Goal: Task Accomplishment & Management: Manage account settings

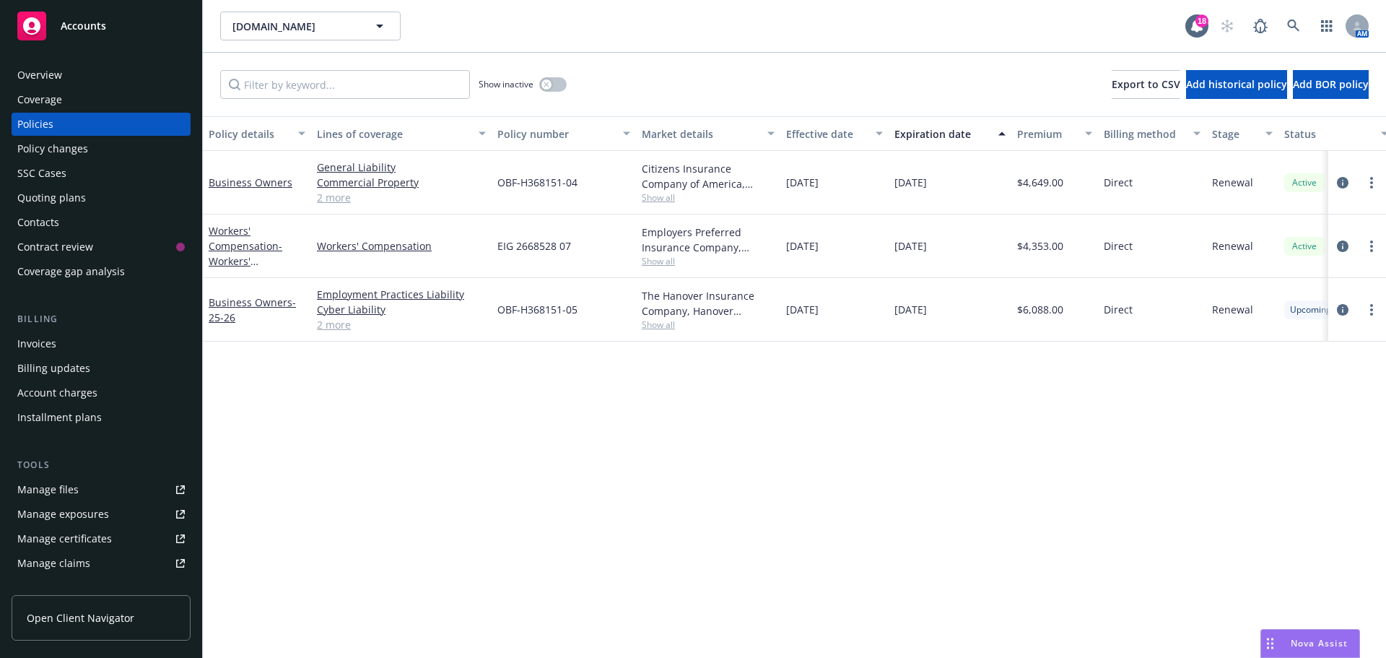
click at [125, 147] on div "Policy changes" at bounding box center [101, 148] width 168 height 23
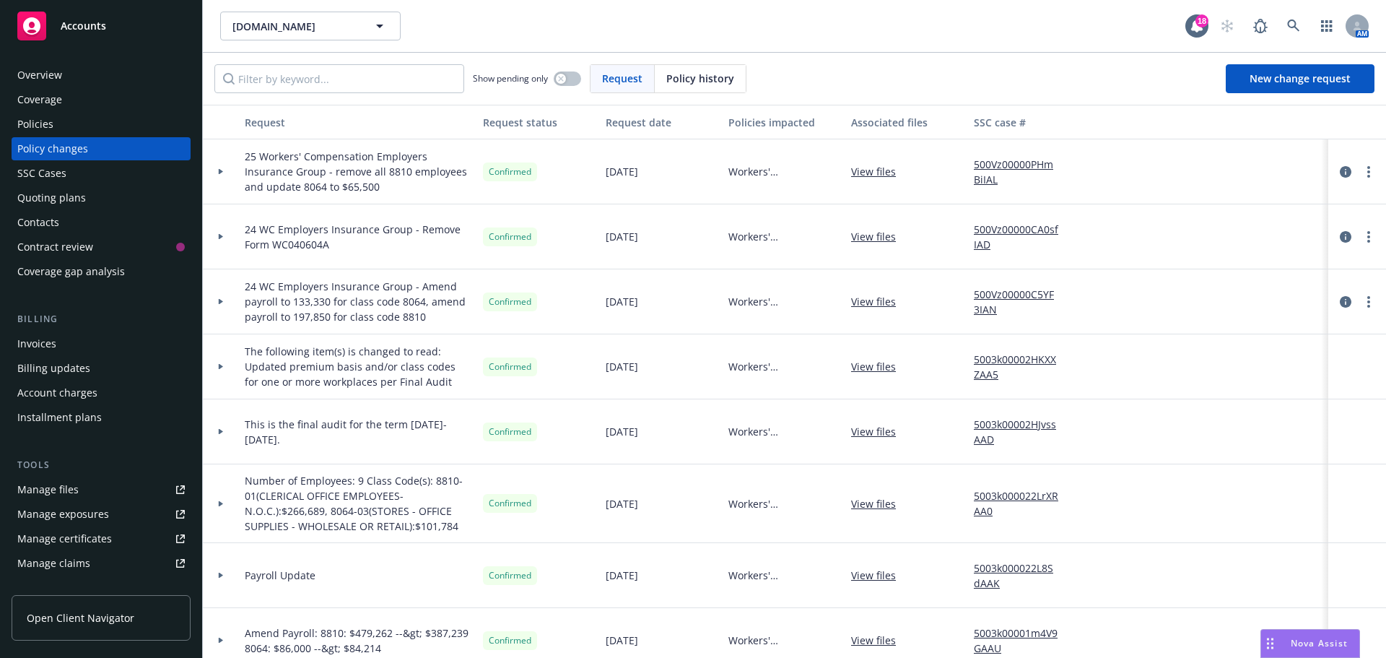
click at [711, 76] on span "Policy history" at bounding box center [700, 78] width 68 height 15
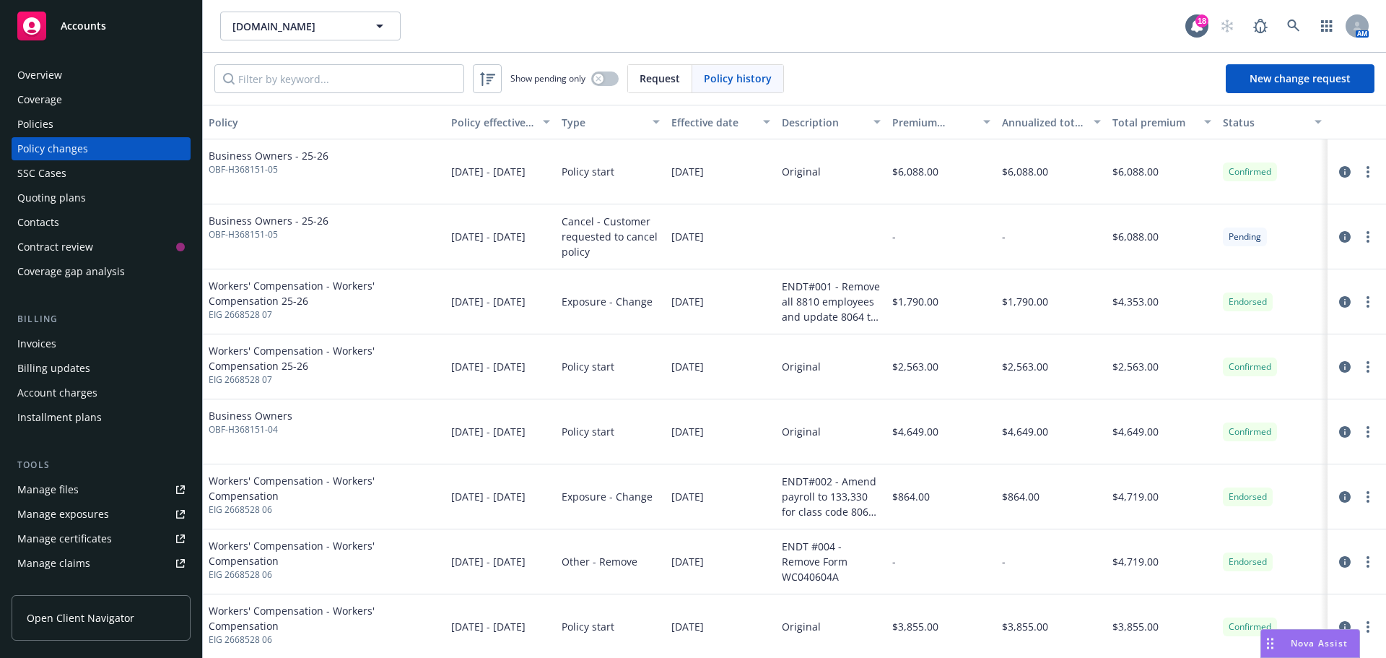
click at [75, 84] on div "Overview" at bounding box center [101, 75] width 168 height 23
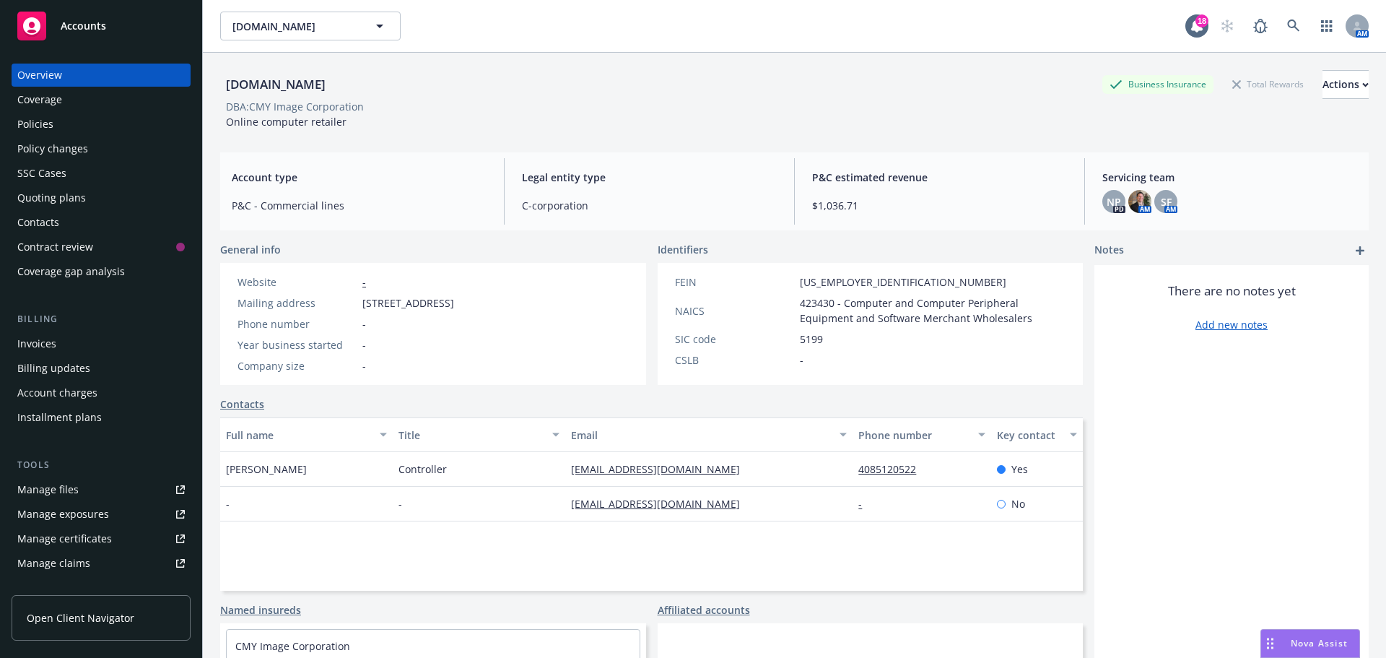
drag, startPoint x: 77, startPoint y: 84, endPoint x: 61, endPoint y: 129, distance: 47.5
click at [61, 129] on div "Policies" at bounding box center [101, 124] width 168 height 23
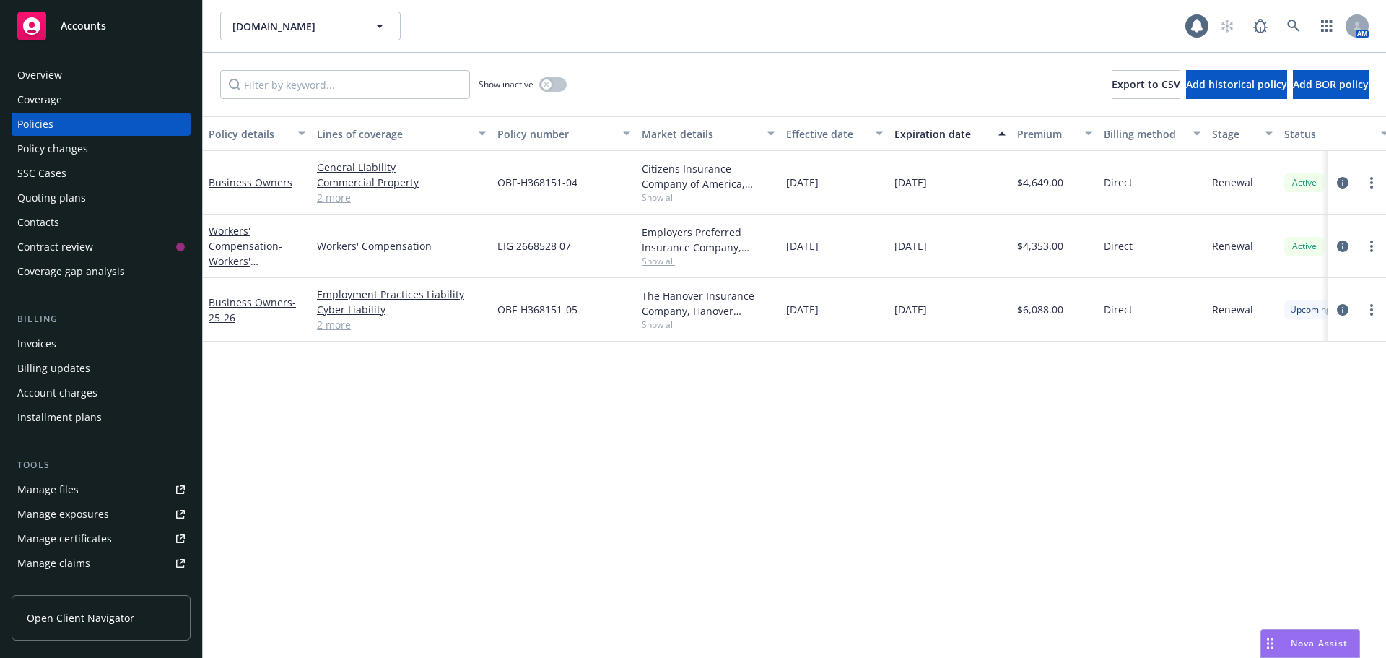
click at [61, 129] on div "Policies" at bounding box center [101, 124] width 168 height 23
drag, startPoint x: 534, startPoint y: 313, endPoint x: 560, endPoint y: 316, distance: 25.4
click at [560, 316] on span "OBF-H368151-05" at bounding box center [538, 309] width 80 height 15
copy span "H36815"
click at [98, 69] on div "Overview" at bounding box center [101, 75] width 168 height 23
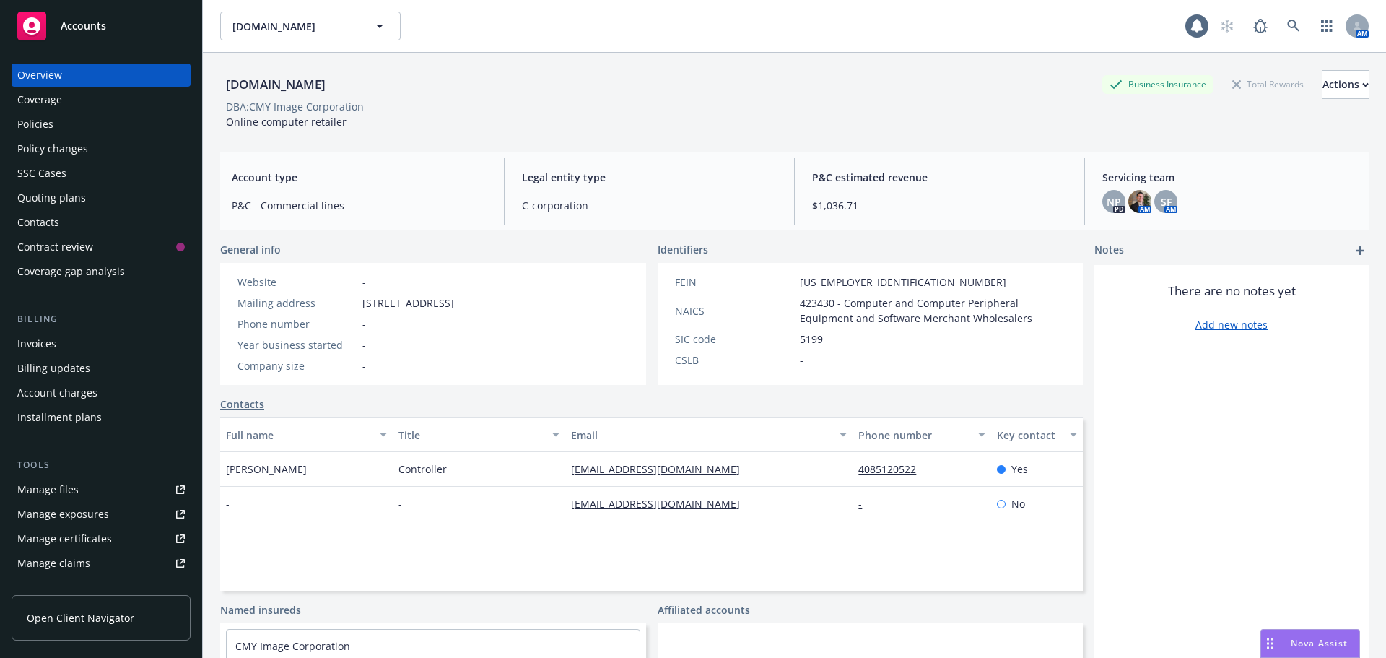
drag, startPoint x: 222, startPoint y: 86, endPoint x: 214, endPoint y: 91, distance: 9.4
click at [214, 91] on div "Compandsave.com Business Insurance Total Rewards Actions DBA: CMY Image Corpora…" at bounding box center [794, 382] width 1183 height 658
copy div "Compandsave.com"
click at [73, 131] on div "Policies" at bounding box center [101, 124] width 168 height 23
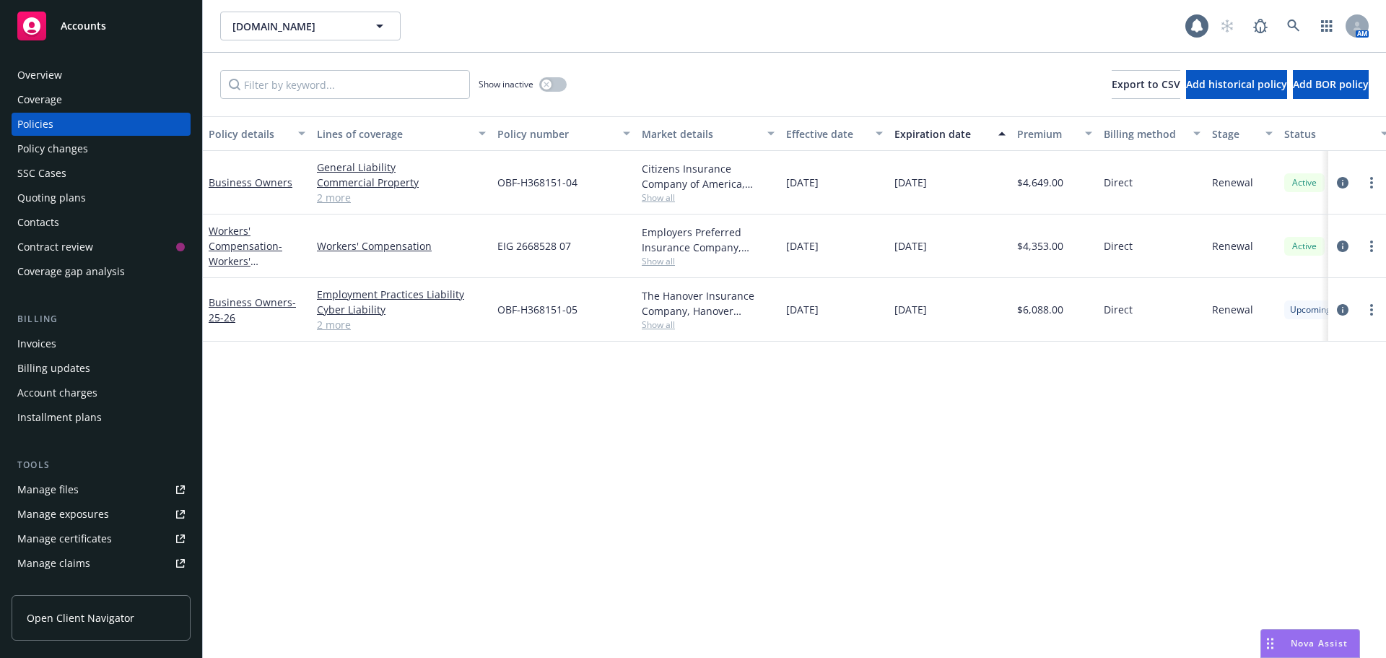
click at [1363, 314] on div at bounding box center [1357, 309] width 46 height 17
click at [1367, 313] on link "more" at bounding box center [1371, 309] width 17 height 17
click at [1314, 503] on link "Copy logging email" at bounding box center [1295, 512] width 170 height 29
drag, startPoint x: 580, startPoint y: 309, endPoint x: 499, endPoint y: 321, distance: 81.7
click at [499, 321] on div "OBF-H368151-05" at bounding box center [564, 310] width 144 height 64
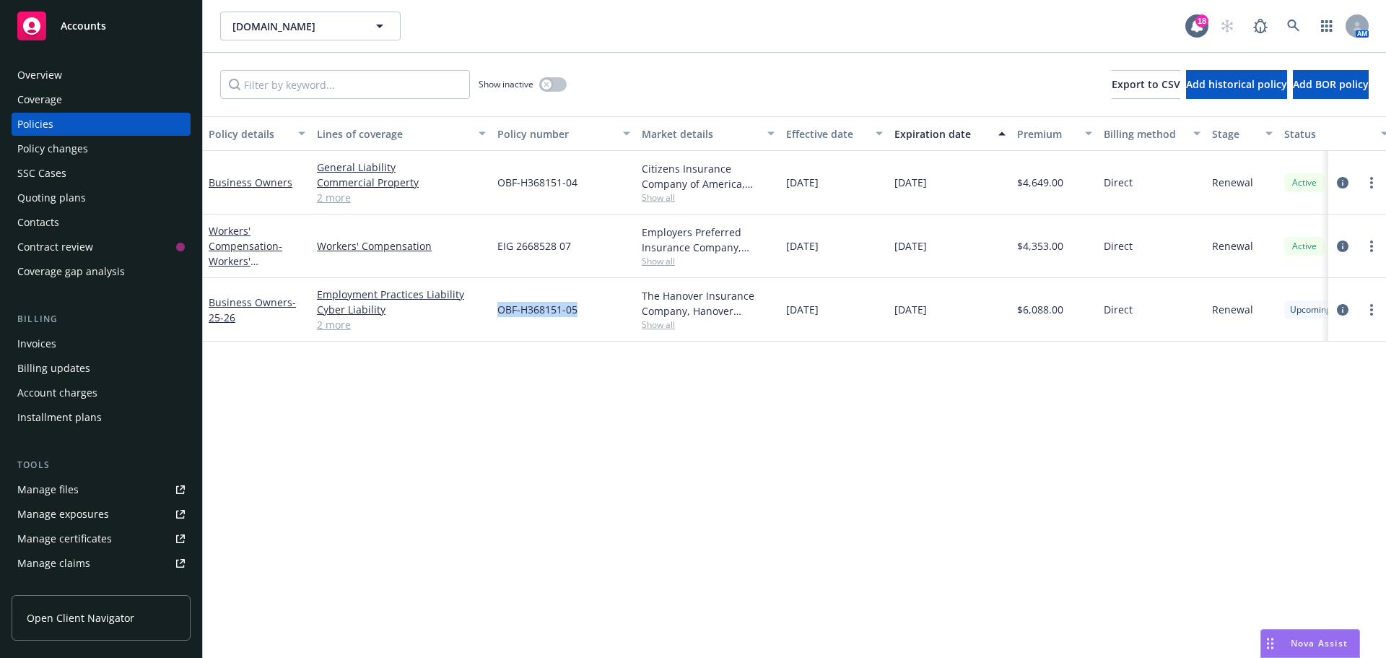
copy span "OBF-H368151-05"
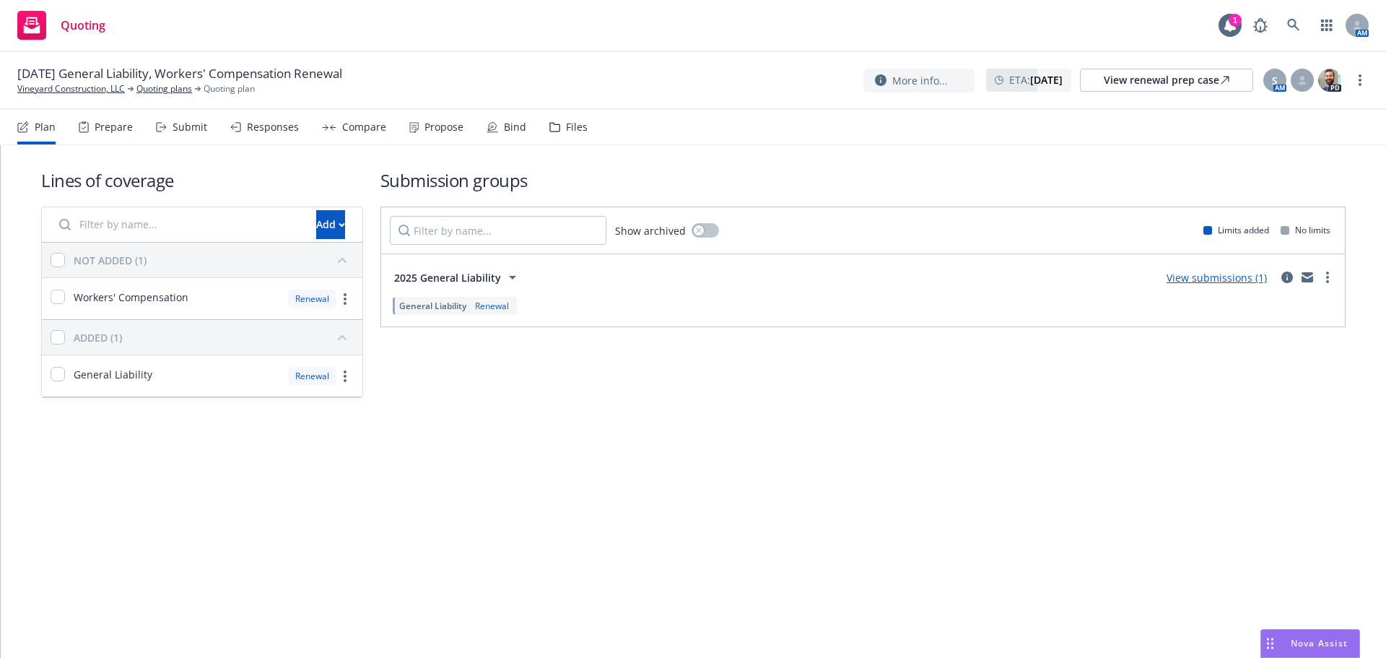
click at [430, 131] on div "Propose" at bounding box center [444, 127] width 39 height 12
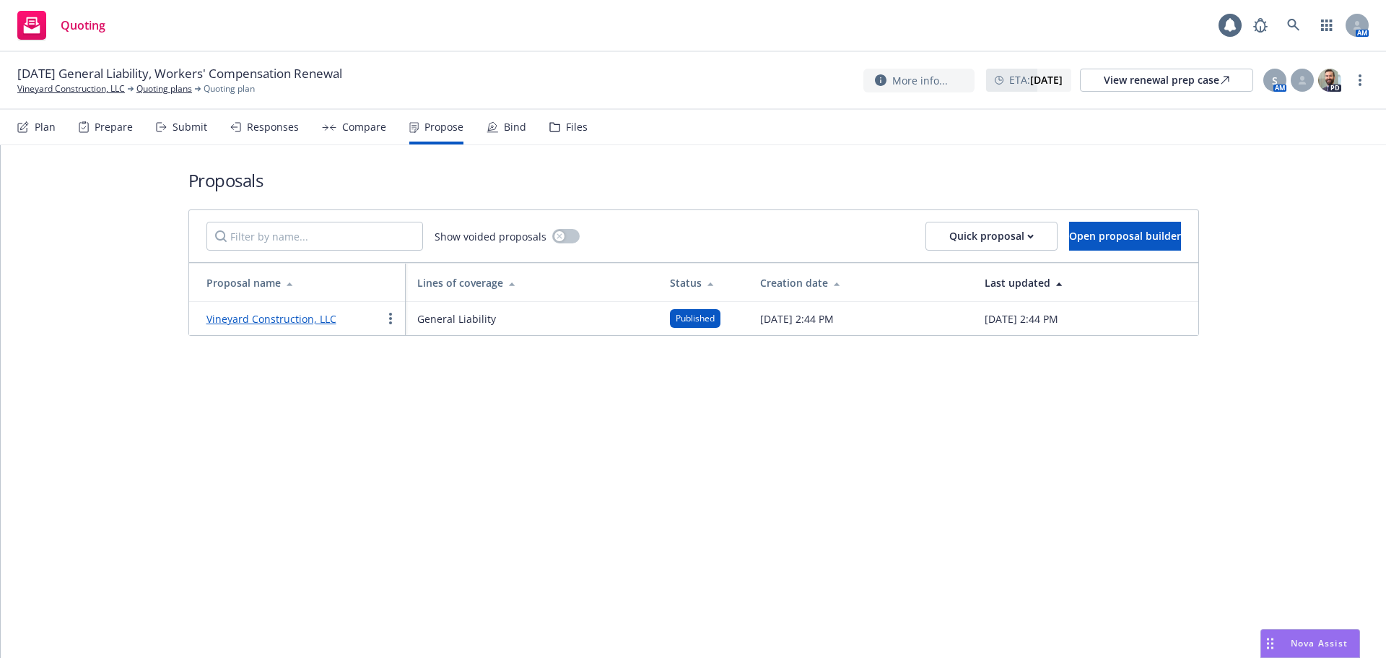
click at [280, 322] on link "Vineyard Construction, LLC" at bounding box center [272, 319] width 130 height 14
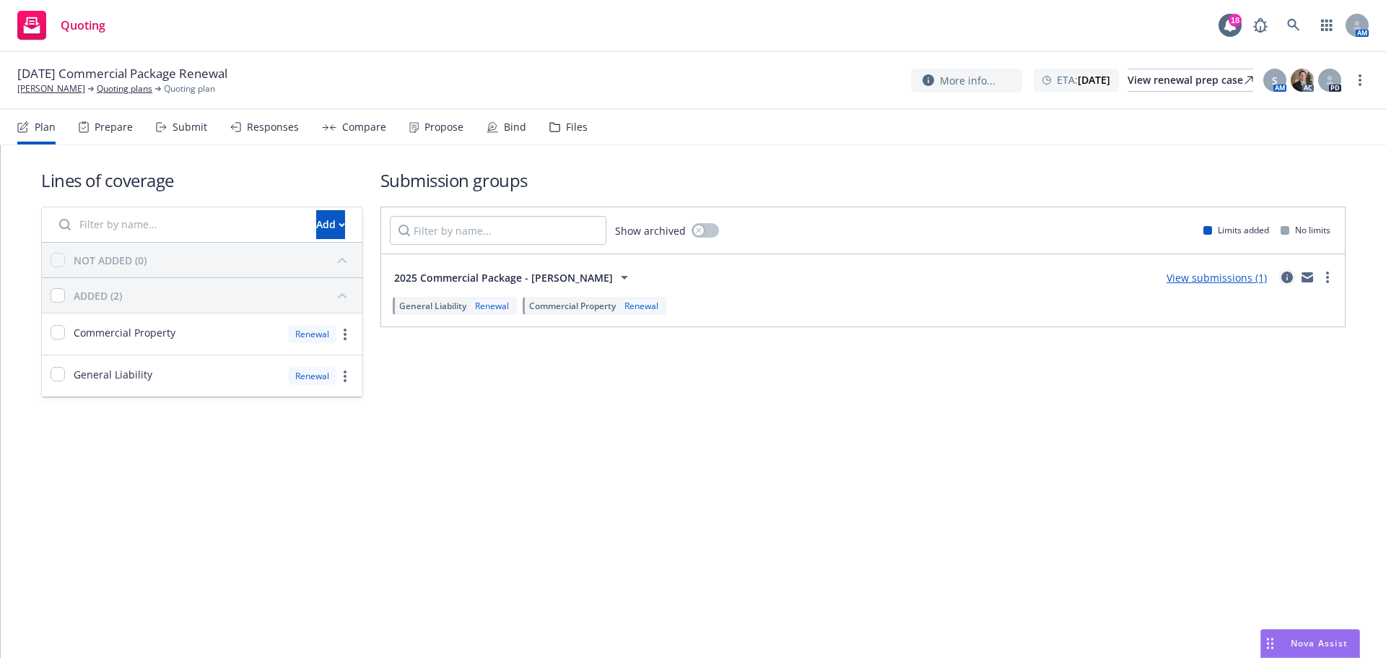
click at [1287, 274] on icon "circleInformation" at bounding box center [1288, 277] width 12 height 12
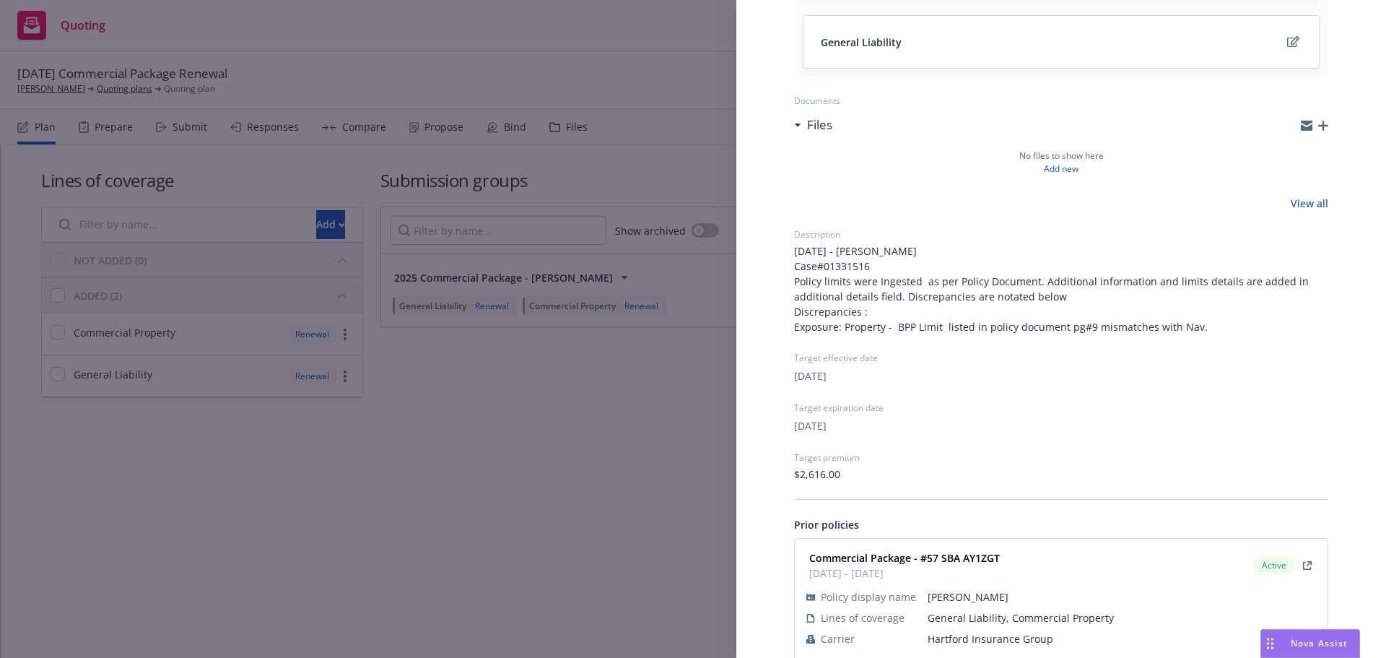
scroll to position [285, 0]
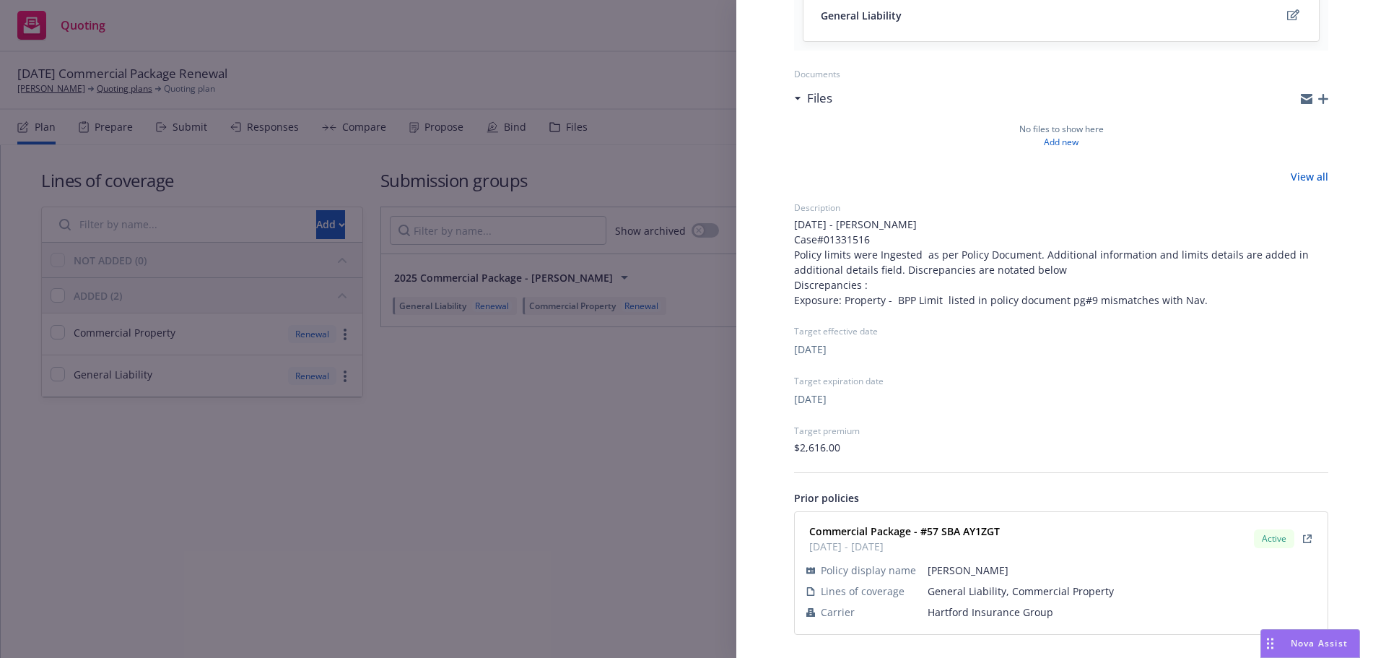
click at [967, 611] on span "Hartford Insurance Group" at bounding box center [1122, 611] width 388 height 15
copy span "Hartford Insurance Group"
drag, startPoint x: 970, startPoint y: 536, endPoint x: 927, endPoint y: 533, distance: 43.4
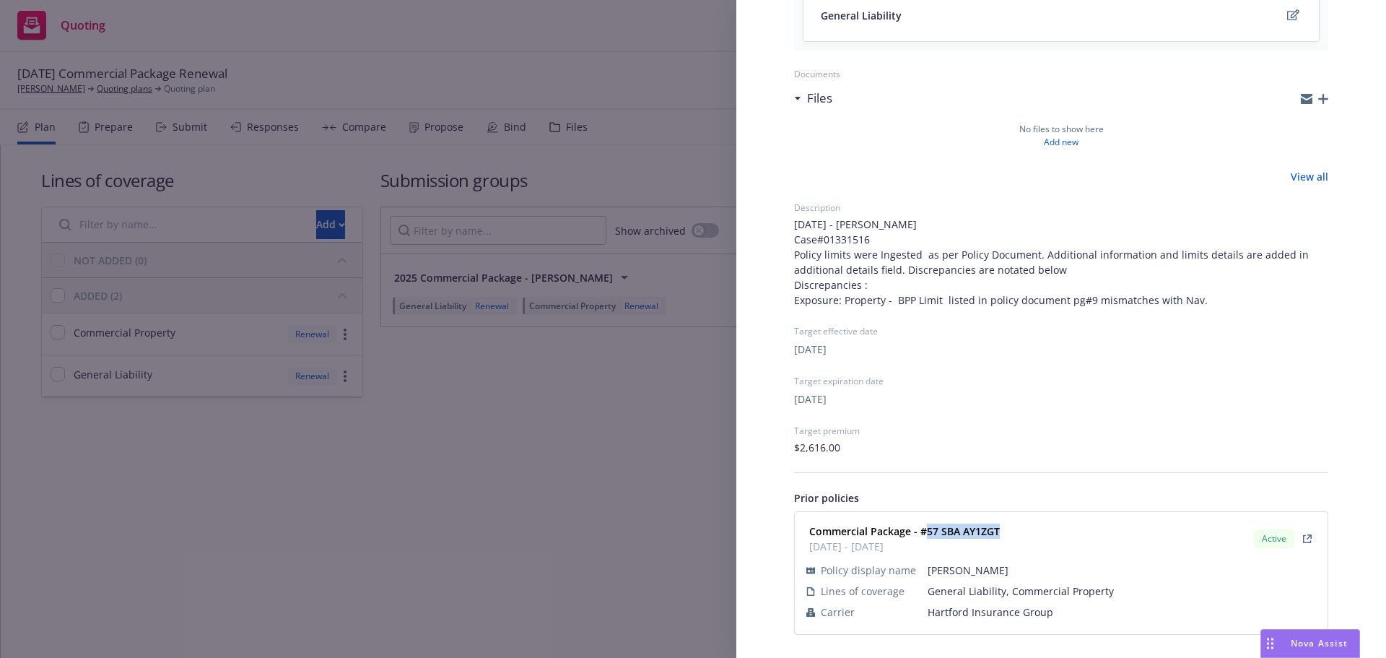
click at [927, 533] on div "Commercial Package - #57 SBA AY1ZGT 12/13/2024 - 12/13/2025 Active" at bounding box center [1062, 539] width 516 height 36
copy strong "57 SBA AY1ZGT"
click at [520, 429] on div "Submission group 2025 Commercial Package - PEILIN CHANG Last updated Thursday, …" at bounding box center [693, 329] width 1386 height 658
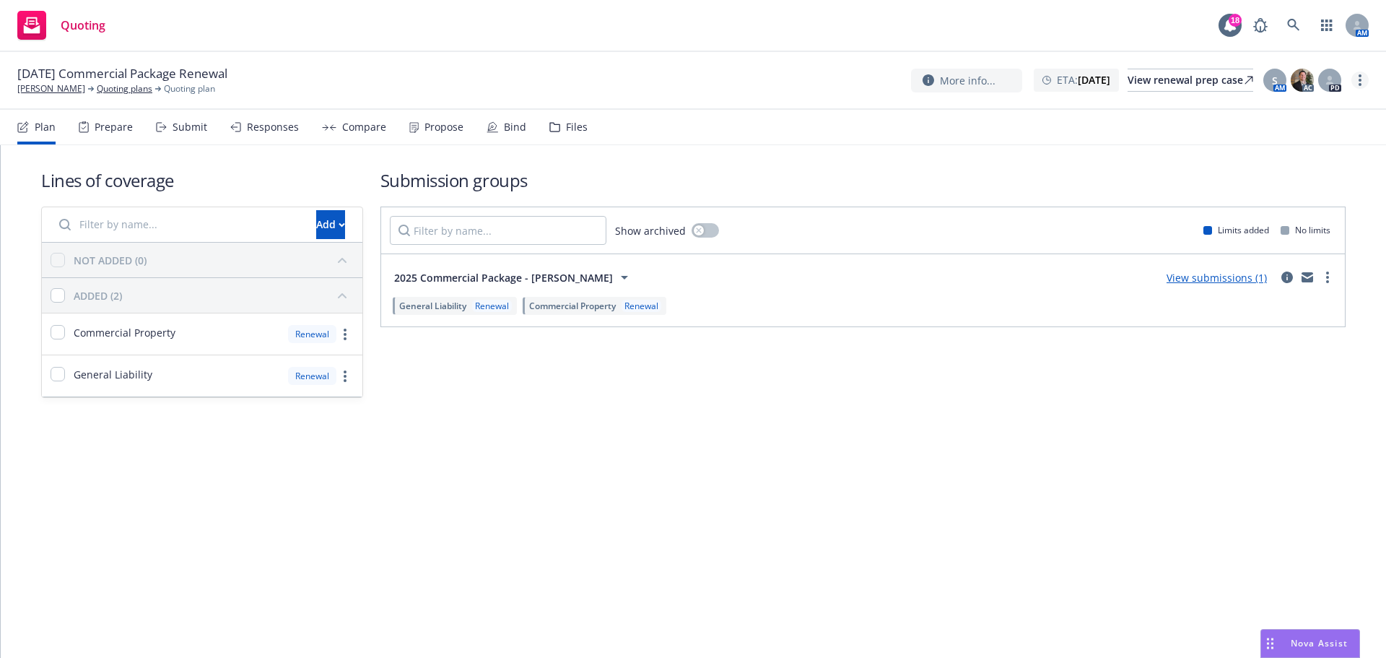
click at [1356, 78] on link "more" at bounding box center [1360, 79] width 17 height 17
drag, startPoint x: 1277, startPoint y: 200, endPoint x: 1261, endPoint y: 202, distance: 15.3
click at [1277, 200] on link "Archive quoting plan" at bounding box center [1287, 196] width 161 height 29
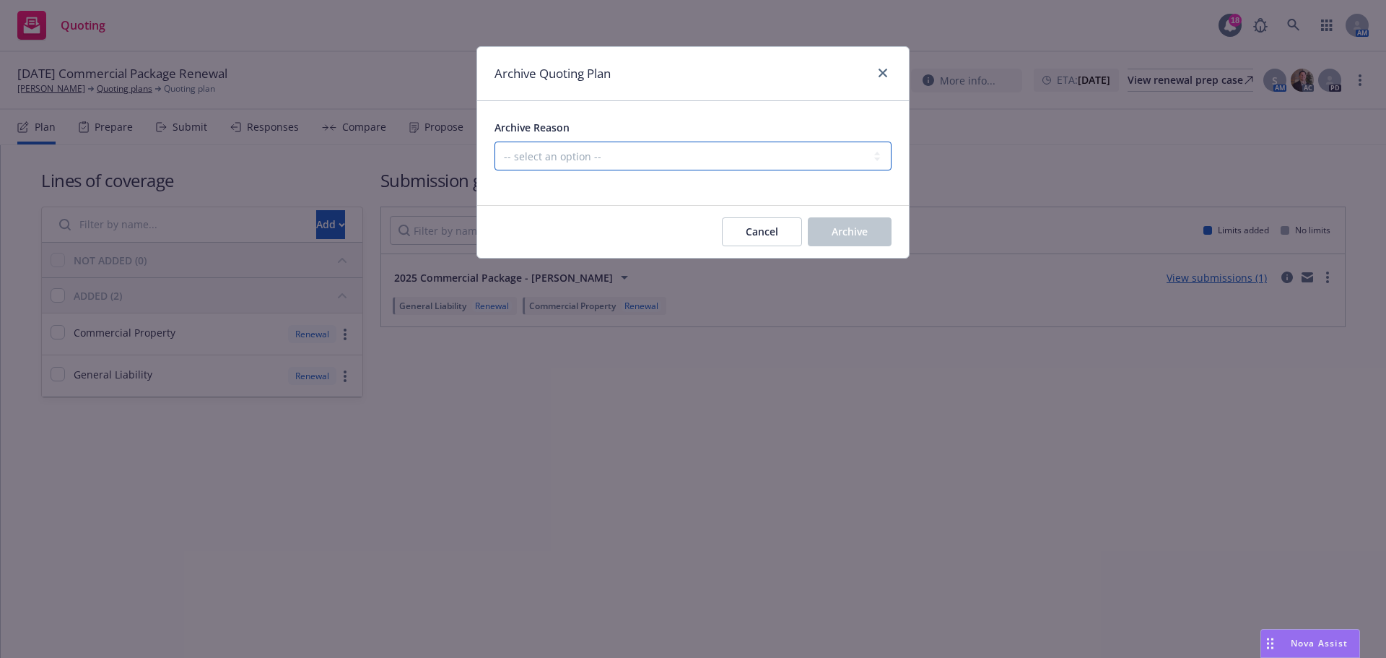
click at [789, 160] on select "-- select an option -- All policies in this renewal plan are auto-renewed Creat…" at bounding box center [693, 156] width 397 height 29
select select "ARCHIVED_RENEWAL_POLICY_AUTO_RENEWED"
click at [495, 142] on select "-- select an option -- All policies in this renewal plan are auto-renewed Creat…" at bounding box center [693, 156] width 397 height 29
click at [831, 222] on button "Archive" at bounding box center [850, 231] width 84 height 29
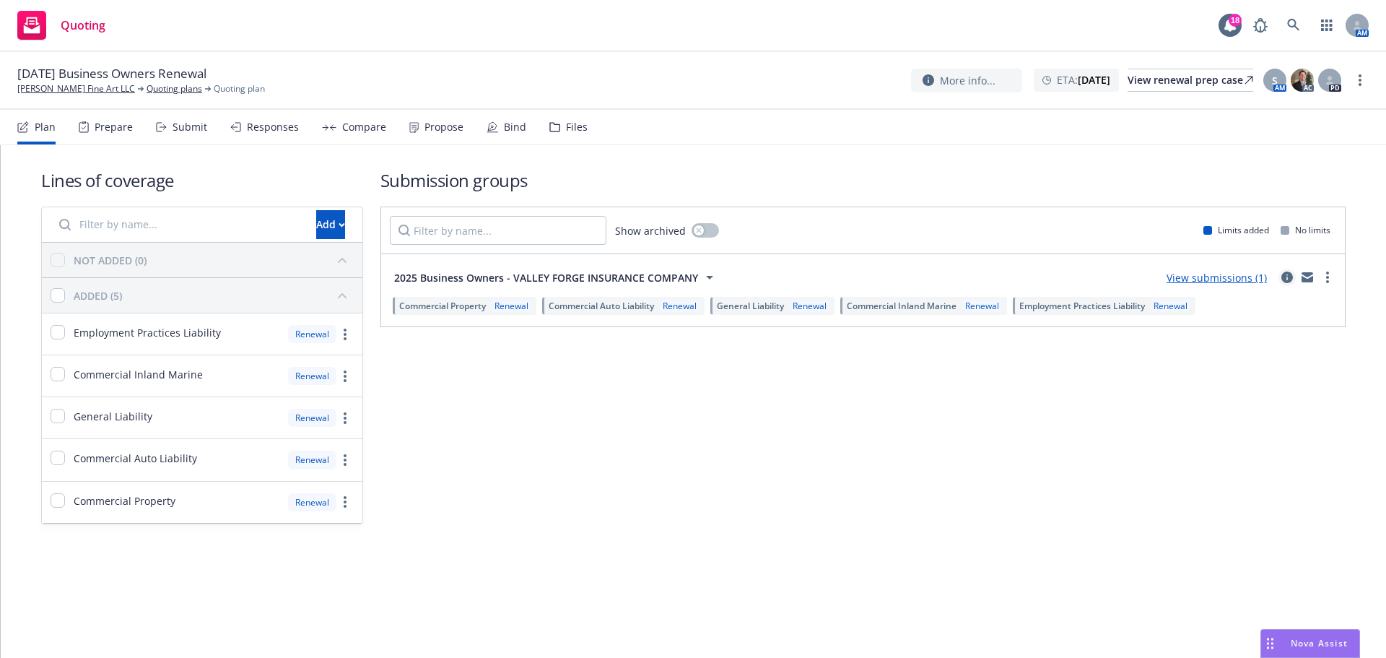
click at [1287, 276] on icon "circleInformation" at bounding box center [1288, 277] width 12 height 12
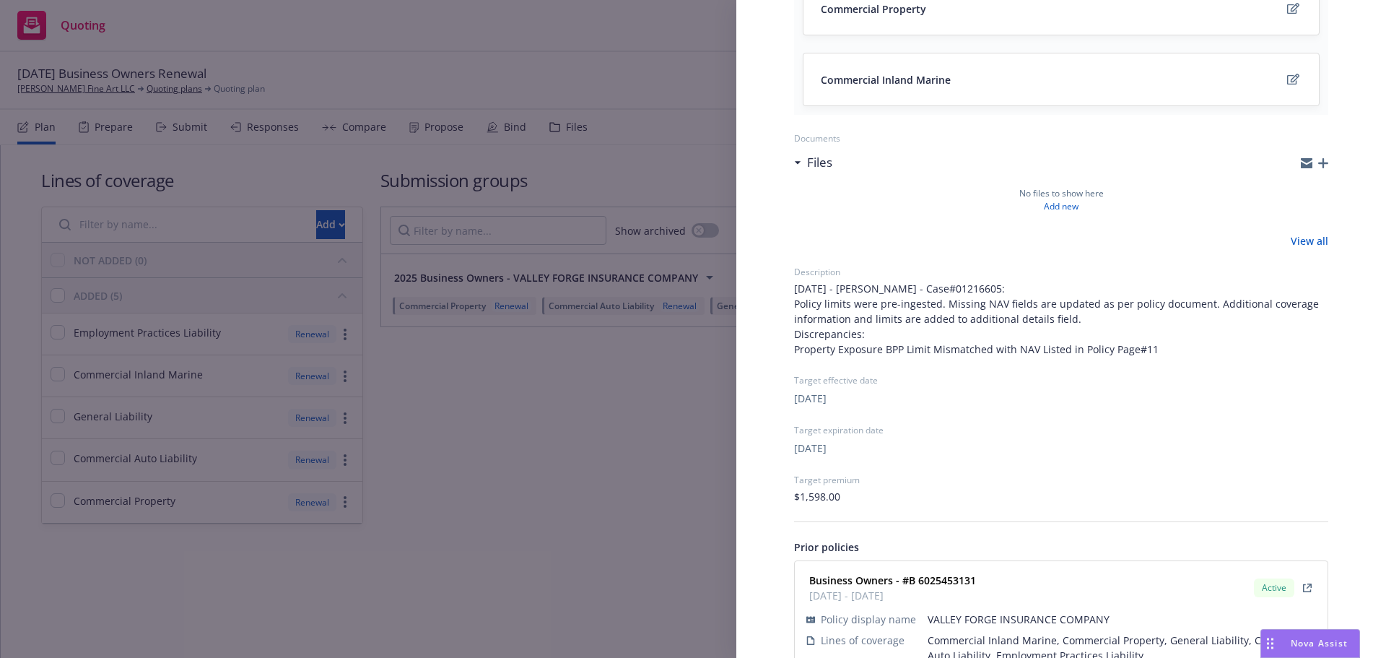
scroll to position [498, 0]
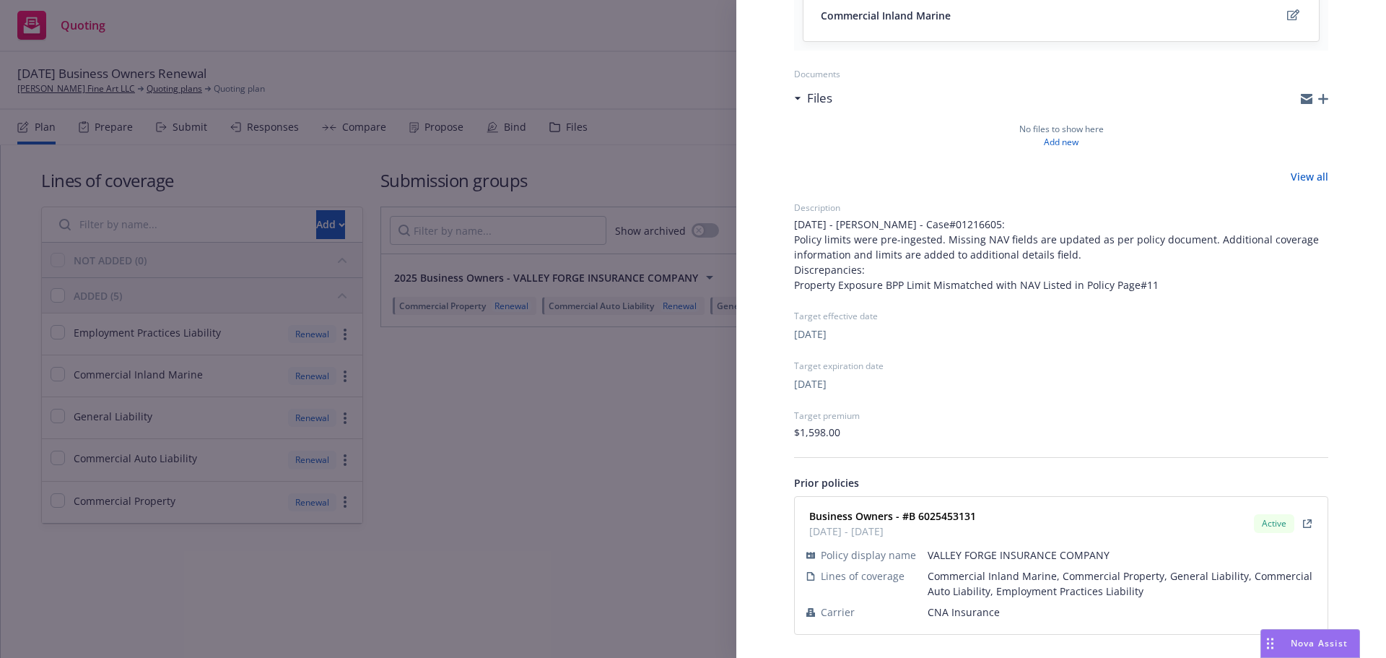
click at [983, 617] on span "CNA Insurance" at bounding box center [1122, 611] width 388 height 15
copy span "CNA Insurance"
drag, startPoint x: 946, startPoint y: 515, endPoint x: 910, endPoint y: 514, distance: 36.1
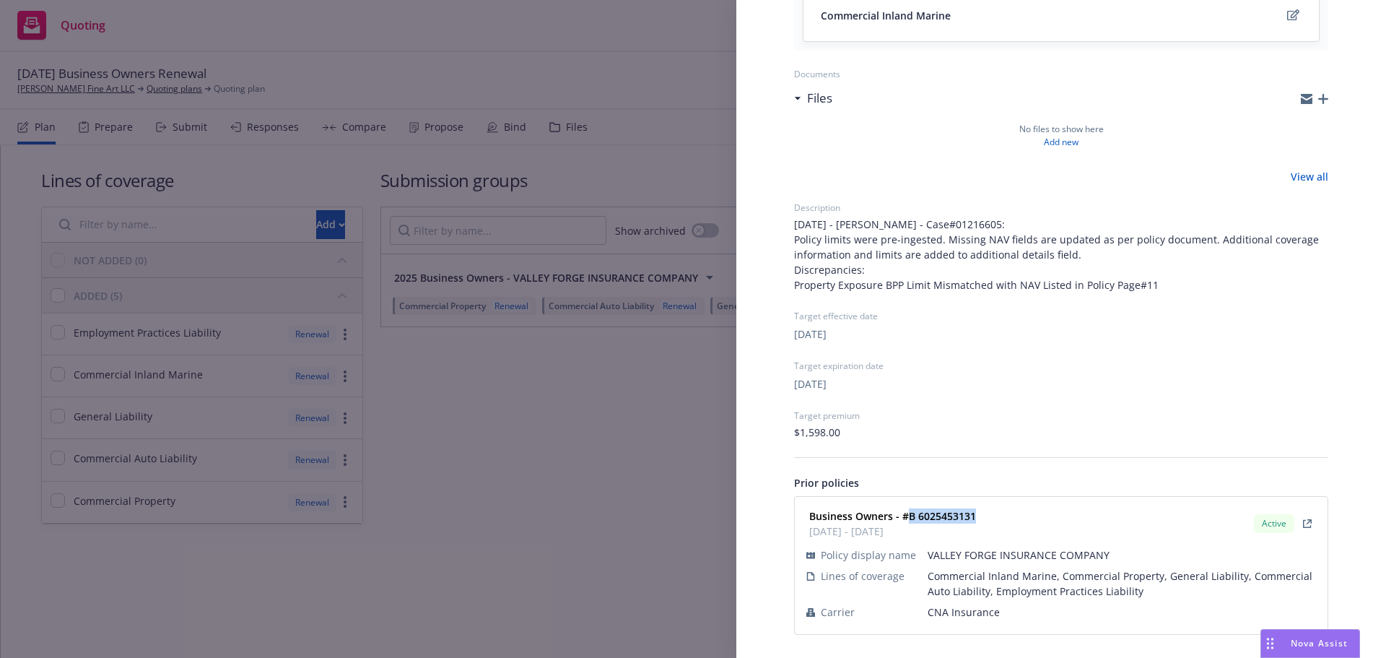
click at [910, 514] on div "Business Owners - #B 6025453131 [DATE] - [DATE] Active" at bounding box center [1062, 523] width 516 height 36
copy strong "B 6025453131"
click at [591, 455] on div "Submission group 2025 Business Owners - VALLEY FORGE INSURANCE COMPANY Last upd…" at bounding box center [693, 329] width 1386 height 658
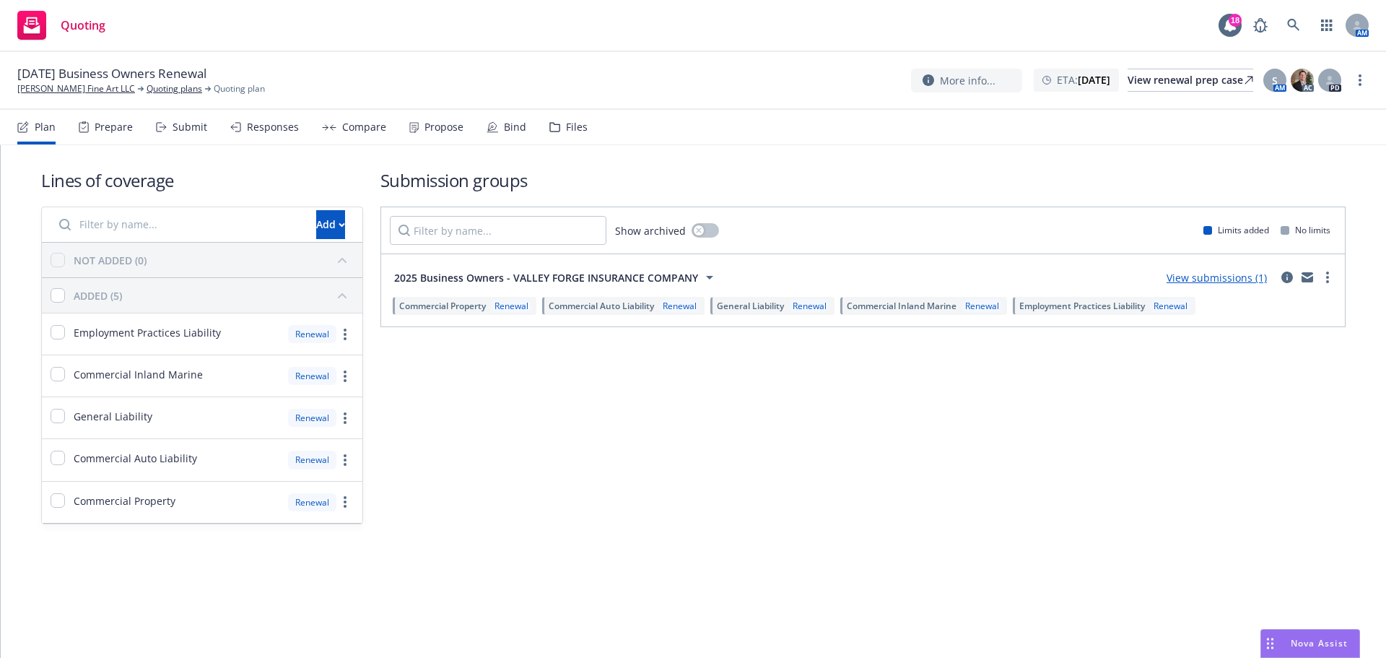
click at [1346, 81] on div "More info... ETA : December 13, 2025 View renewal prep case S AM AC PD" at bounding box center [1140, 80] width 458 height 26
click at [1354, 80] on link "more" at bounding box center [1360, 79] width 17 height 17
click at [1297, 189] on link "Archive quoting plan" at bounding box center [1287, 196] width 161 height 29
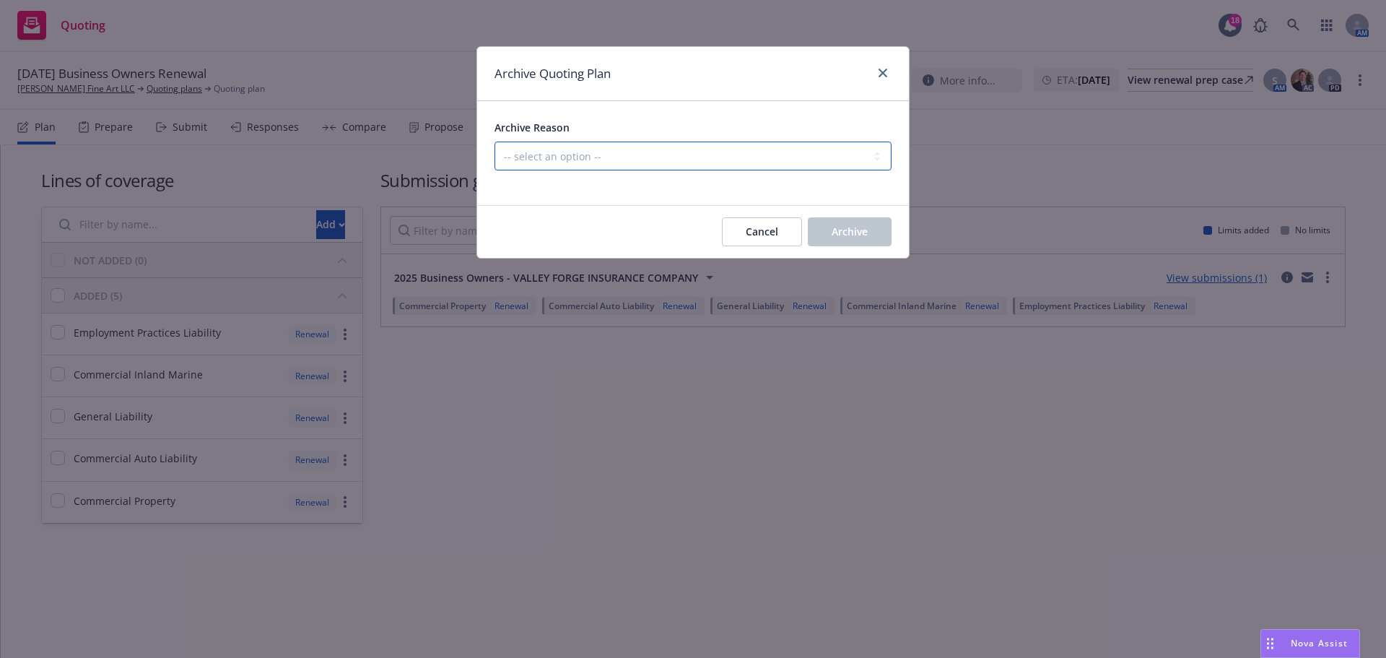
click at [738, 157] on select "-- select an option -- All policies in this renewal plan are auto-renewed Creat…" at bounding box center [693, 156] width 397 height 29
select select "ARCHIVED_RENEWAL_POLICY_AUTO_RENEWED"
click at [495, 142] on select "-- select an option -- All policies in this renewal plan are auto-renewed Creat…" at bounding box center [693, 156] width 397 height 29
click at [829, 229] on button "Archive" at bounding box center [850, 231] width 84 height 29
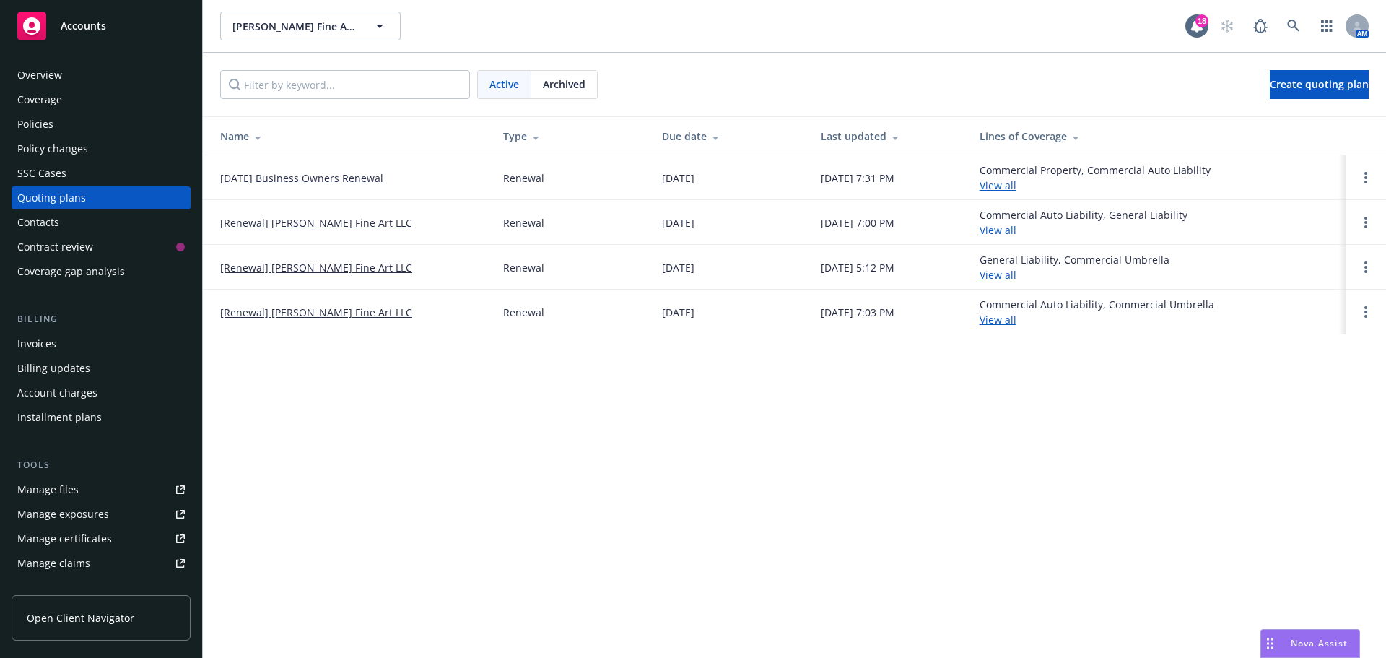
click at [546, 82] on span "Archived" at bounding box center [564, 84] width 43 height 15
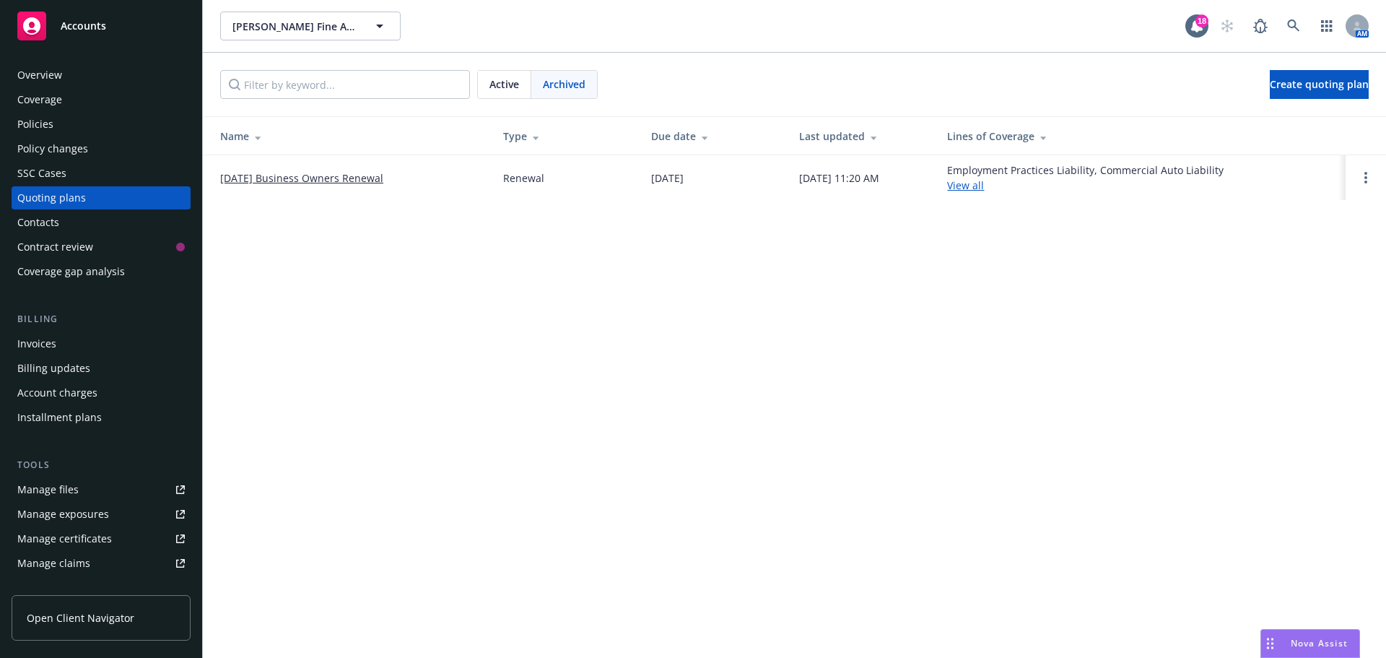
click at [301, 173] on link "[DATE] Business Owners Renewal" at bounding box center [301, 177] width 163 height 15
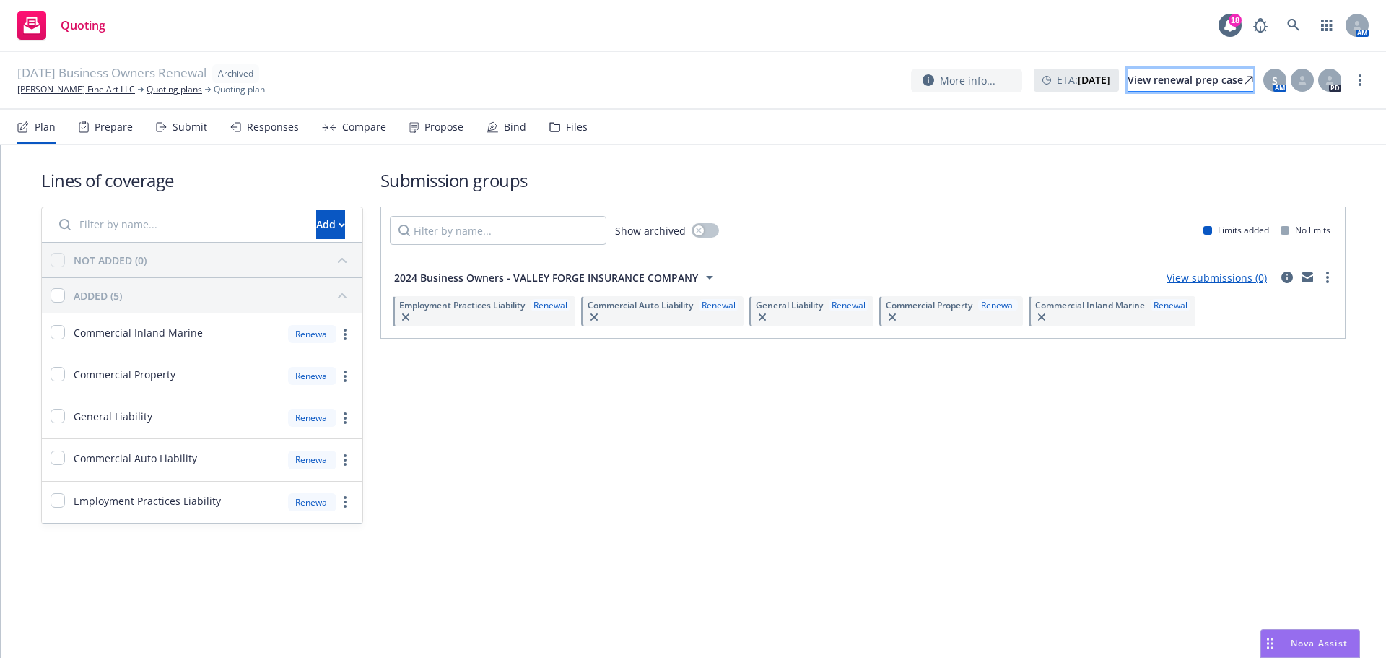
click at [1148, 73] on div "View renewal prep case" at bounding box center [1191, 80] width 126 height 22
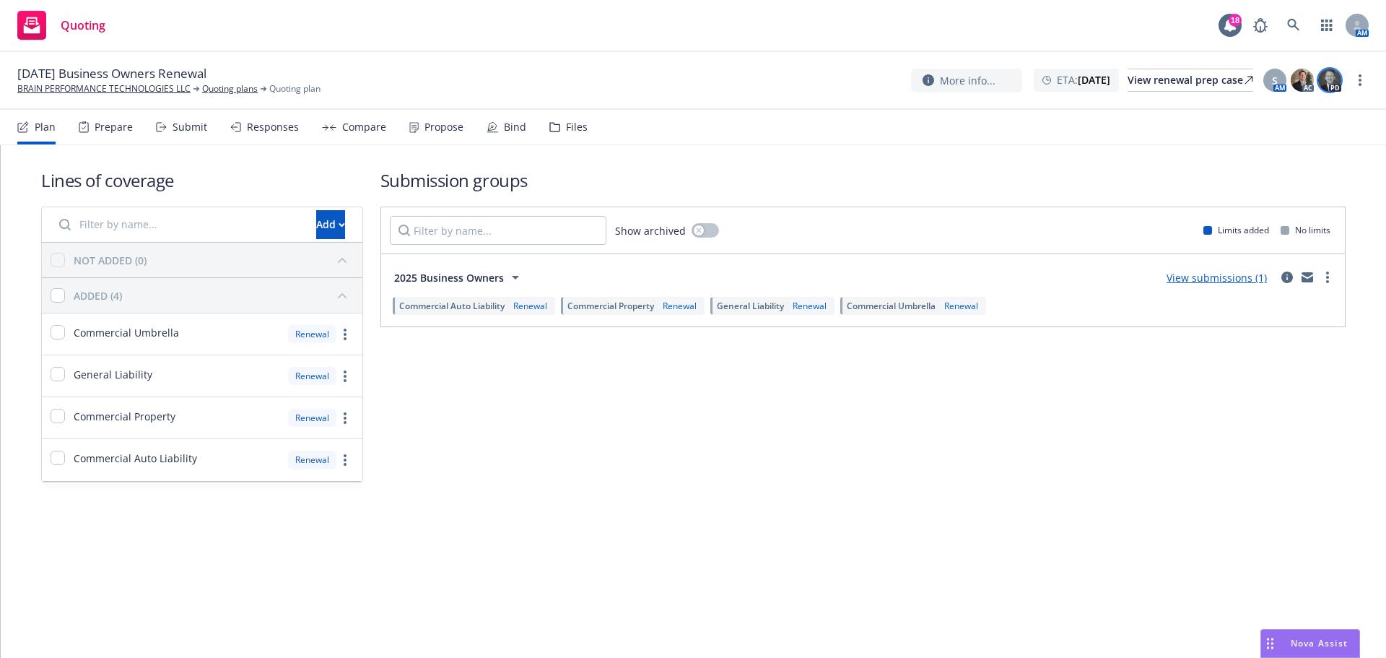
click at [1333, 79] on img at bounding box center [1330, 80] width 23 height 23
click at [1257, 339] on div "Submission groups Show archived Limits added No limits 2025 Business Owners Vie…" at bounding box center [863, 325] width 965 height 314
click at [1288, 275] on icon "circleInformation" at bounding box center [1288, 277] width 12 height 12
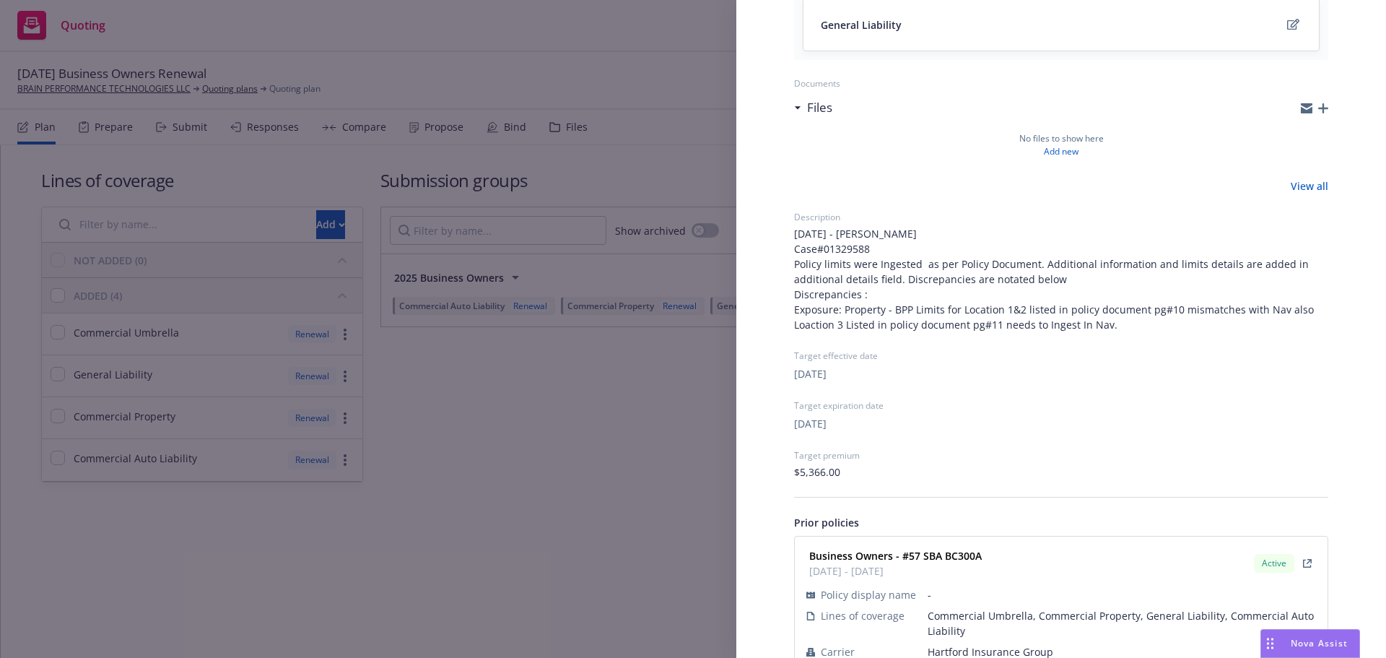
scroll to position [457, 0]
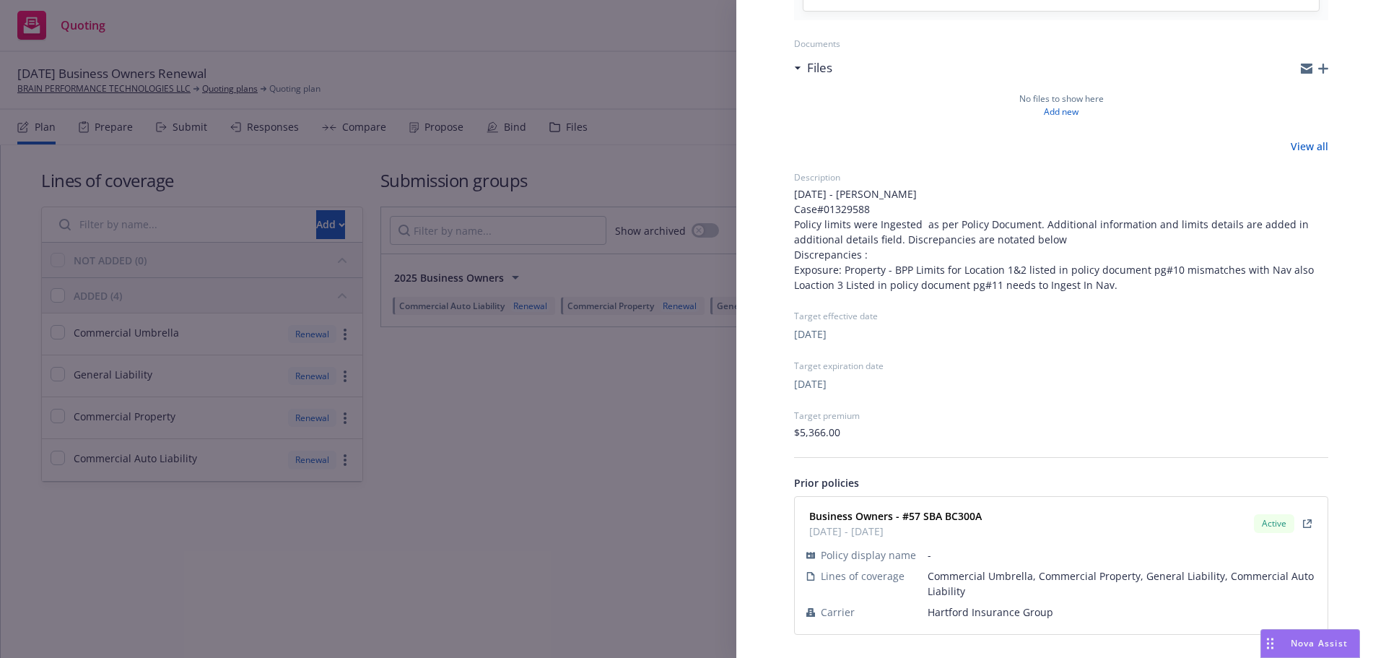
click at [957, 609] on span "Hartford Insurance Group" at bounding box center [1122, 611] width 388 height 15
copy span "Hartford Insurance Group"
drag, startPoint x: 982, startPoint y: 511, endPoint x: 905, endPoint y: 518, distance: 77.6
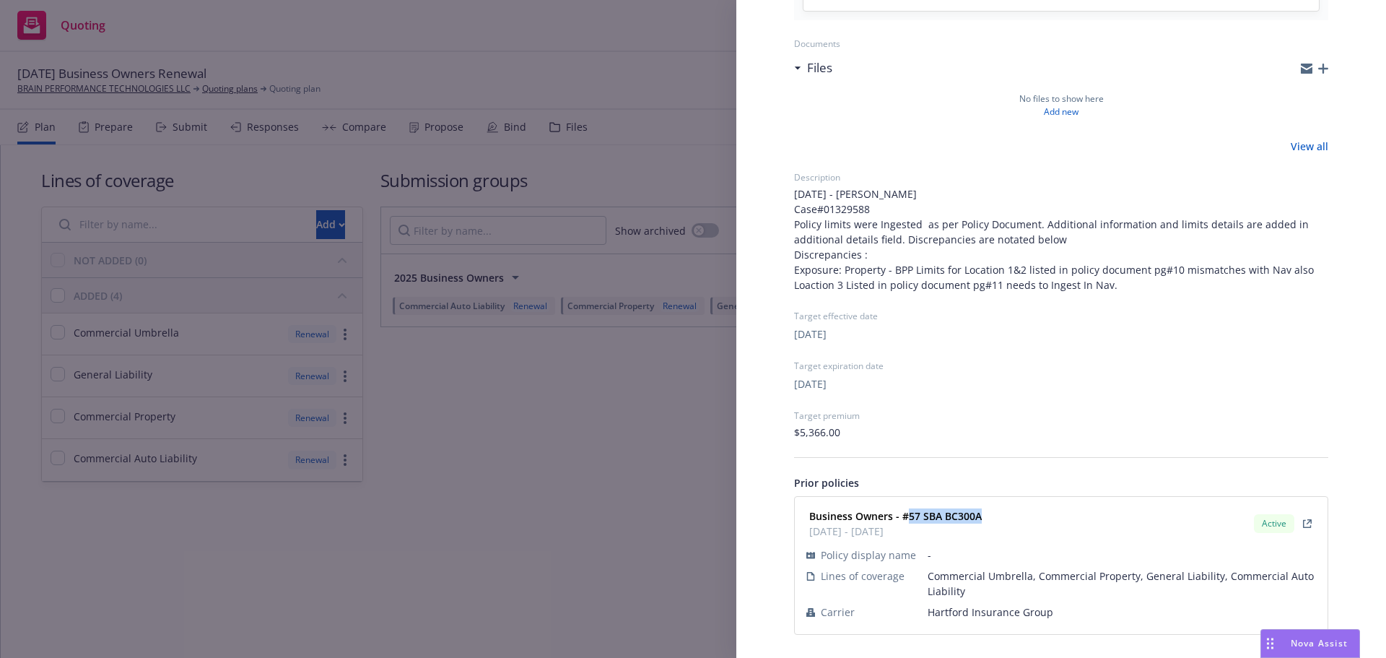
click at [905, 518] on div "Business Owners - #57 SBA BC300A 12/13/2024 - 12/13/2025" at bounding box center [894, 523] width 181 height 36
copy strong "57 SBA BC300A"
click at [661, 482] on div "Submission group 2025 Business Owners Last updated Thursday, August 14, 2025 at…" at bounding box center [693, 329] width 1386 height 658
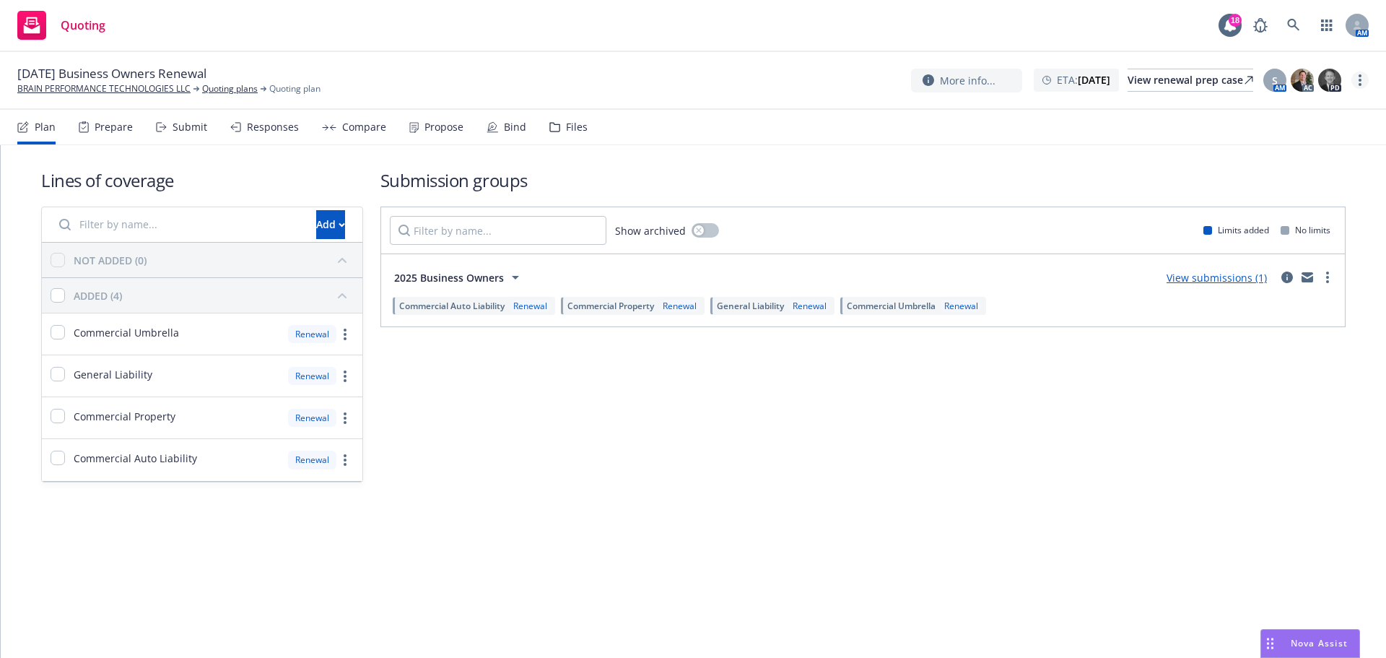
click at [1363, 82] on link "more" at bounding box center [1360, 79] width 17 height 17
drag, startPoint x: 1287, startPoint y: 199, endPoint x: 1247, endPoint y: 198, distance: 40.4
click at [1287, 199] on link "Archive quoting plan" at bounding box center [1287, 196] width 161 height 29
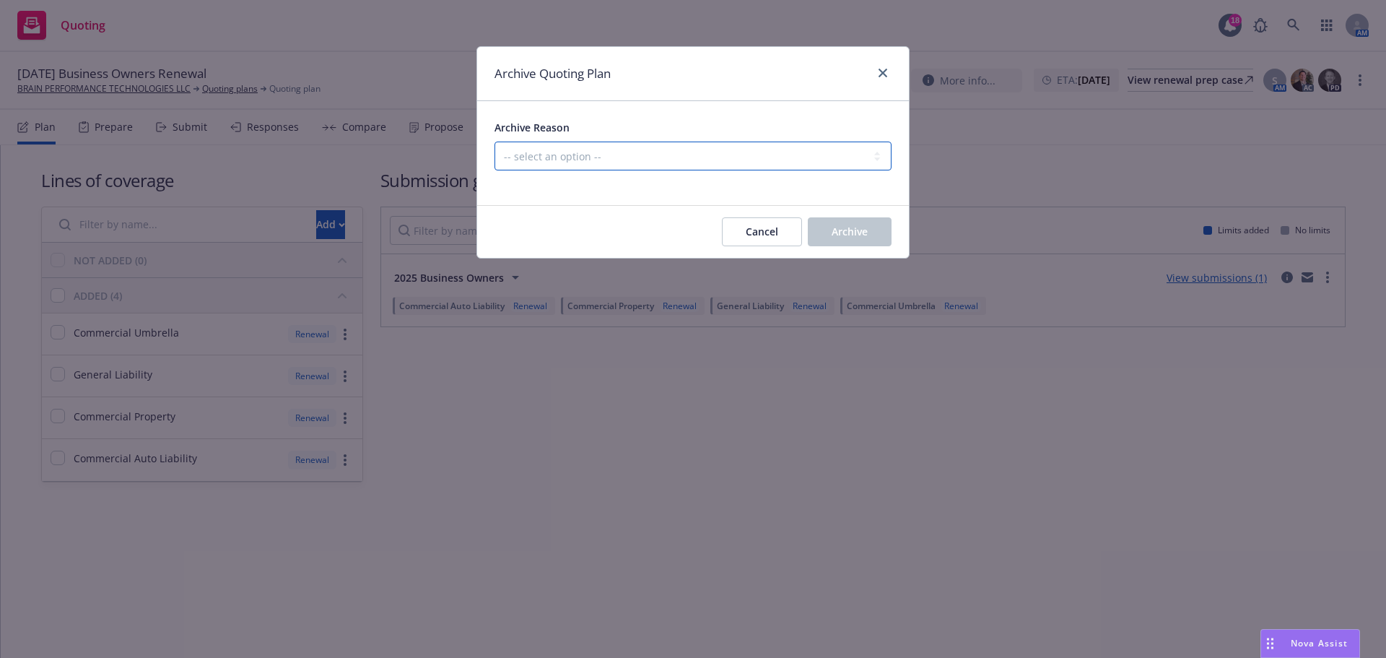
click at [810, 154] on select "-- select an option -- All policies in this renewal plan are auto-renewed Creat…" at bounding box center [693, 156] width 397 height 29
select select "ARCHIVED_RENEWAL_POLICY_AUTO_RENEWED"
click at [495, 142] on select "-- select an option -- All policies in this renewal plan are auto-renewed Creat…" at bounding box center [693, 156] width 397 height 29
click at [830, 215] on div "Cancel Archive" at bounding box center [693, 232] width 432 height 52
click at [836, 227] on span "Archive" at bounding box center [850, 232] width 36 height 14
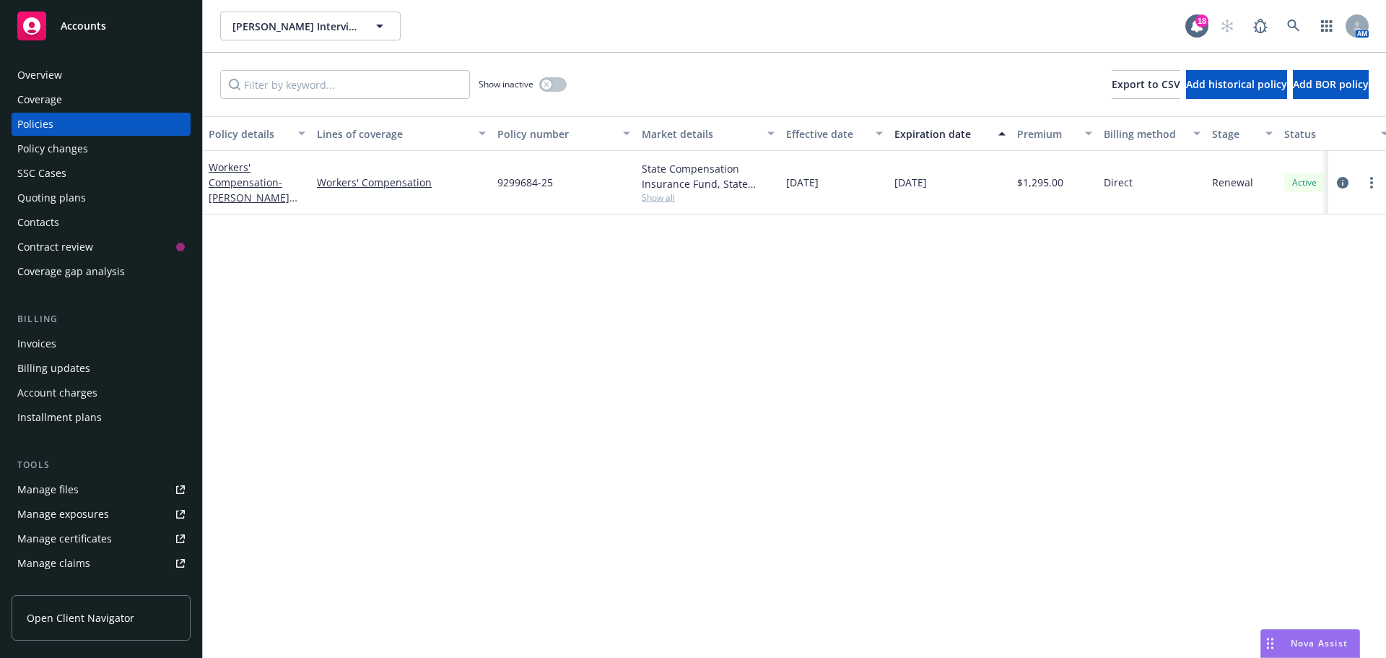
click at [90, 74] on div "Overview" at bounding box center [101, 75] width 168 height 23
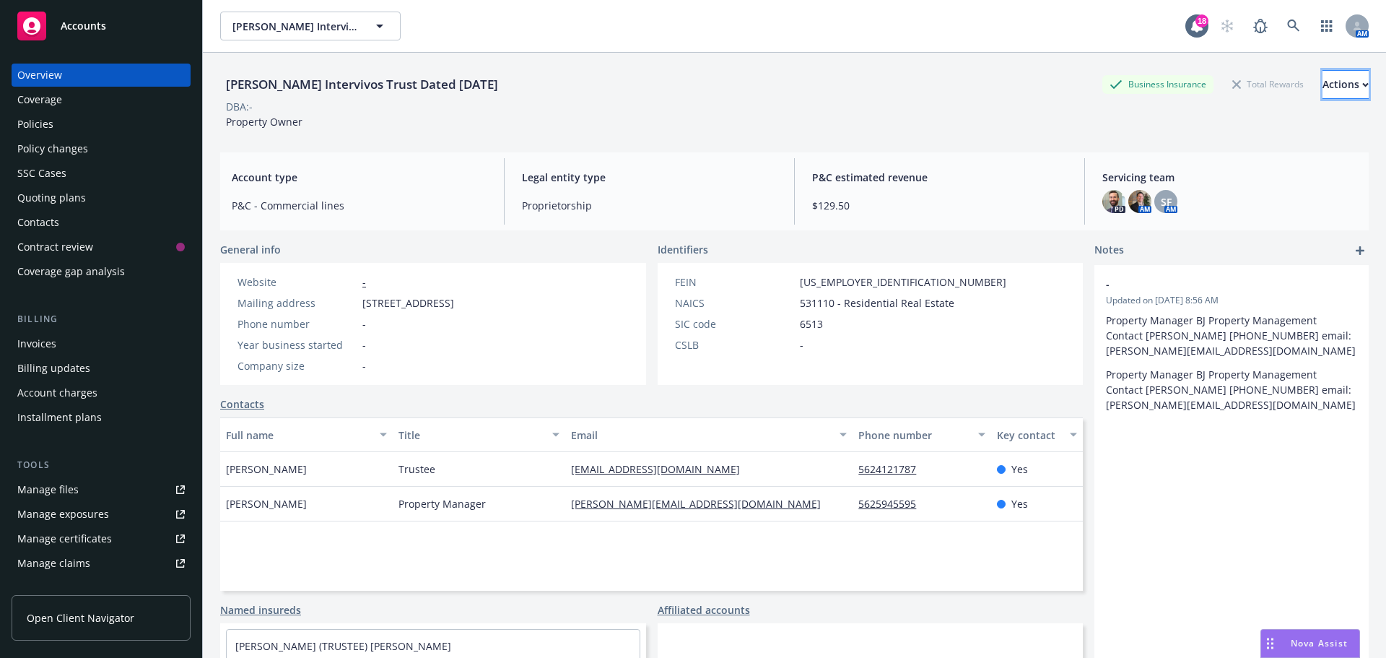
click at [1341, 92] on button "Actions" at bounding box center [1346, 84] width 46 height 29
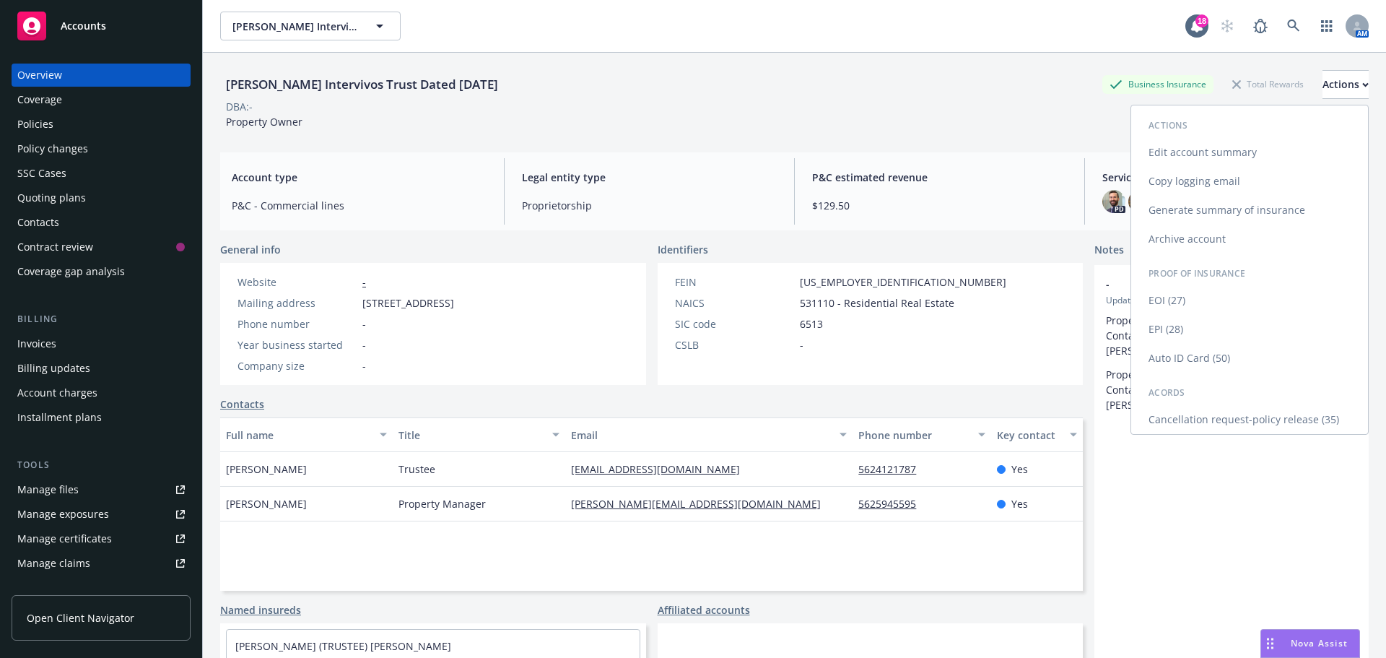
drag, startPoint x: 1227, startPoint y: 419, endPoint x: 1196, endPoint y: 417, distance: 31.1
click at [1227, 419] on link "Cancellation request-policy release (35)" at bounding box center [1249, 419] width 237 height 29
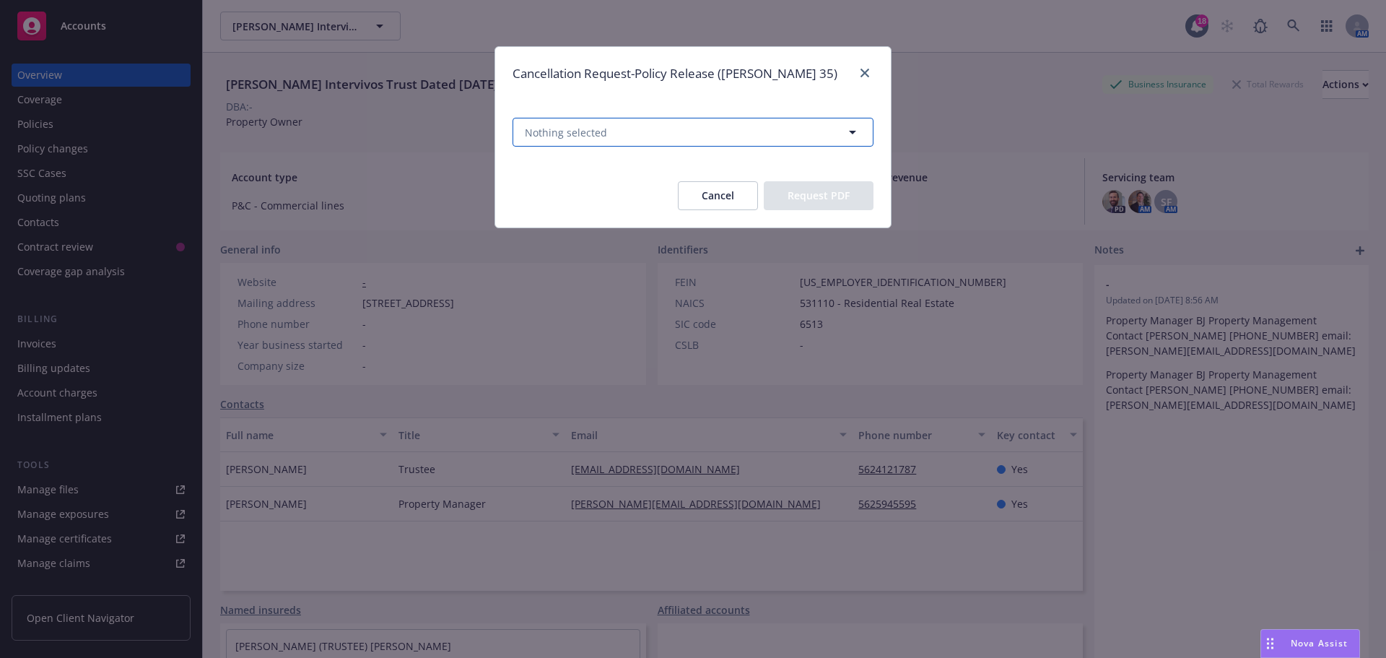
click at [753, 136] on button "Nothing selected" at bounding box center [693, 132] width 361 height 29
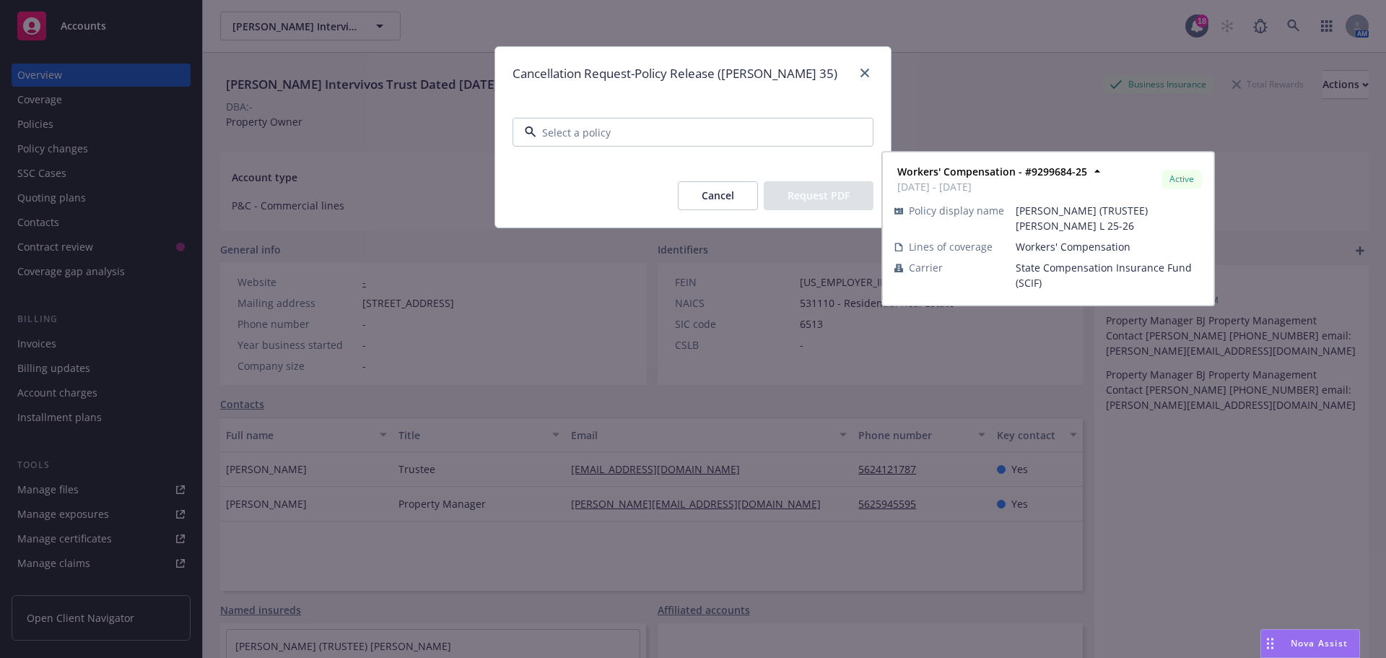
click at [679, 205] on div "Workers' Compensation - #9299684-25 06/05/2025 - 06/05/2026 Active Policy displ…" at bounding box center [693, 227] width 358 height 53
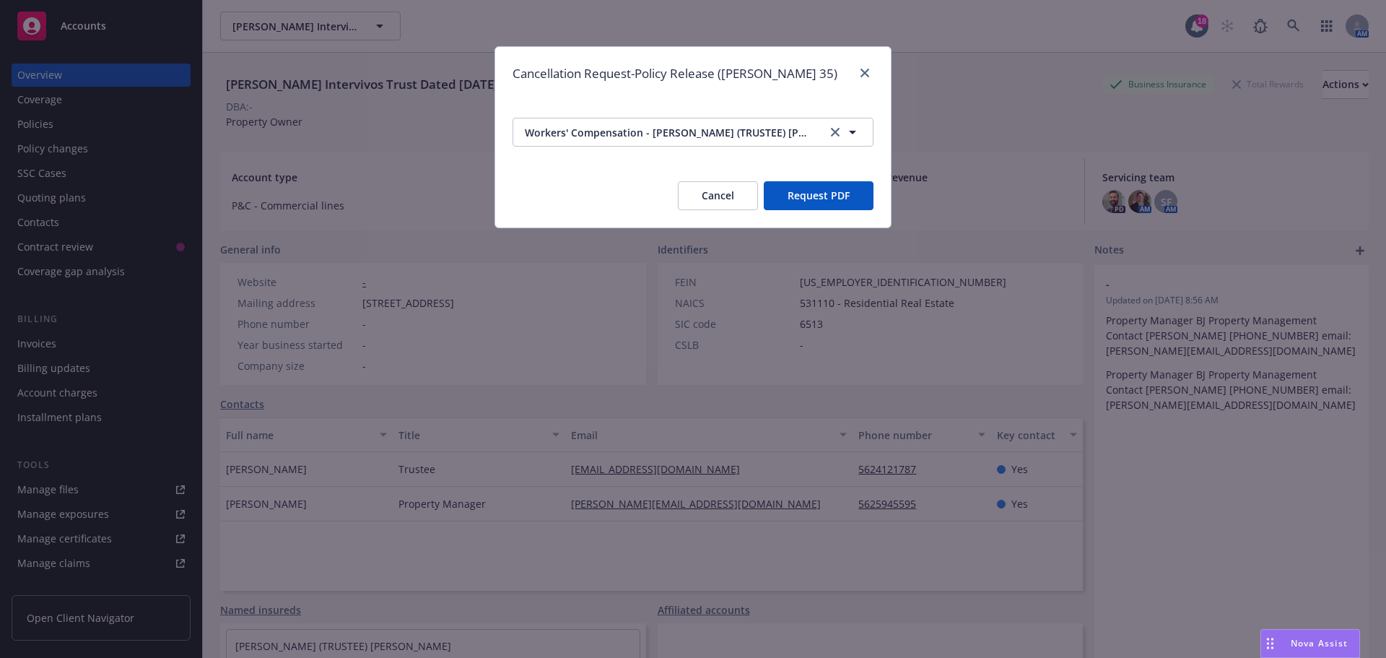
click at [828, 198] on button "Request PDF" at bounding box center [819, 195] width 110 height 29
click at [861, 69] on icon "close" at bounding box center [865, 73] width 9 height 9
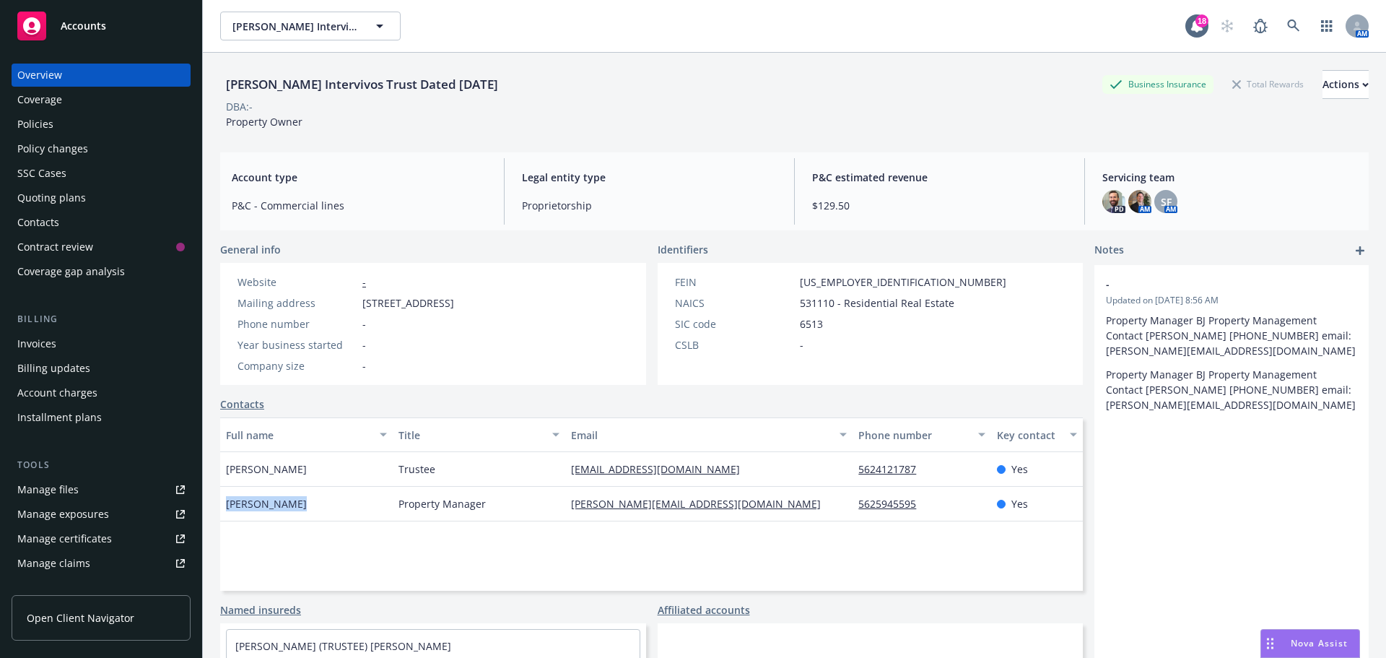
drag, startPoint x: 298, startPoint y: 507, endPoint x: 217, endPoint y: 509, distance: 81.6
click at [217, 509] on div "Lawrence L Solig Intervivos Trust Dated September 21, 1994 Business Insurance T…" at bounding box center [794, 382] width 1183 height 658
copy span "Frank Sinatra"
drag, startPoint x: 627, startPoint y: 500, endPoint x: 560, endPoint y: 500, distance: 67.9
click at [560, 500] on div "Frank Sinatra Property Manager frank@bjpropertymanagement.com 5625945595 Yes" at bounding box center [651, 504] width 863 height 35
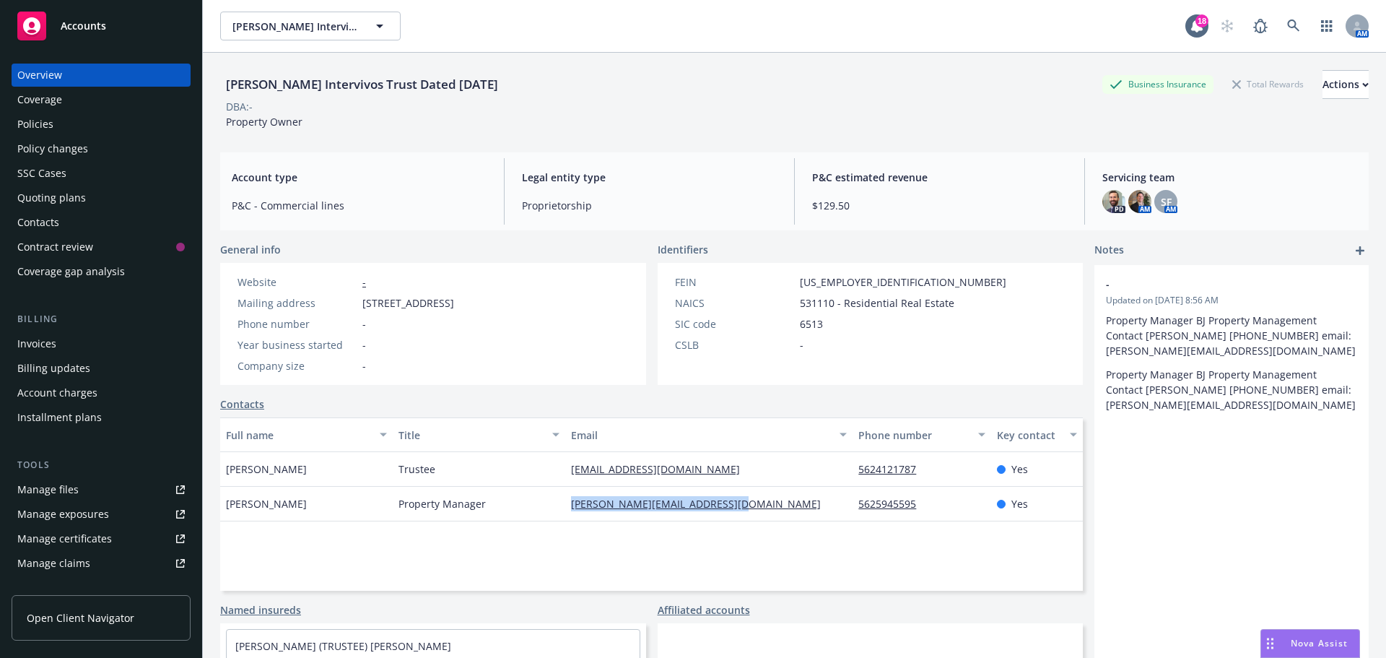
copy div "frank@bjpropertymanagement.com"
drag, startPoint x: 272, startPoint y: 506, endPoint x: 214, endPoint y: 515, distance: 59.1
click at [214, 515] on div "Lawrence L Solig Intervivos Trust Dated September 21, 1994 Business Insurance T…" at bounding box center [794, 382] width 1183 height 658
copy span "Frank Sinatra"
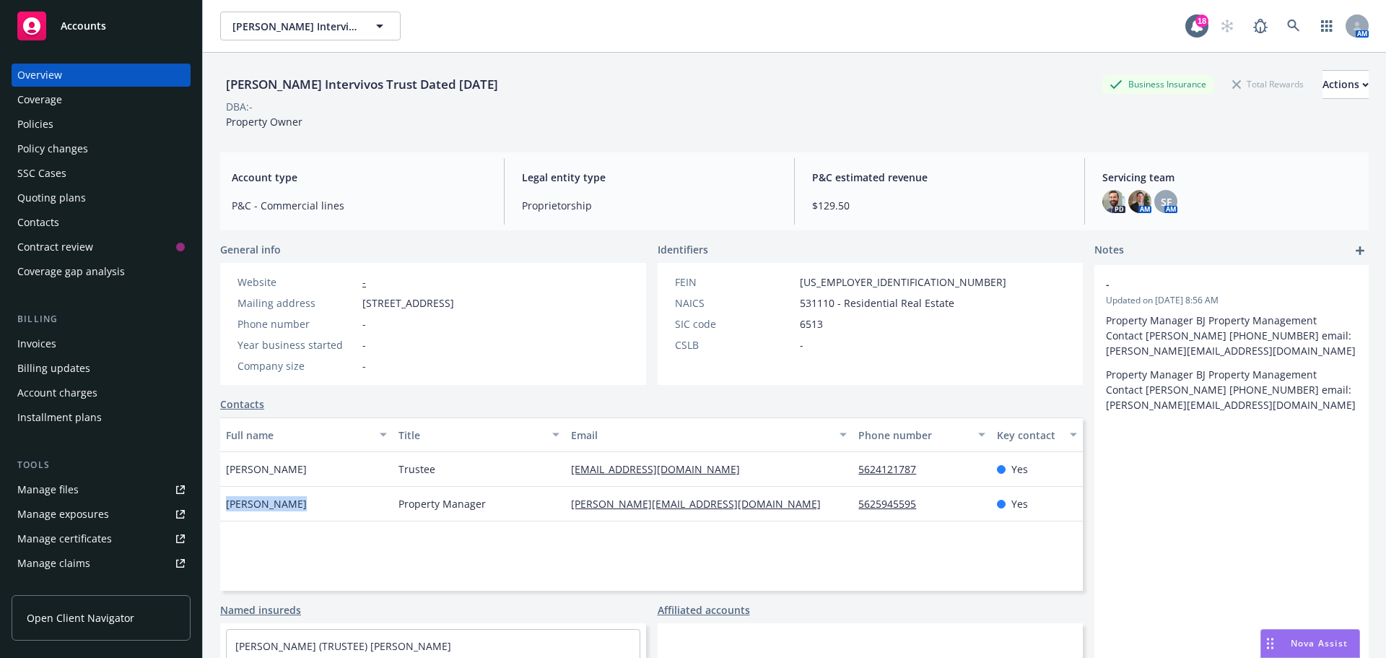
click at [61, 116] on div "Policies" at bounding box center [101, 124] width 168 height 23
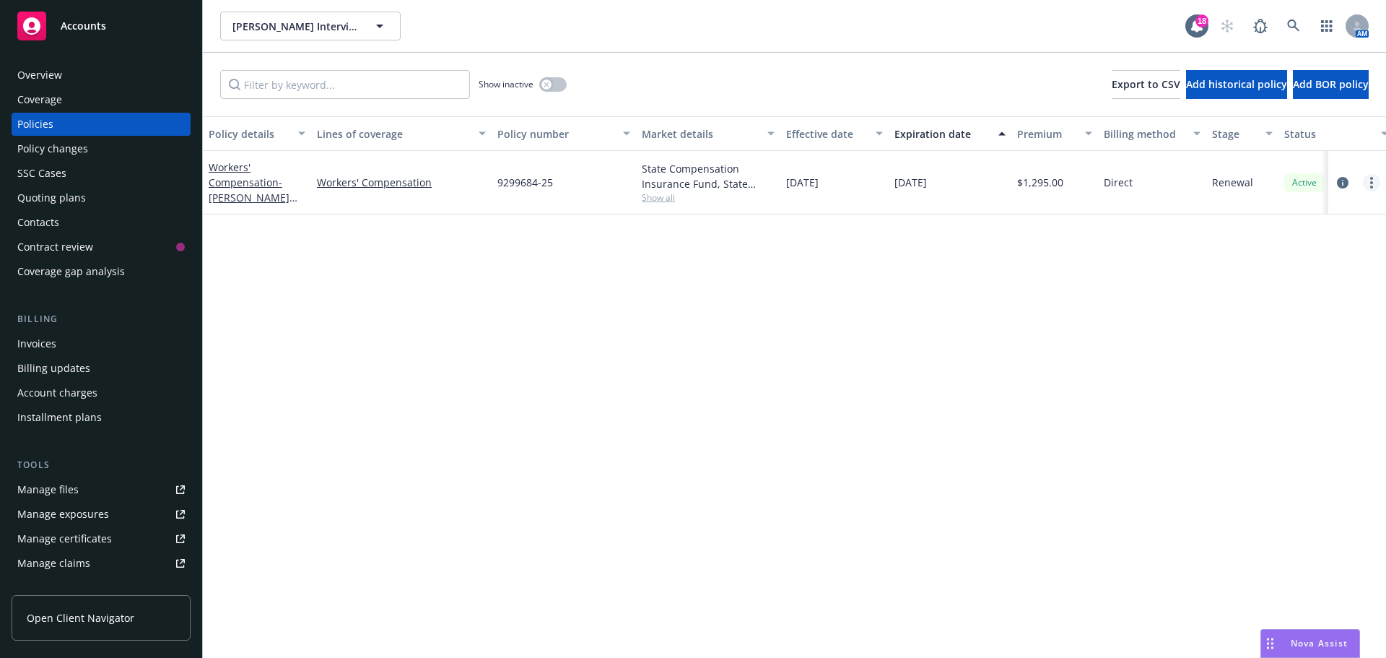
click at [1374, 179] on link "more" at bounding box center [1371, 182] width 17 height 17
click at [1288, 384] on link "Copy logging email" at bounding box center [1295, 385] width 170 height 29
click at [666, 196] on span "Show all" at bounding box center [708, 197] width 133 height 12
drag, startPoint x: 710, startPoint y: 278, endPoint x: 498, endPoint y: 283, distance: 212.3
click at [498, 283] on span "State Compensation Insurance Fund (SCIF)" at bounding box center [630, 280] width 266 height 15
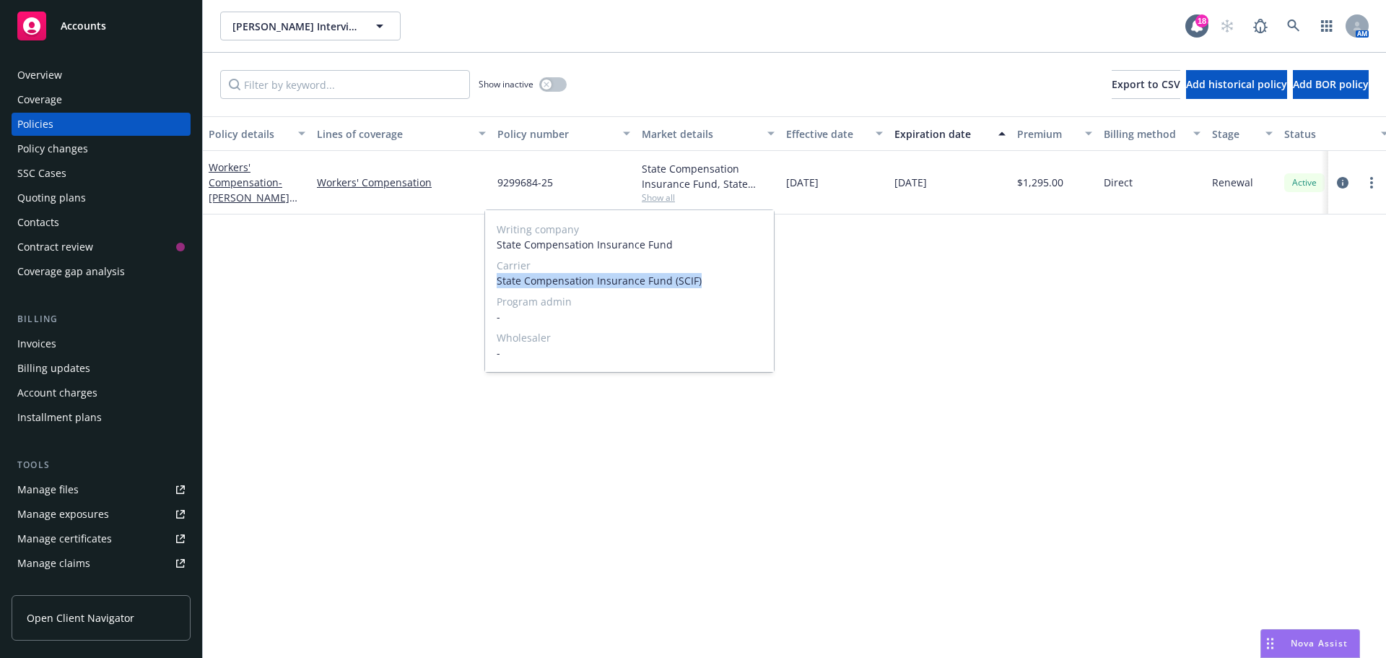
copy span "State Compensation Insurance Fund (SCIF)"
click at [1370, 180] on link "more" at bounding box center [1371, 182] width 17 height 17
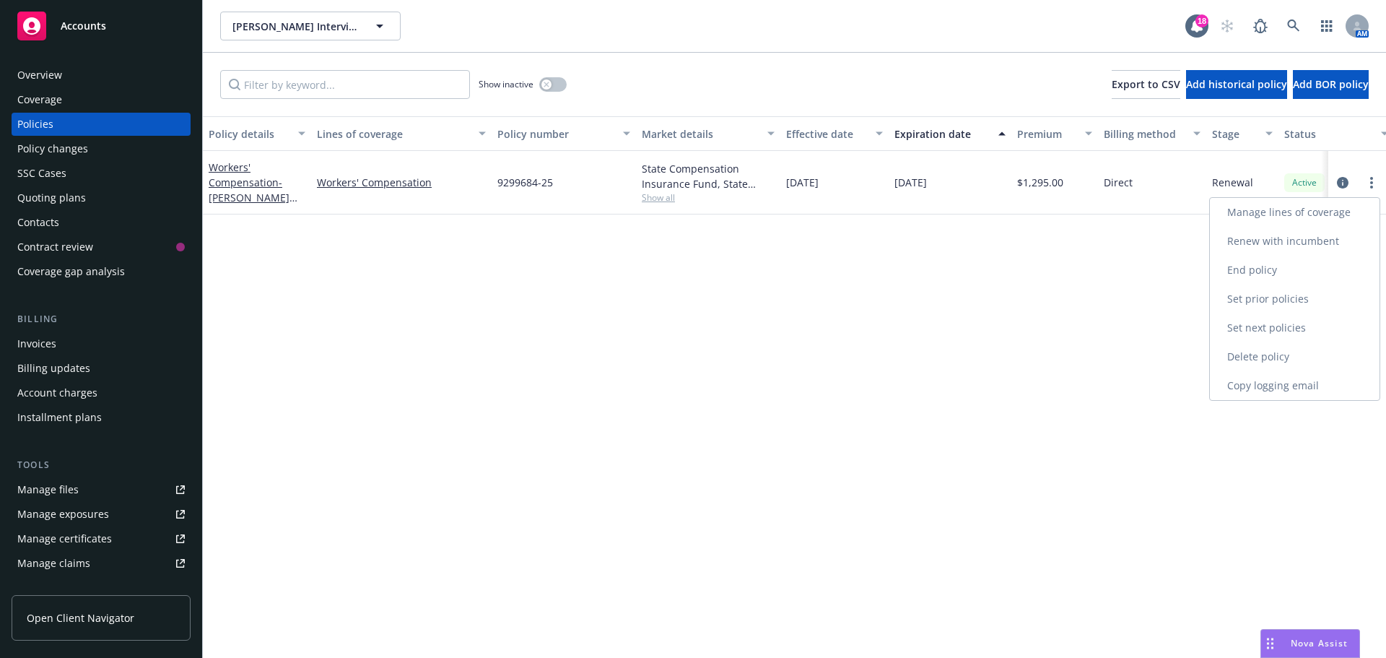
click at [1286, 280] on link "End policy" at bounding box center [1295, 270] width 170 height 29
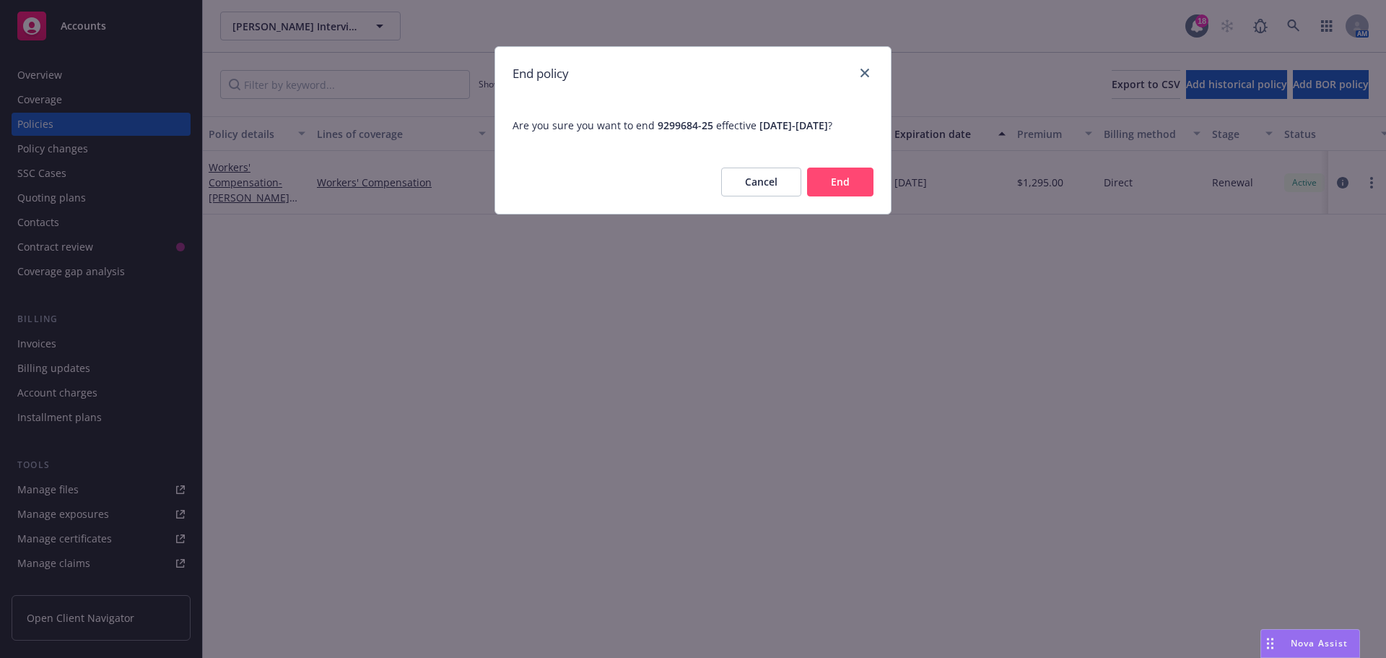
click at [828, 192] on button "End" at bounding box center [840, 182] width 66 height 29
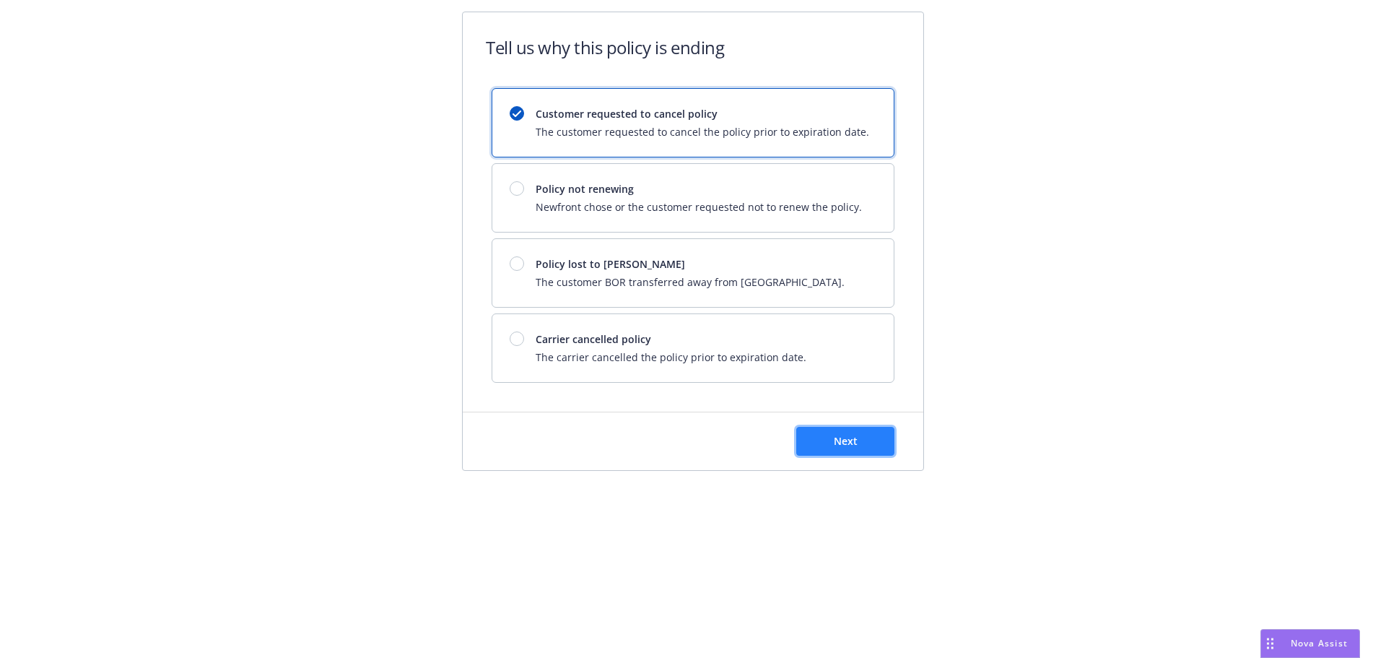
click at [830, 435] on button "Next" at bounding box center [845, 441] width 98 height 29
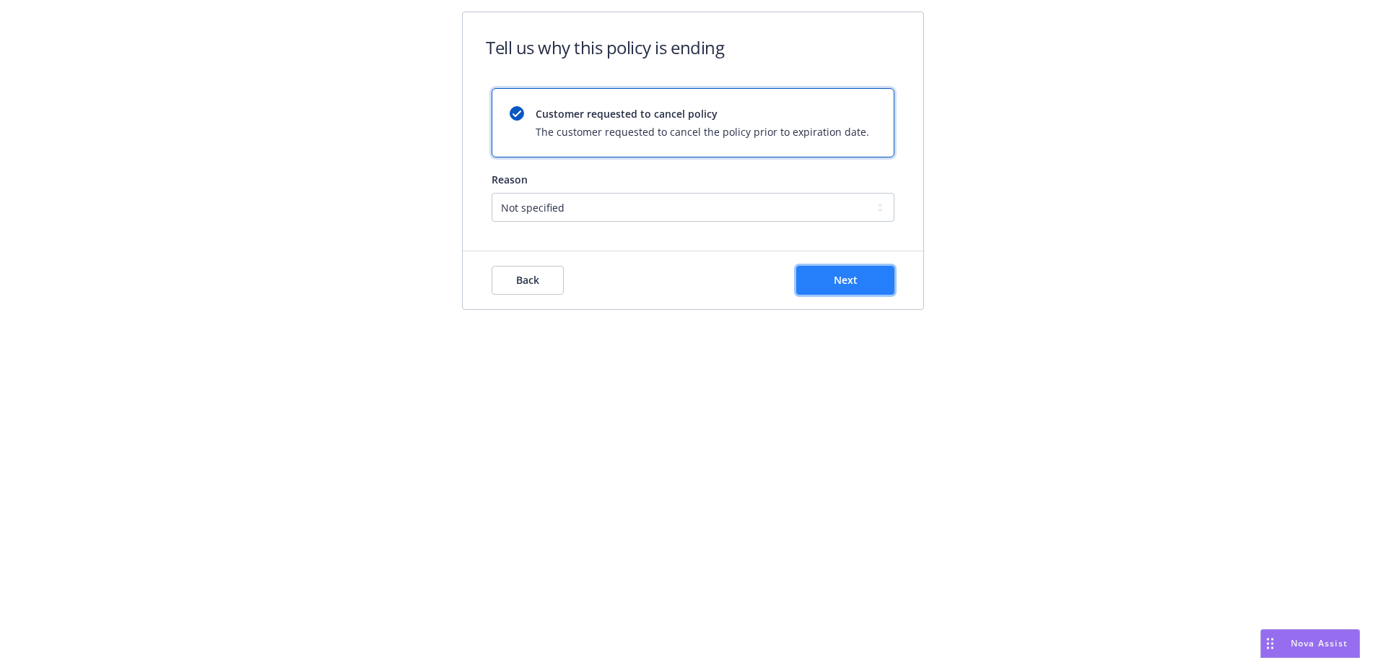
click at [822, 279] on button "Next" at bounding box center [845, 280] width 98 height 29
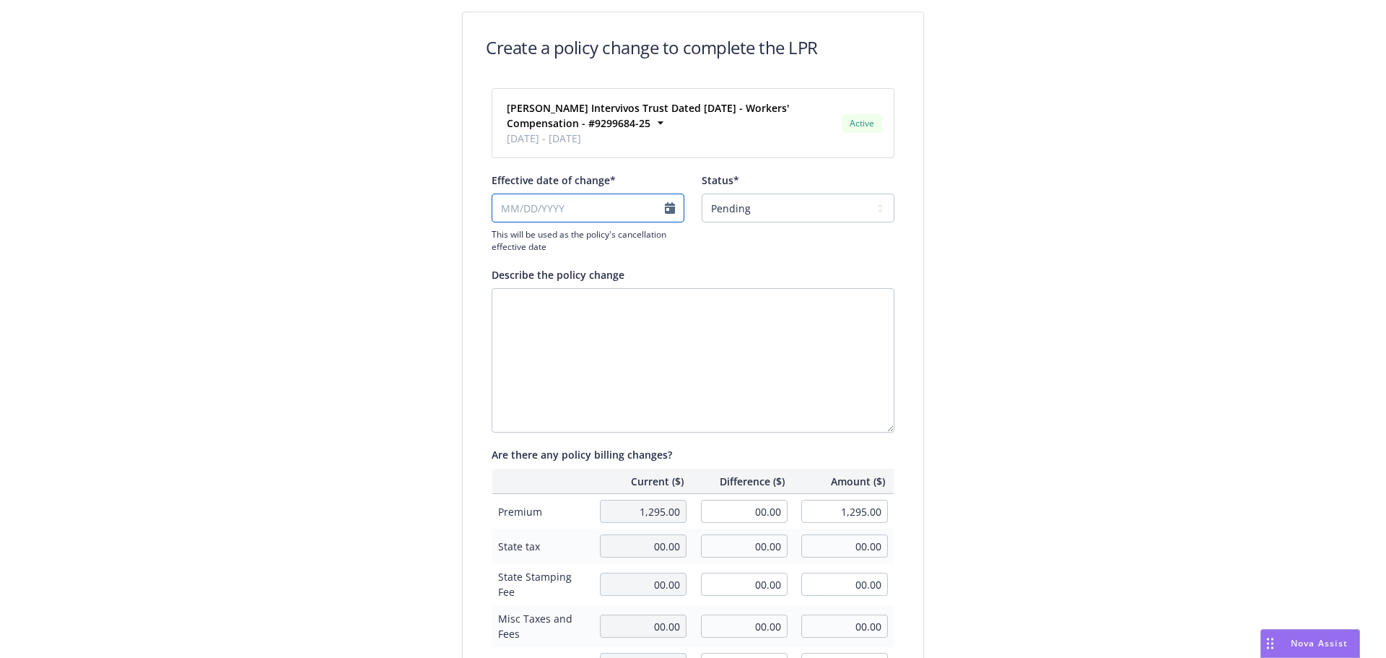
click at [603, 209] on input "Effective date of change*" at bounding box center [588, 208] width 193 height 29
select select "August"
select select "2025"
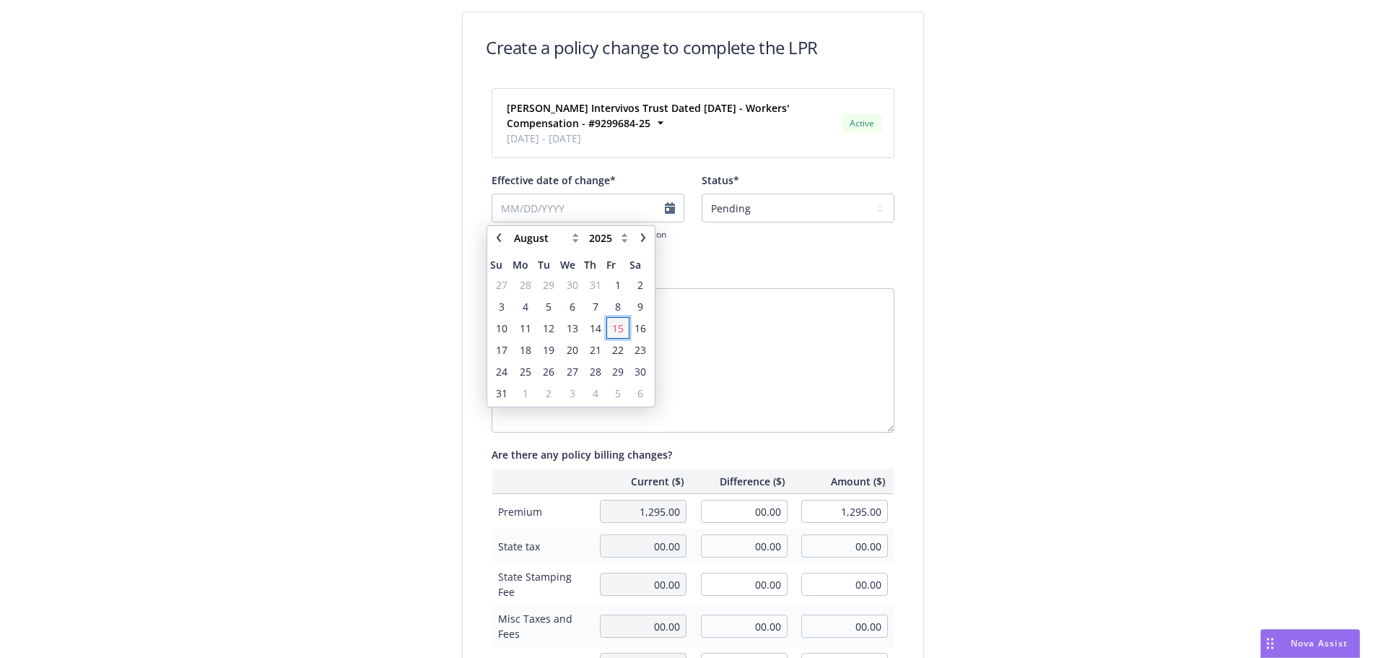
click at [614, 329] on span "15" at bounding box center [618, 328] width 12 height 15
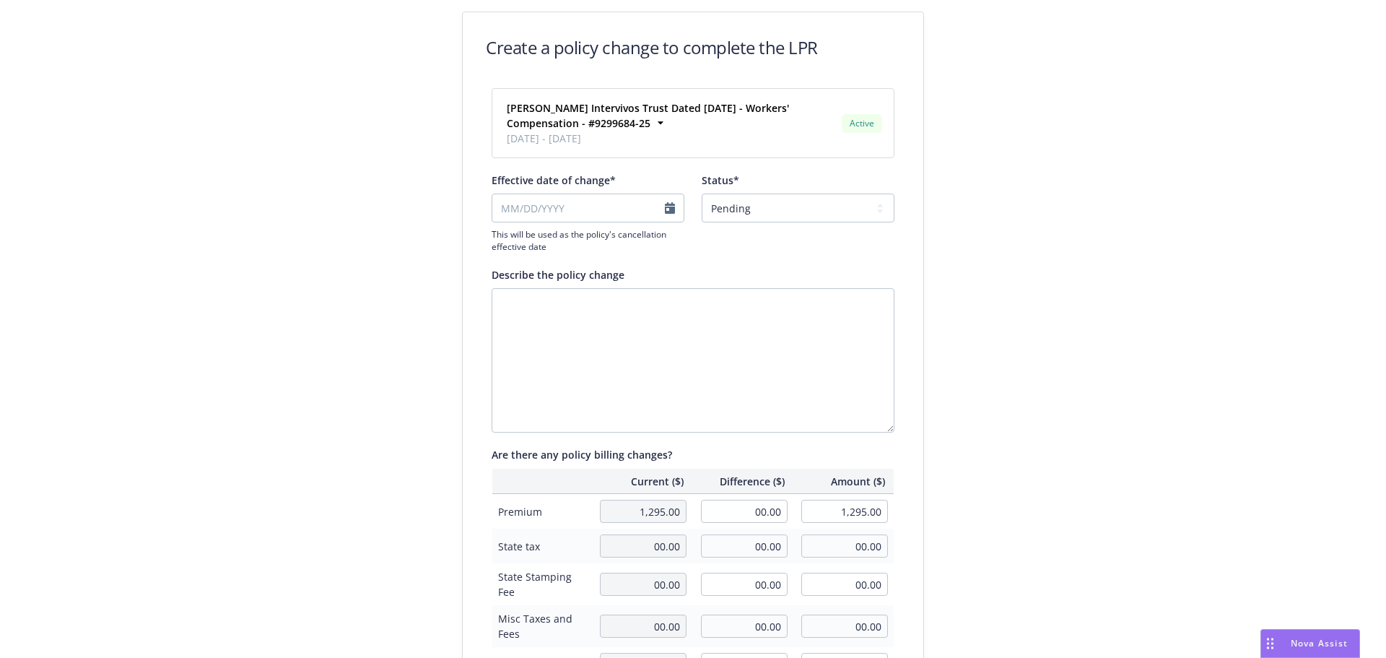
type input "08/15/2025"
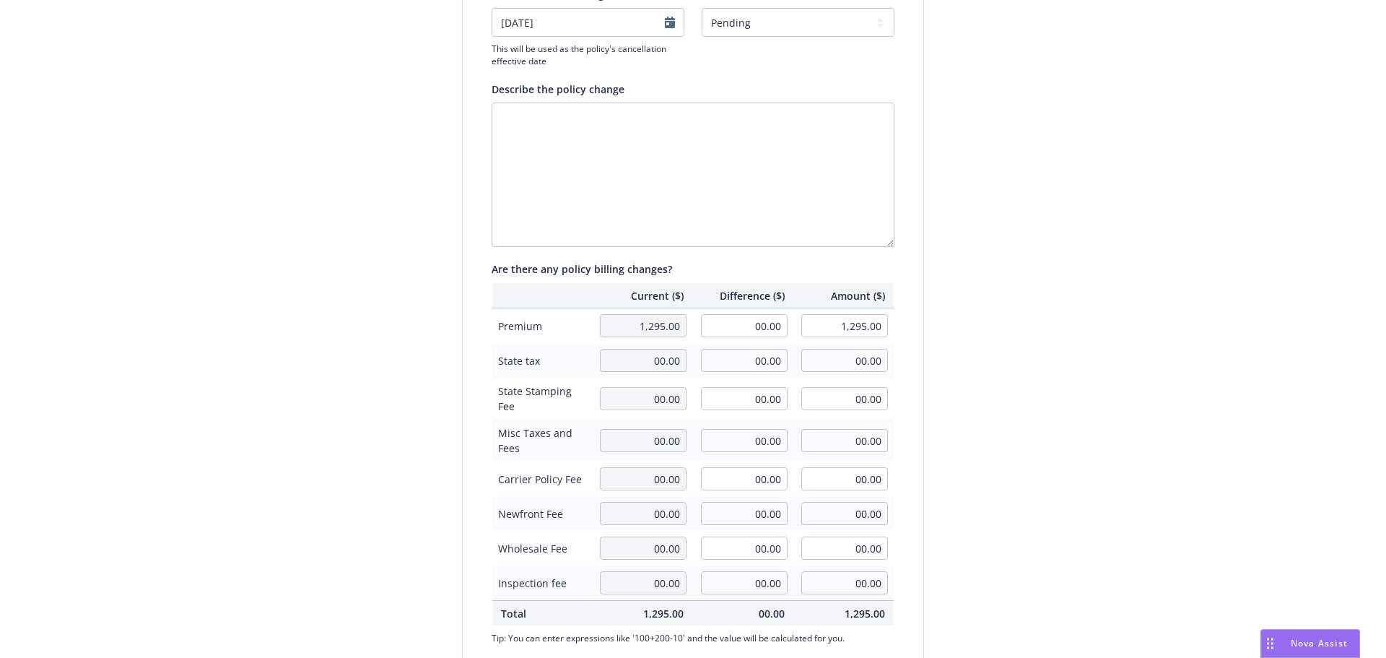
scroll to position [337, 0]
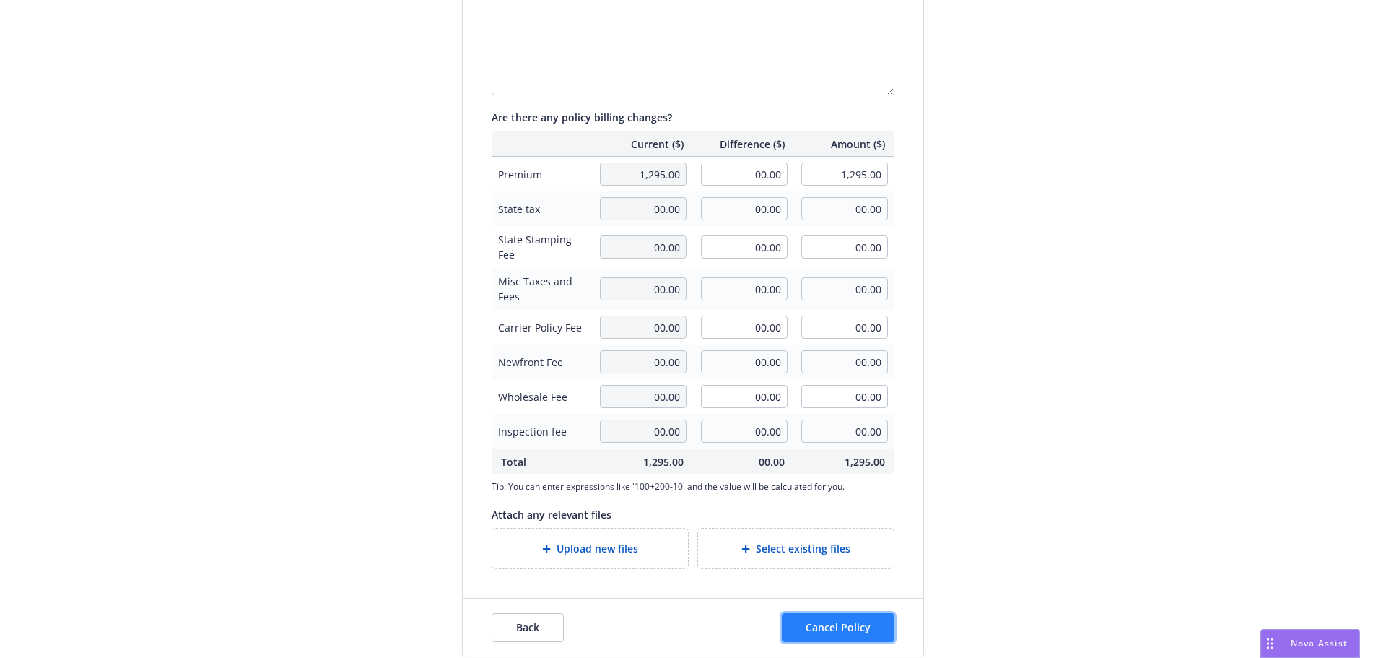
click at [856, 616] on button "Cancel Policy" at bounding box center [838, 627] width 113 height 29
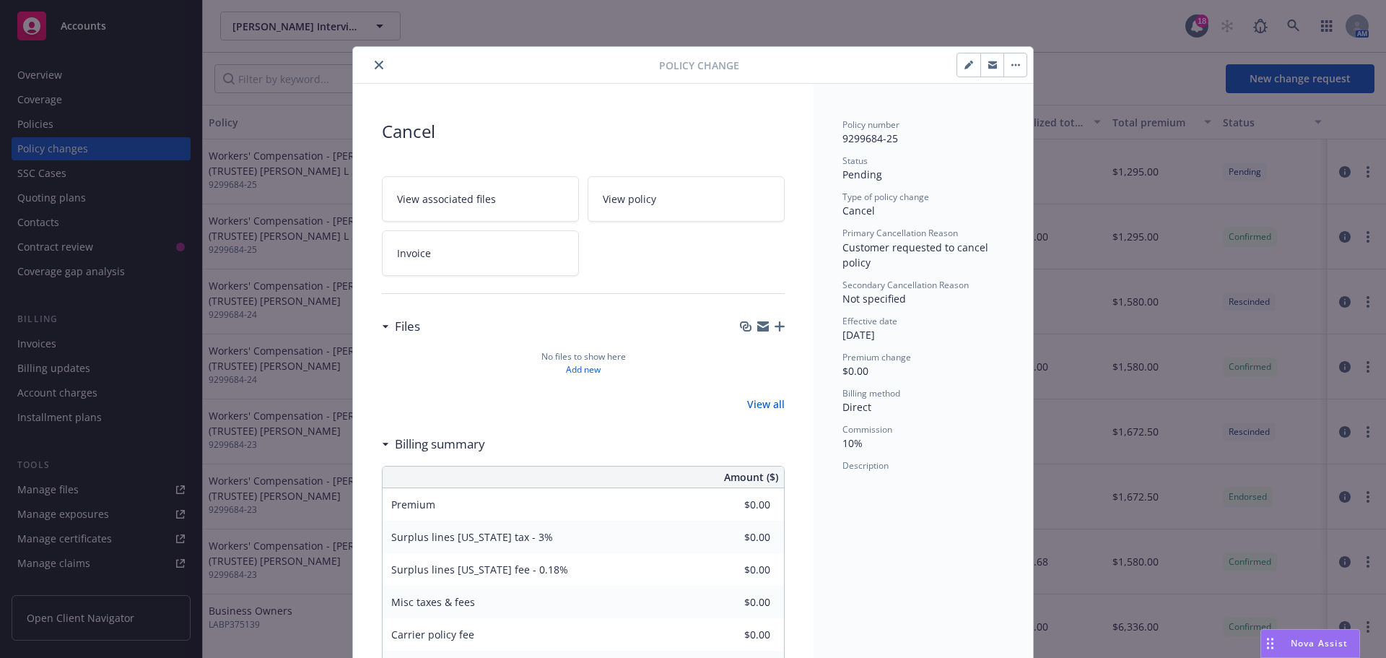
scroll to position [37, 0]
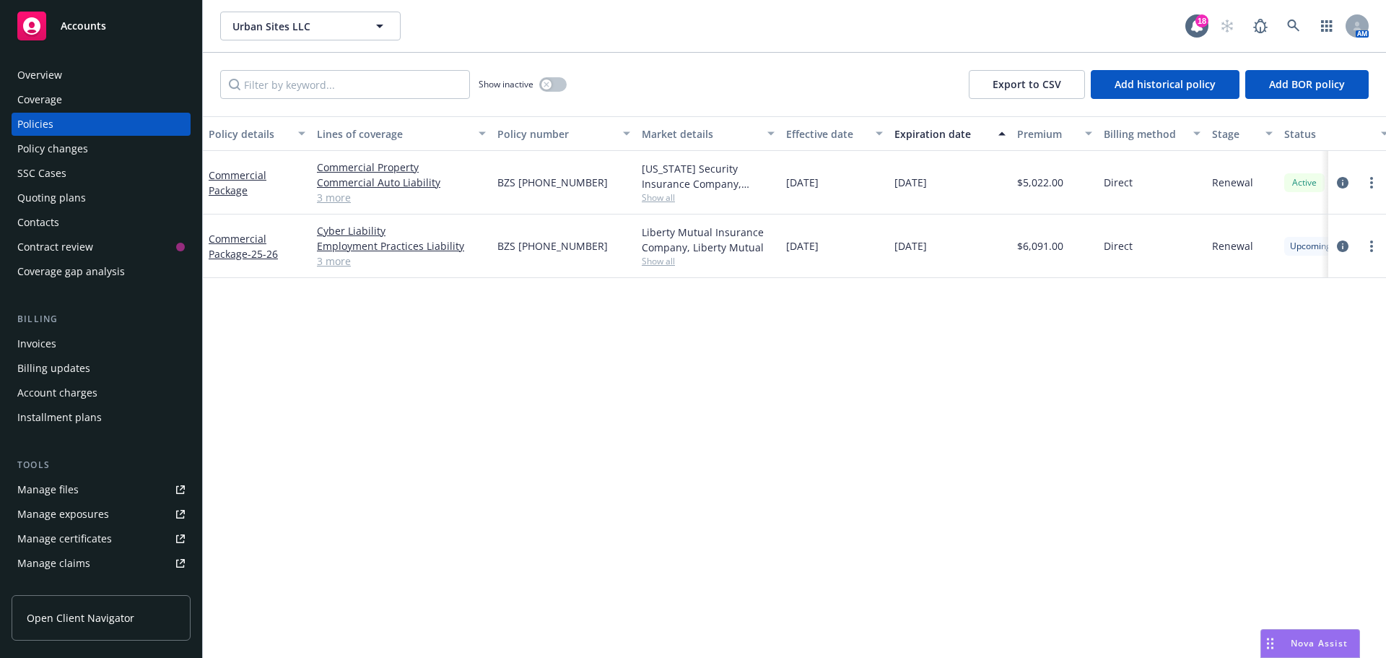
click at [94, 144] on div "Policy changes" at bounding box center [101, 148] width 168 height 23
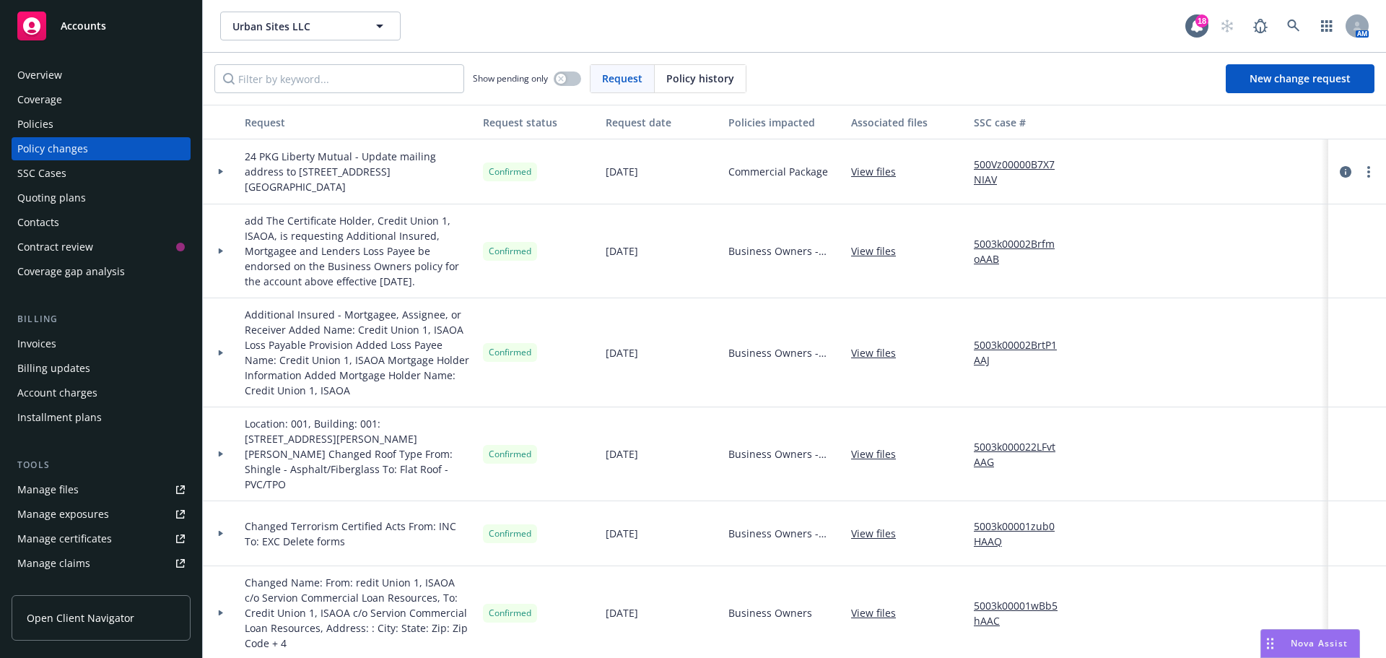
click at [695, 77] on span "Policy history" at bounding box center [700, 78] width 68 height 15
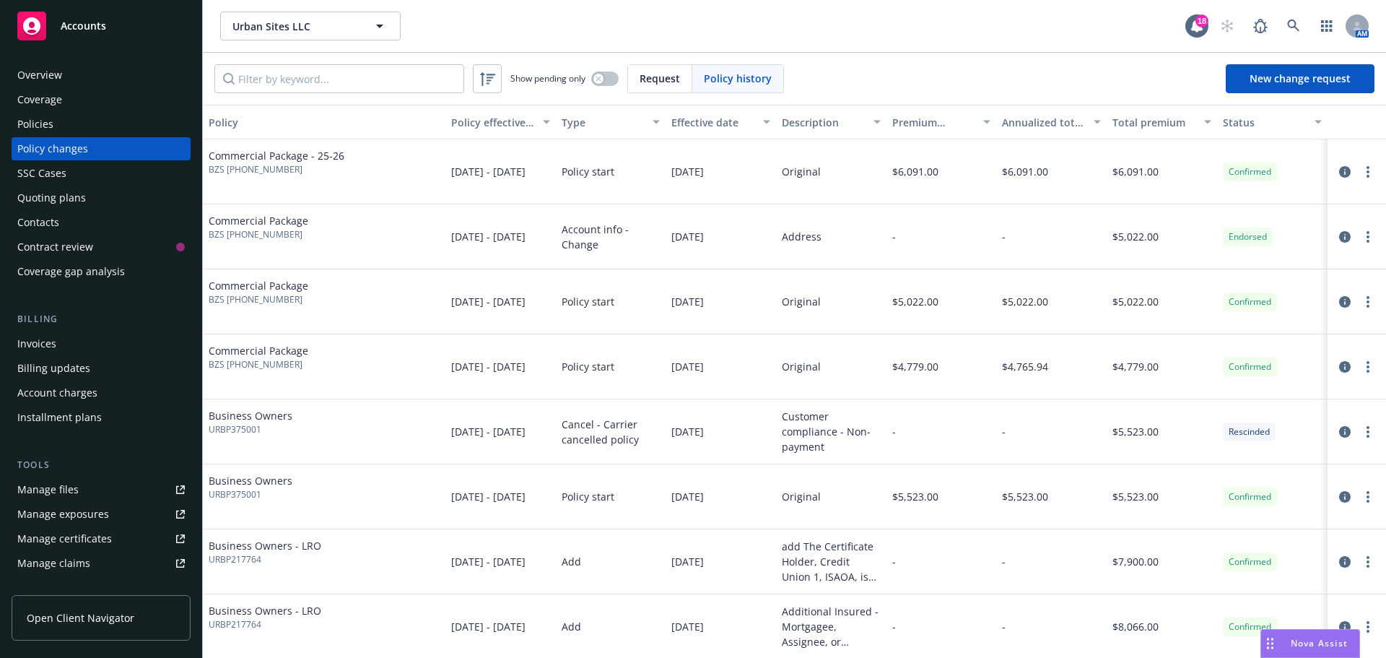
click at [622, 78] on div "Show pending only Request Policy history" at bounding box center [499, 78] width 570 height 29
click at [640, 69] on div "Request" at bounding box center [660, 78] width 64 height 27
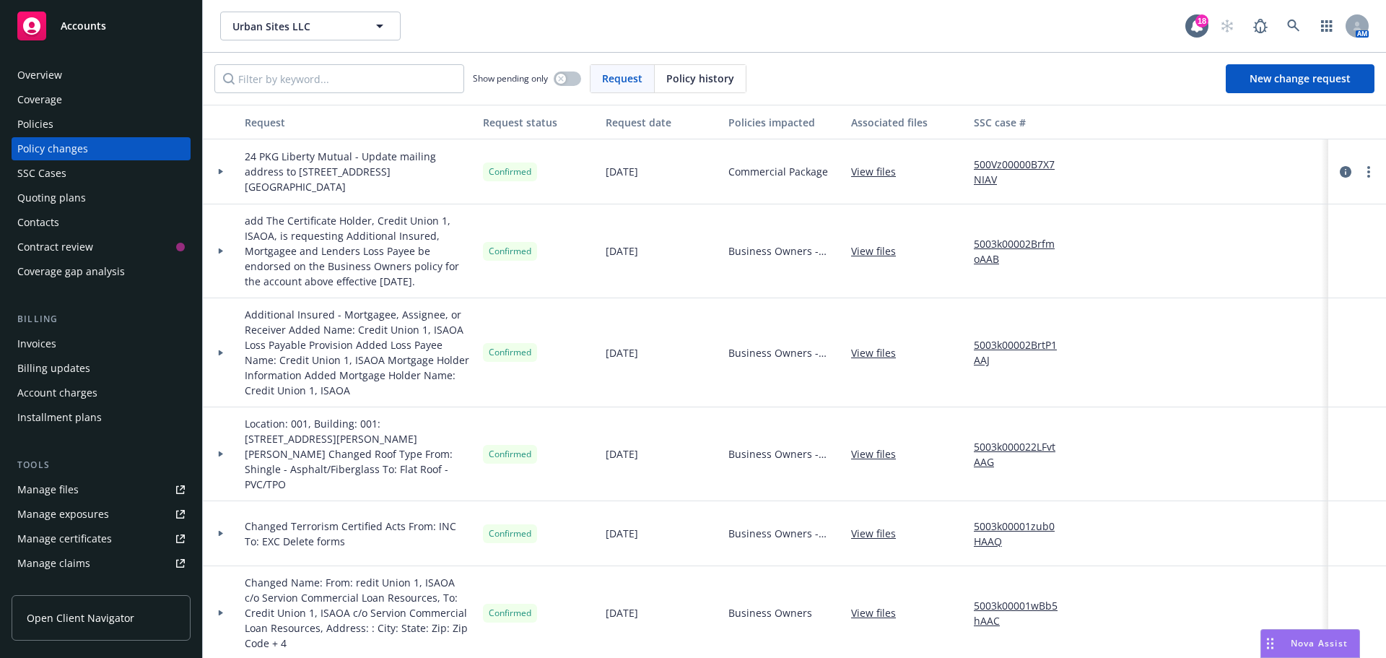
click at [100, 118] on div "Policies" at bounding box center [101, 124] width 168 height 23
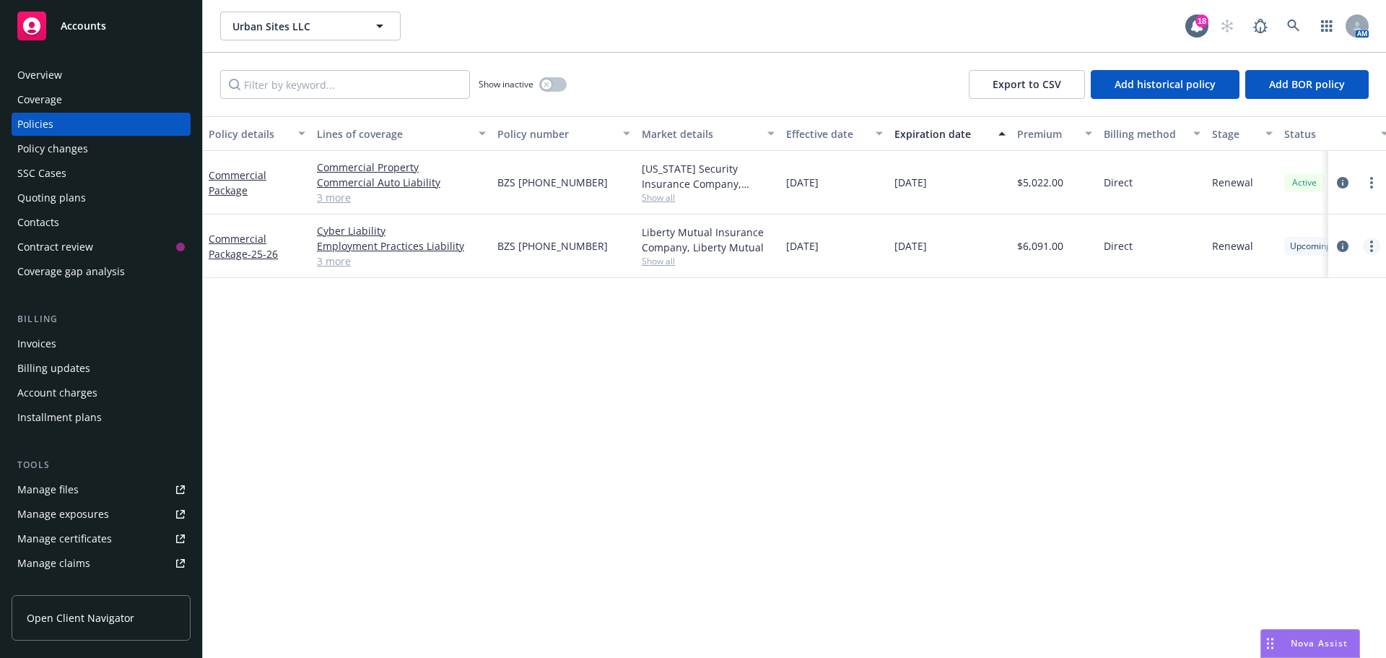
click at [1372, 246] on circle "more" at bounding box center [1371, 246] width 3 height 3
click at [1300, 340] on link "End policy" at bounding box center [1295, 333] width 170 height 29
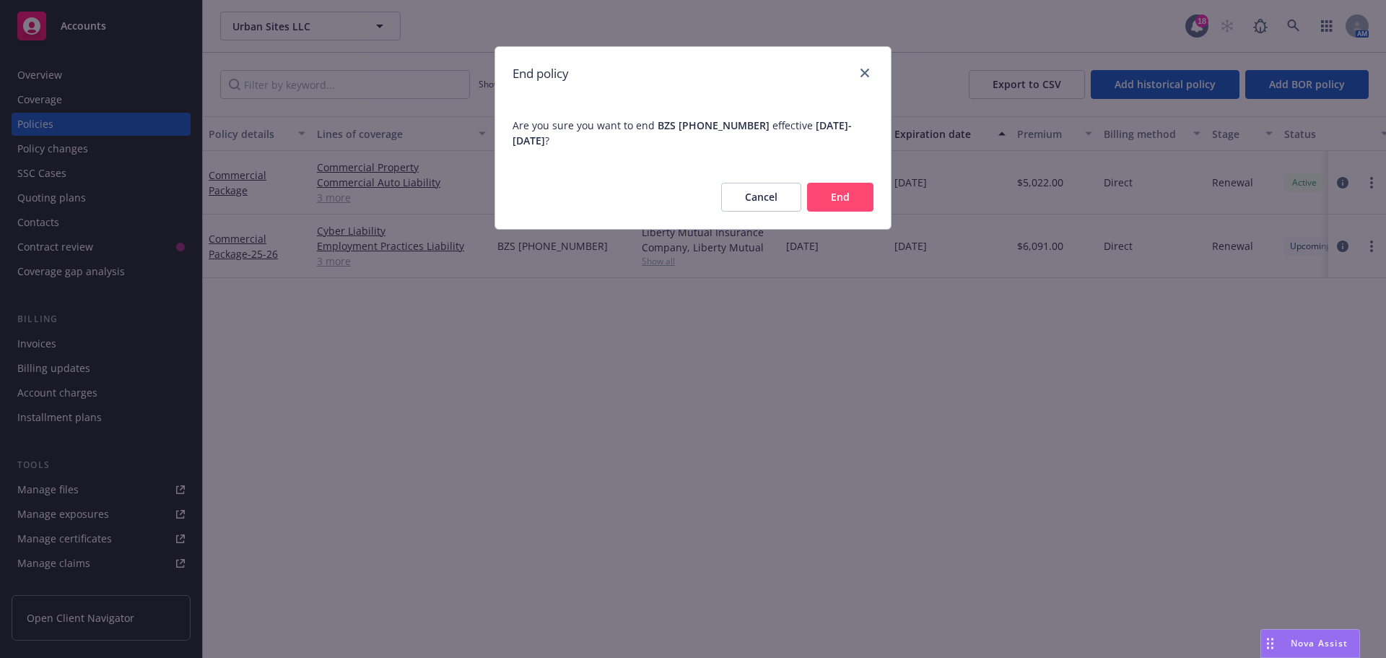
click at [835, 187] on button "End" at bounding box center [840, 197] width 66 height 29
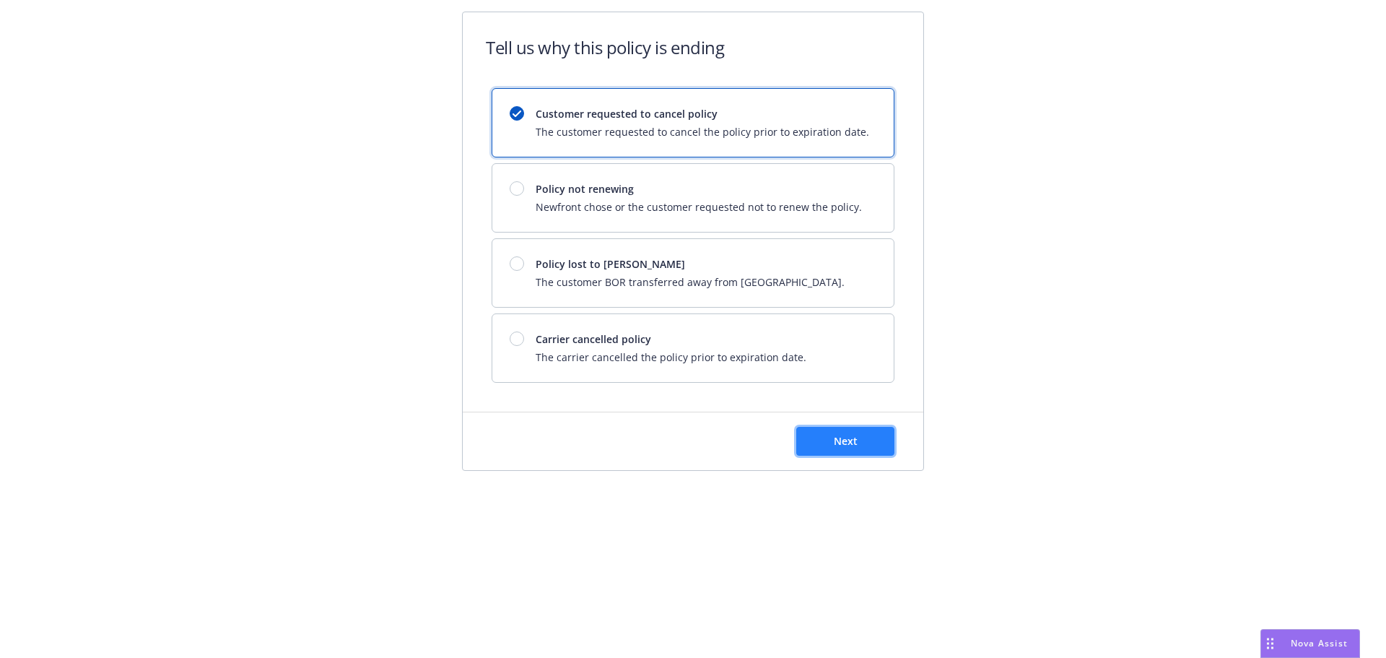
click at [865, 445] on button "Next" at bounding box center [845, 441] width 98 height 29
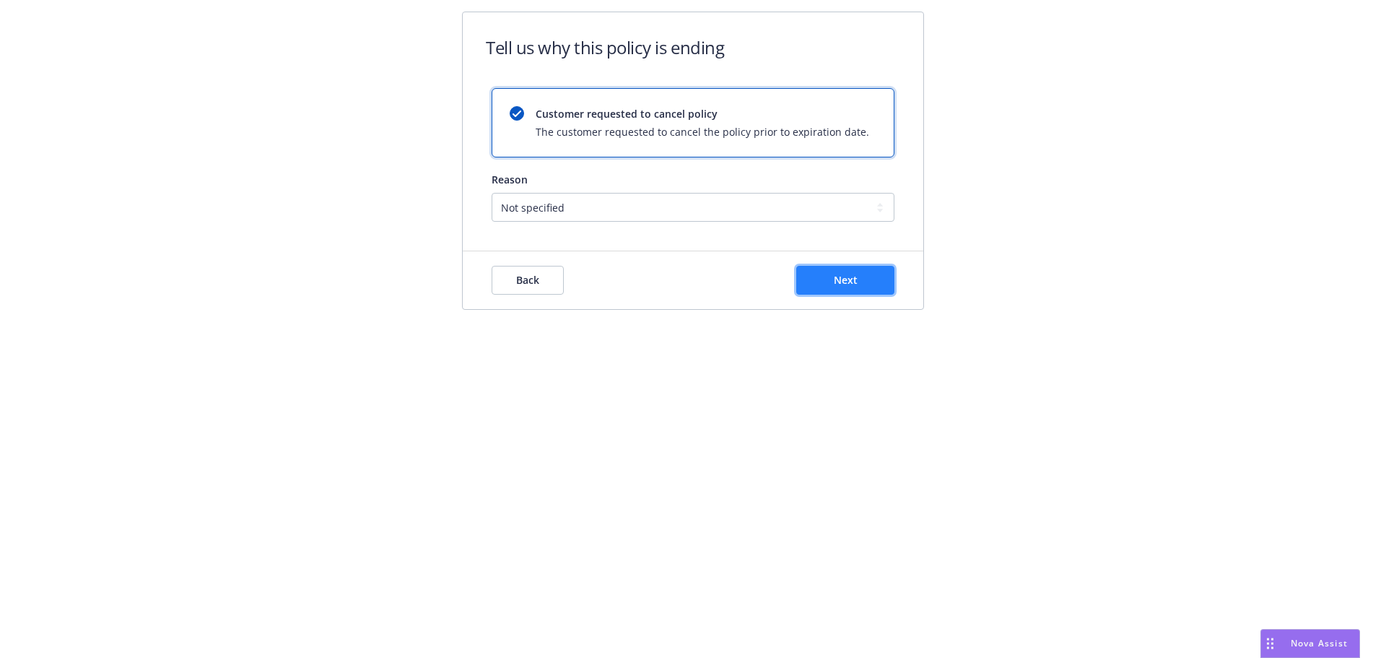
click at [844, 287] on button "Next" at bounding box center [845, 280] width 98 height 29
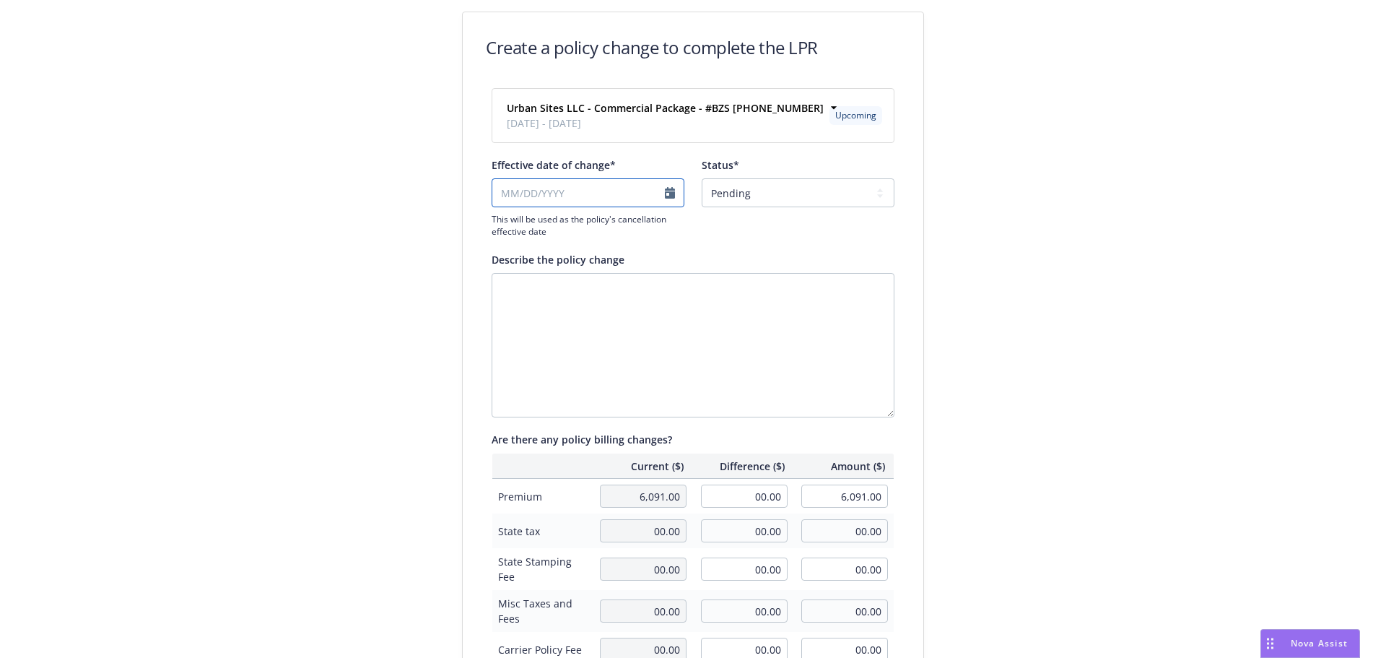
click at [657, 188] on input "Effective date of change*" at bounding box center [588, 192] width 193 height 29
select select "August"
select select "2025"
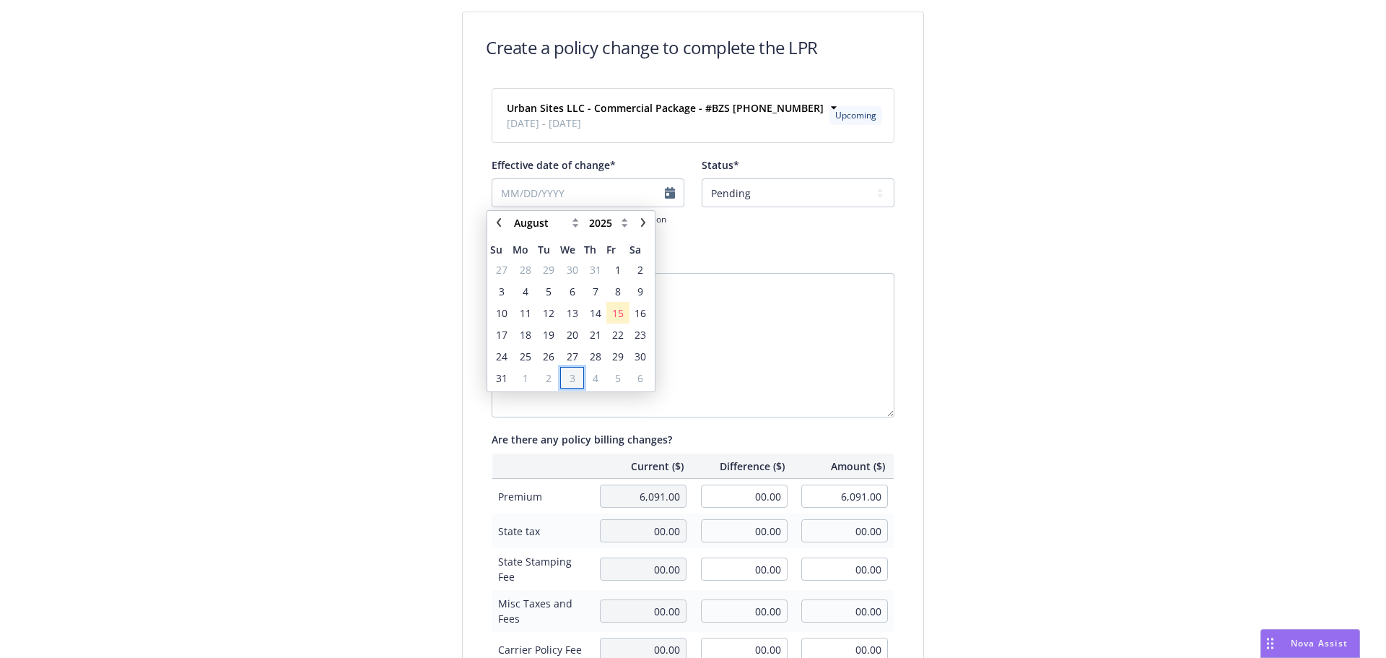
click at [573, 380] on span "3" at bounding box center [573, 377] width 6 height 15
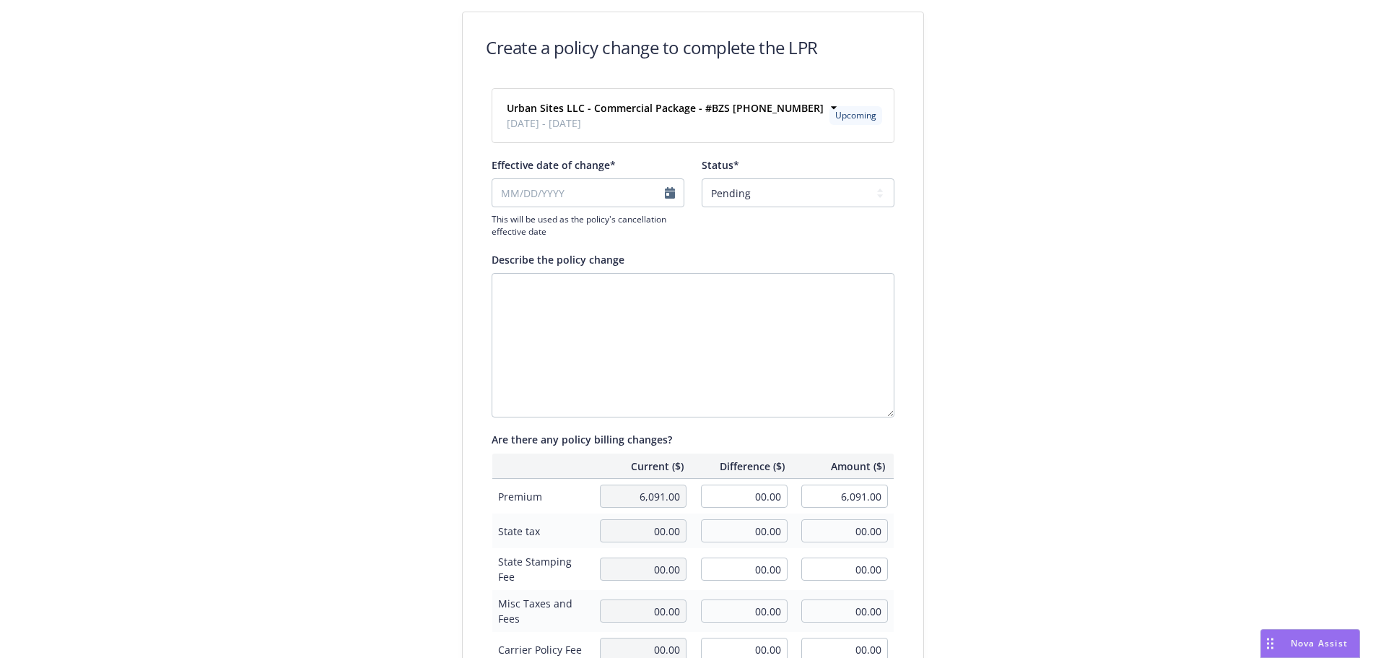
type input "09/03/2025"
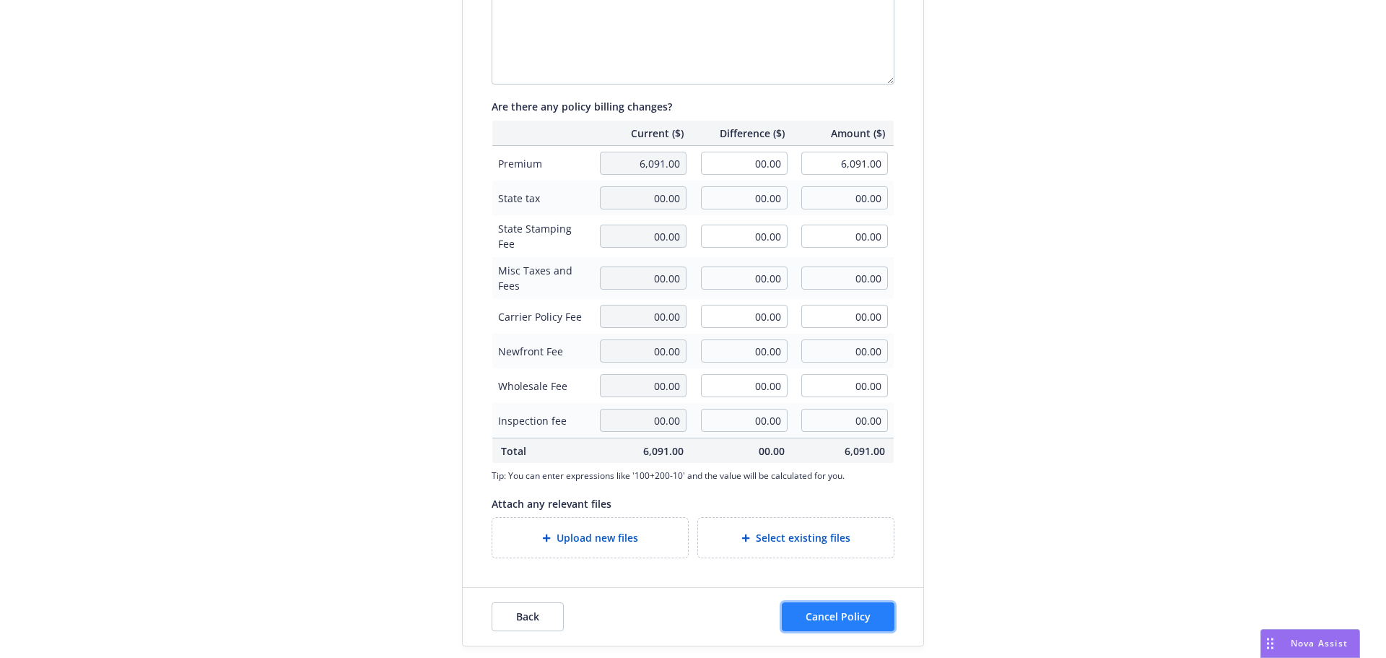
click at [856, 608] on button "Cancel Policy" at bounding box center [838, 616] width 113 height 29
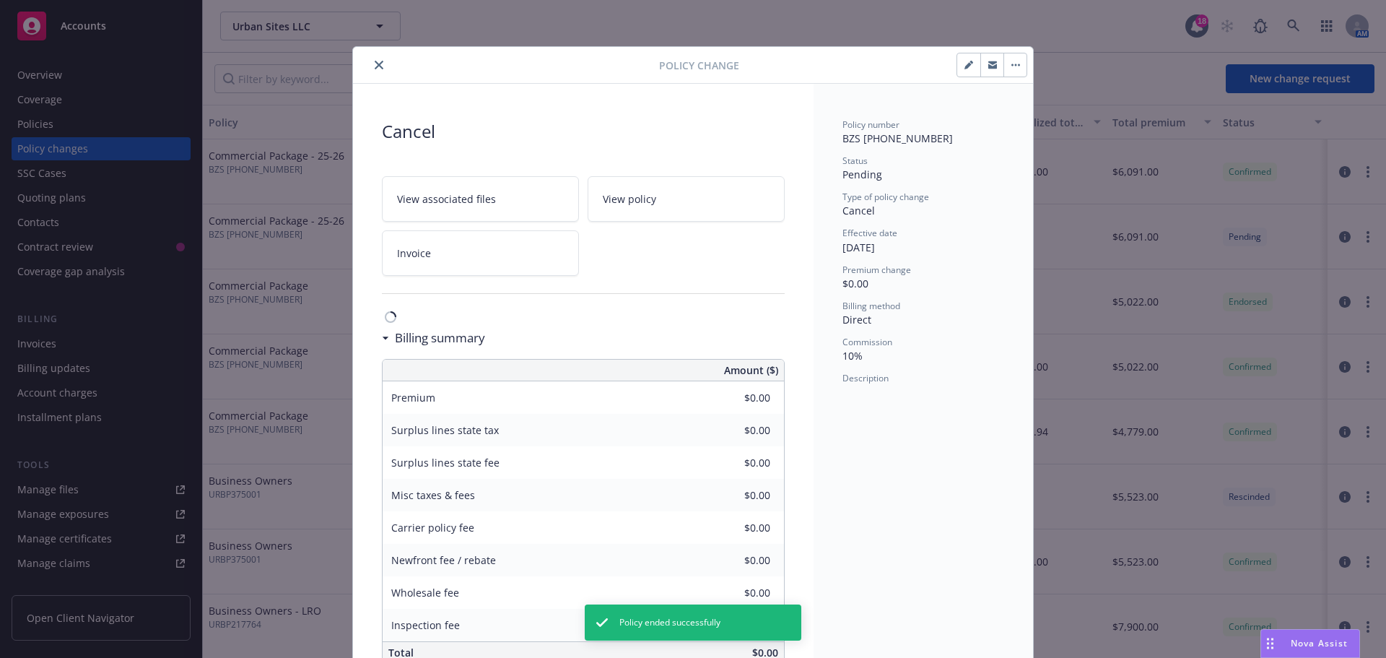
scroll to position [37, 0]
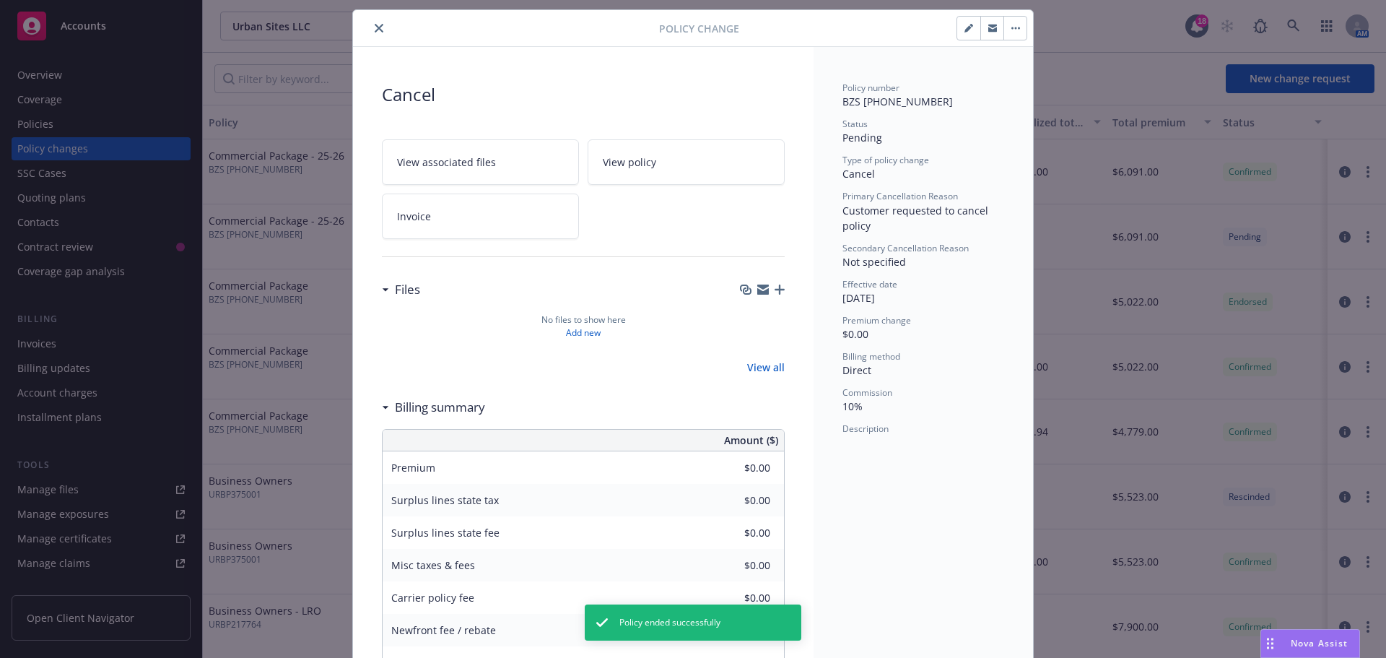
click at [380, 30] on button "close" at bounding box center [378, 27] width 17 height 17
click at [77, 71] on div "Overview" at bounding box center [101, 75] width 168 height 23
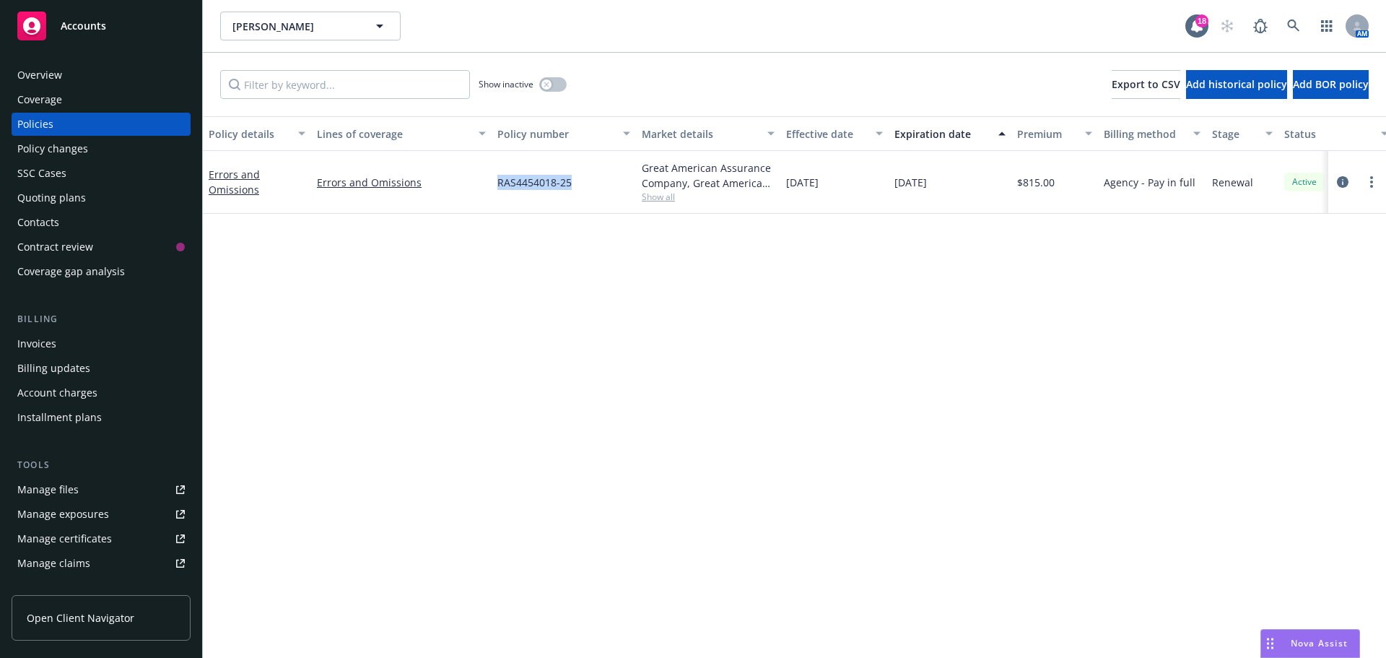
drag, startPoint x: 573, startPoint y: 182, endPoint x: 486, endPoint y: 187, distance: 87.5
click at [486, 187] on div "Errors and Omissions Errors and Omissions RAS4454018-25 Great American Assuranc…" at bounding box center [900, 182] width 1394 height 63
drag, startPoint x: 79, startPoint y: 65, endPoint x: 99, endPoint y: 67, distance: 19.6
click at [79, 65] on div "Overview" at bounding box center [101, 75] width 168 height 23
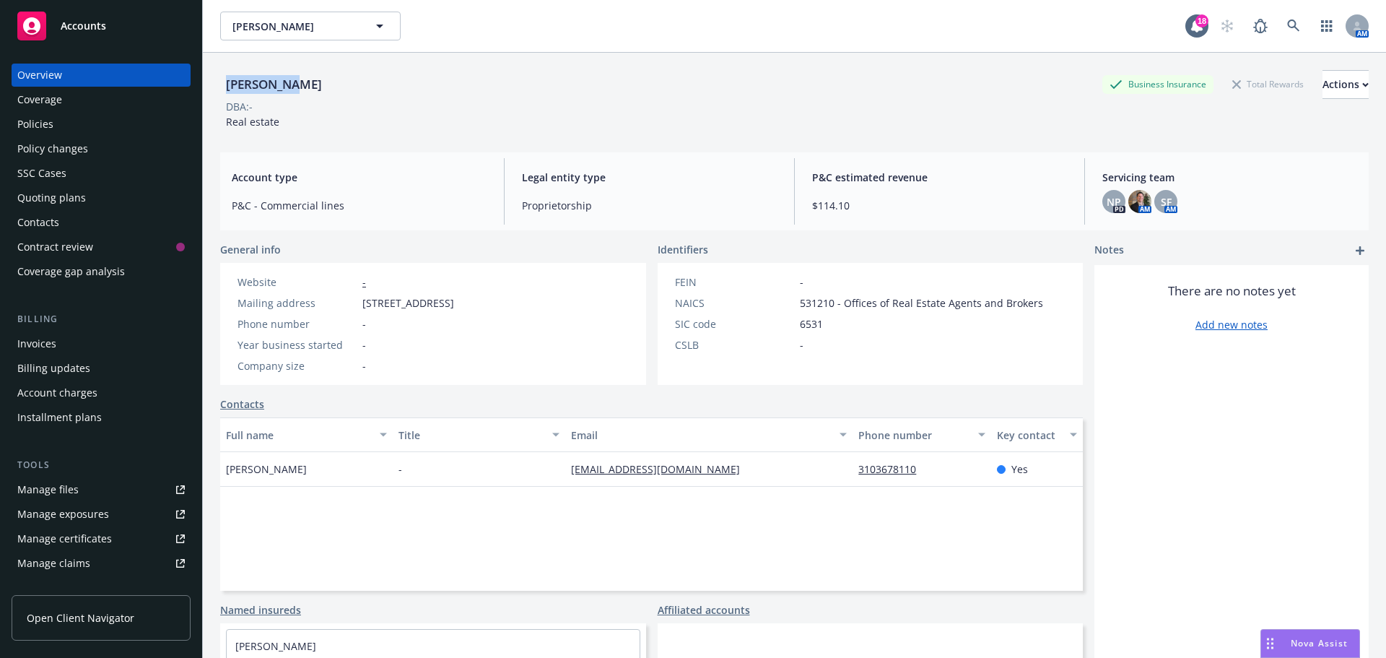
drag, startPoint x: 243, startPoint y: 90, endPoint x: 220, endPoint y: 84, distance: 24.4
click at [220, 84] on div "Jane Topol Business Insurance Total Rewards Actions DBA: - Real estate Account …" at bounding box center [794, 382] width 1183 height 658
copy div "Jane Topol"
click at [84, 111] on div "Overview Coverage Policies Policy changes SSC Cases Quoting plans Contacts Cont…" at bounding box center [101, 174] width 179 height 220
click at [84, 113] on div "Policies" at bounding box center [101, 124] width 168 height 23
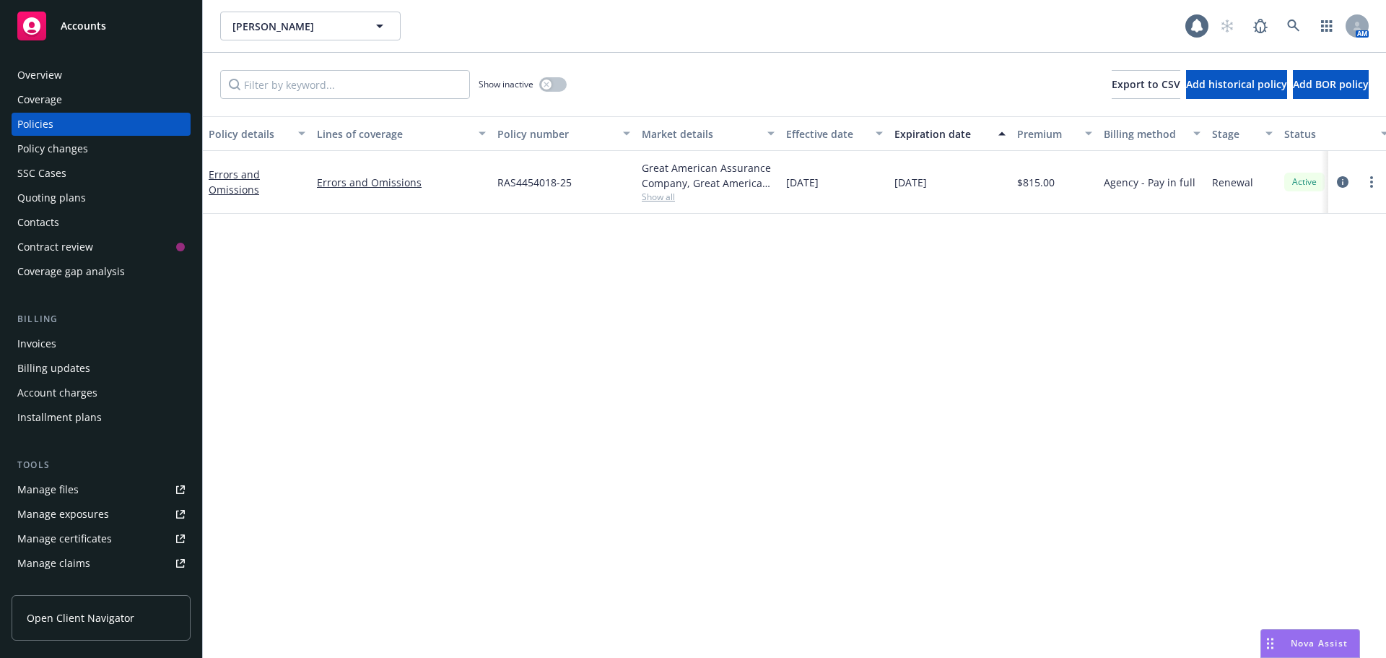
click at [83, 113] on div "Policies" at bounding box center [101, 124] width 168 height 23
drag, startPoint x: 576, startPoint y: 186, endPoint x: 500, endPoint y: 187, distance: 76.5
click at [500, 187] on div "RAS4454018-25" at bounding box center [564, 182] width 144 height 63
copy span "RAS4454018-25"
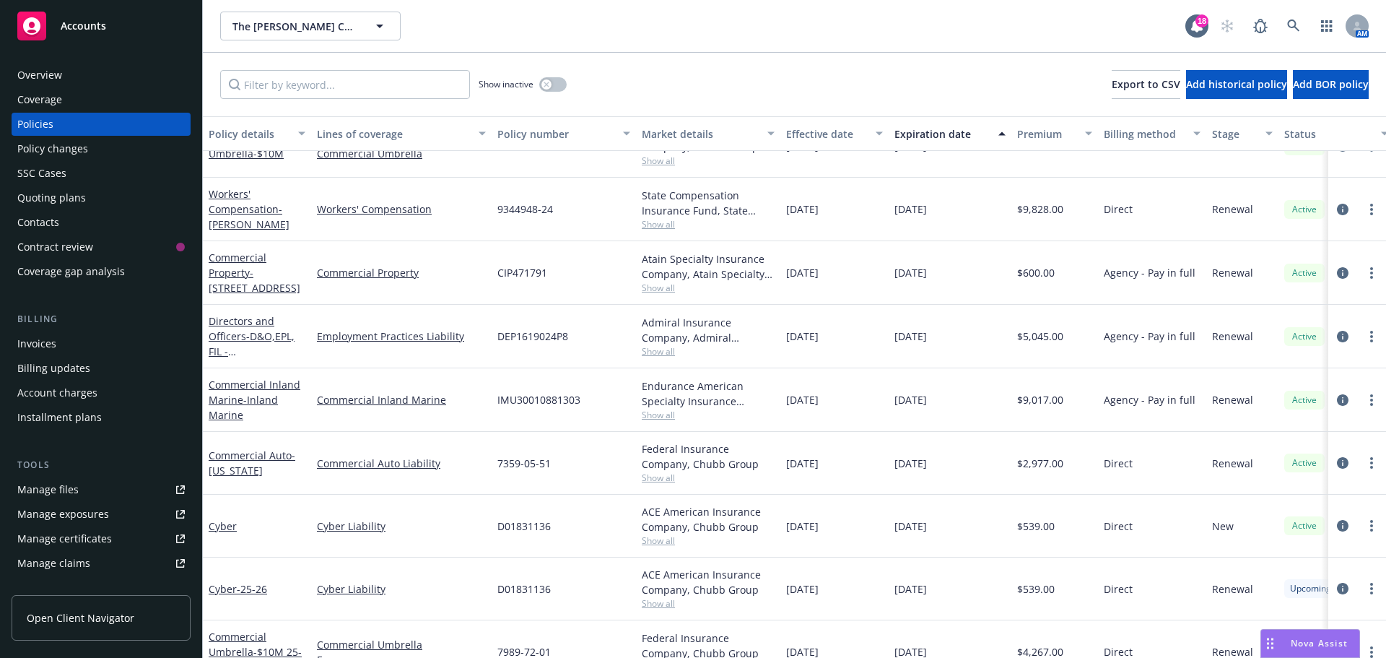
scroll to position [3, 0]
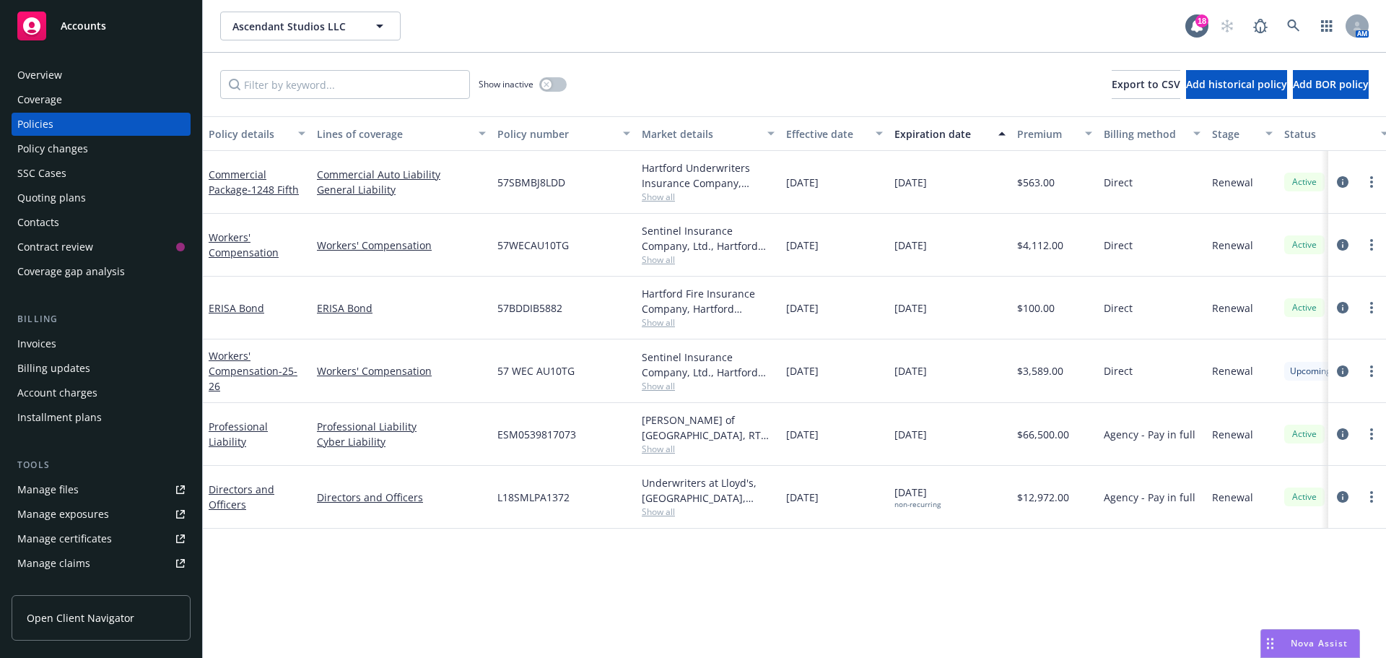
click at [80, 82] on div "Overview" at bounding box center [101, 75] width 168 height 23
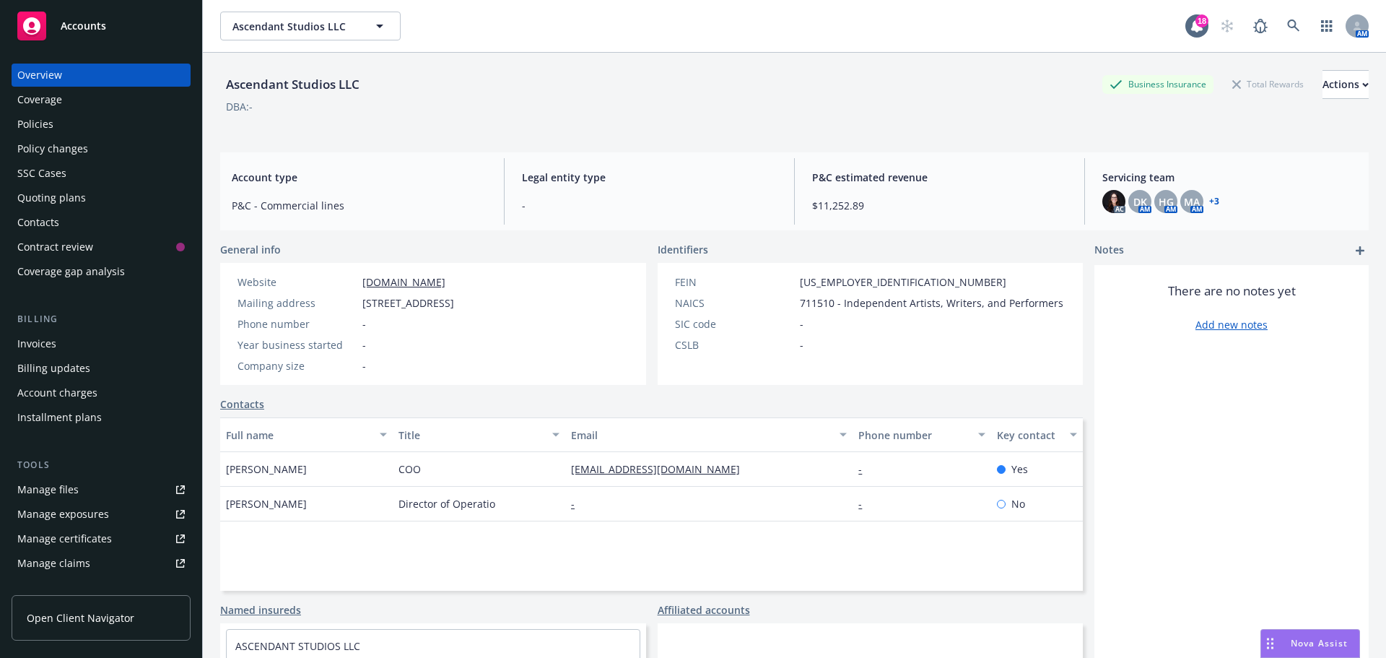
click at [1209, 197] on link "+ 3" at bounding box center [1214, 201] width 10 height 9
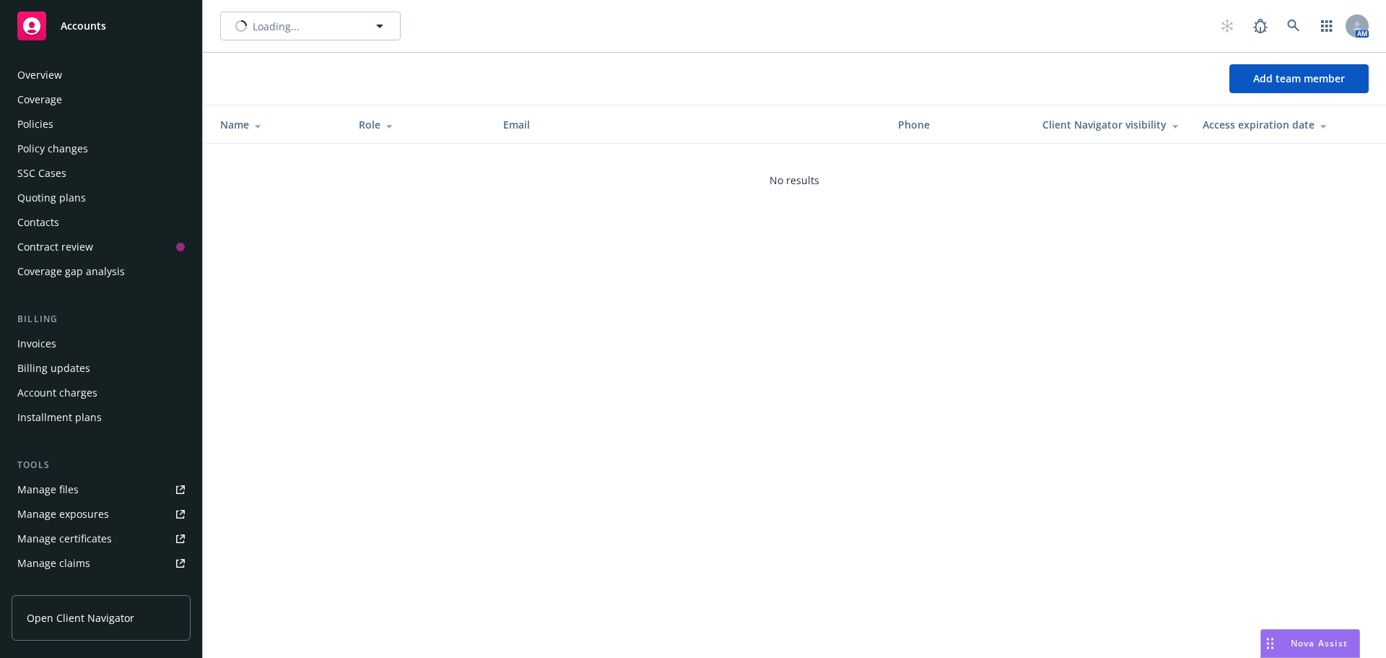
scroll to position [283, 0]
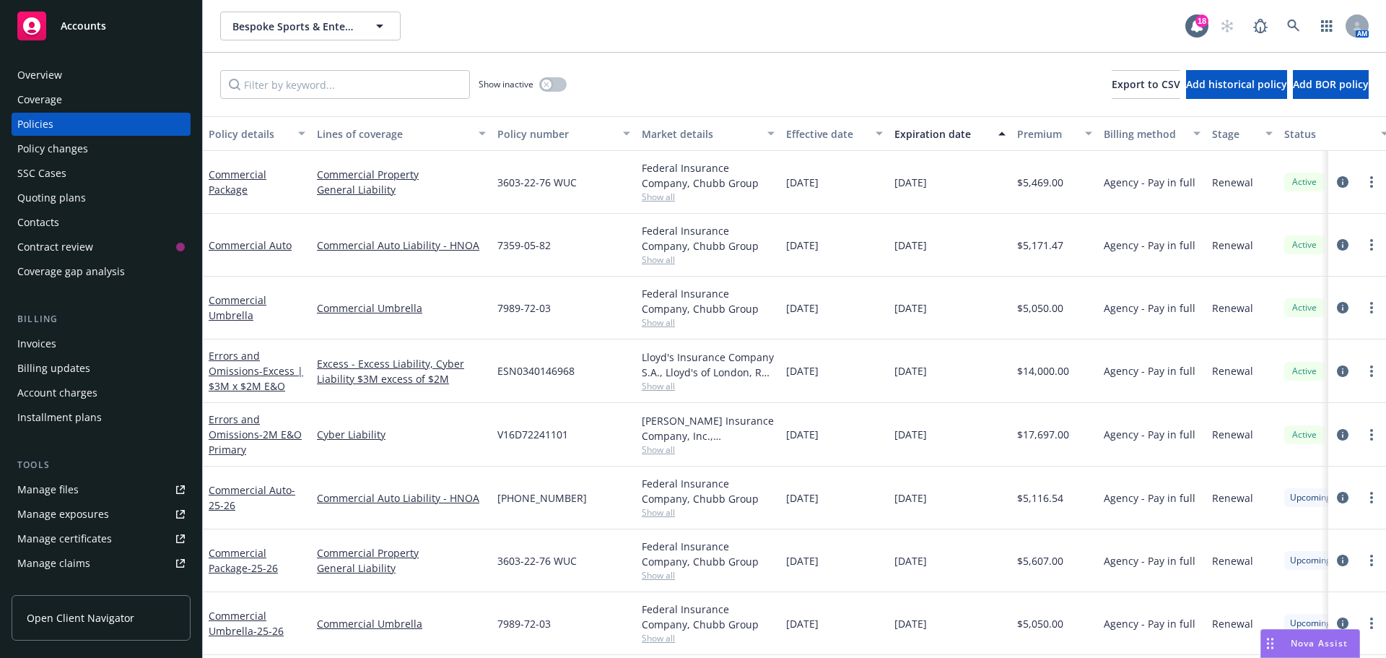
scroll to position [8, 0]
drag, startPoint x: 76, startPoint y: 364, endPoint x: 74, endPoint y: 343, distance: 21.0
click at [76, 364] on div "Billing updates" at bounding box center [53, 368] width 73 height 23
click at [74, 342] on div "Invoices" at bounding box center [101, 343] width 168 height 23
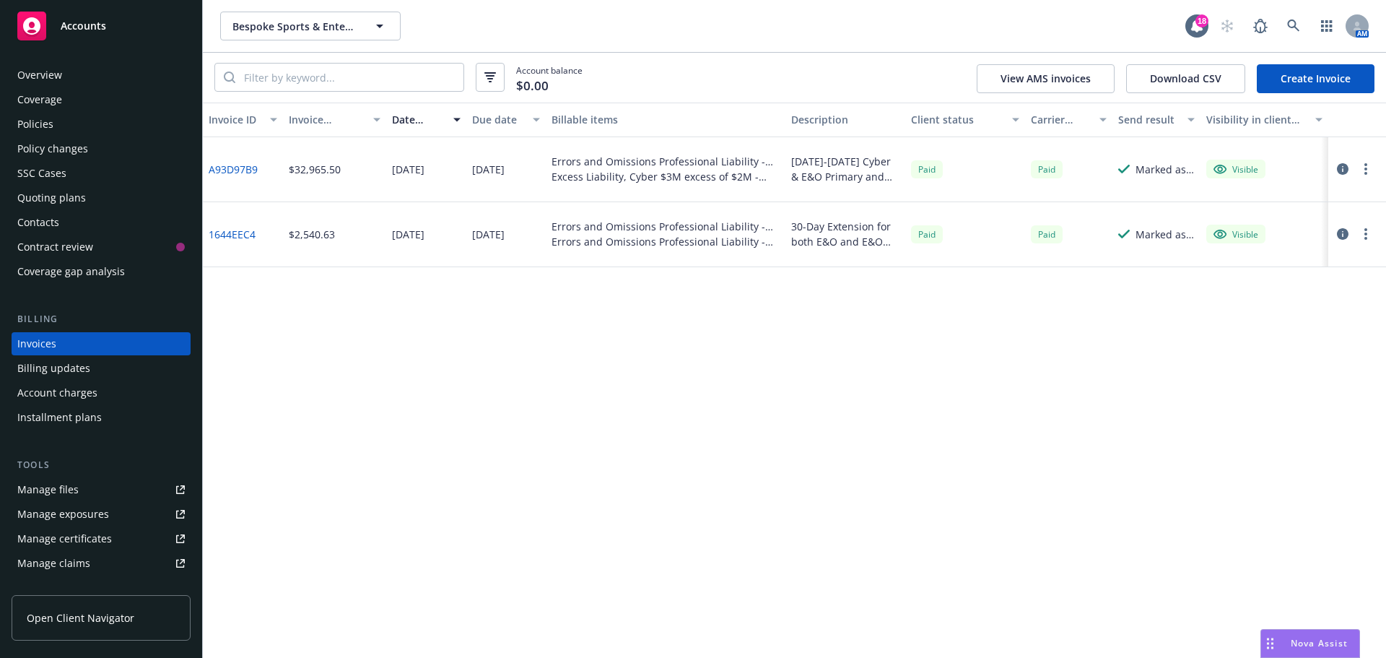
click at [828, 170] on div "2024-2025 Cyber & E&O Primary and Excess Renewals" at bounding box center [845, 169] width 108 height 30
click at [702, 171] on div "Excess Liability, Cyber $3M excess of $2M - Excess | $3M x $2M E&O - ESN0340146…" at bounding box center [666, 176] width 228 height 15
click at [217, 169] on link "A93D97B9" at bounding box center [233, 169] width 49 height 15
click at [104, 110] on div "Coverage" at bounding box center [101, 99] width 168 height 23
click at [104, 113] on div "Policies" at bounding box center [101, 124] width 168 height 23
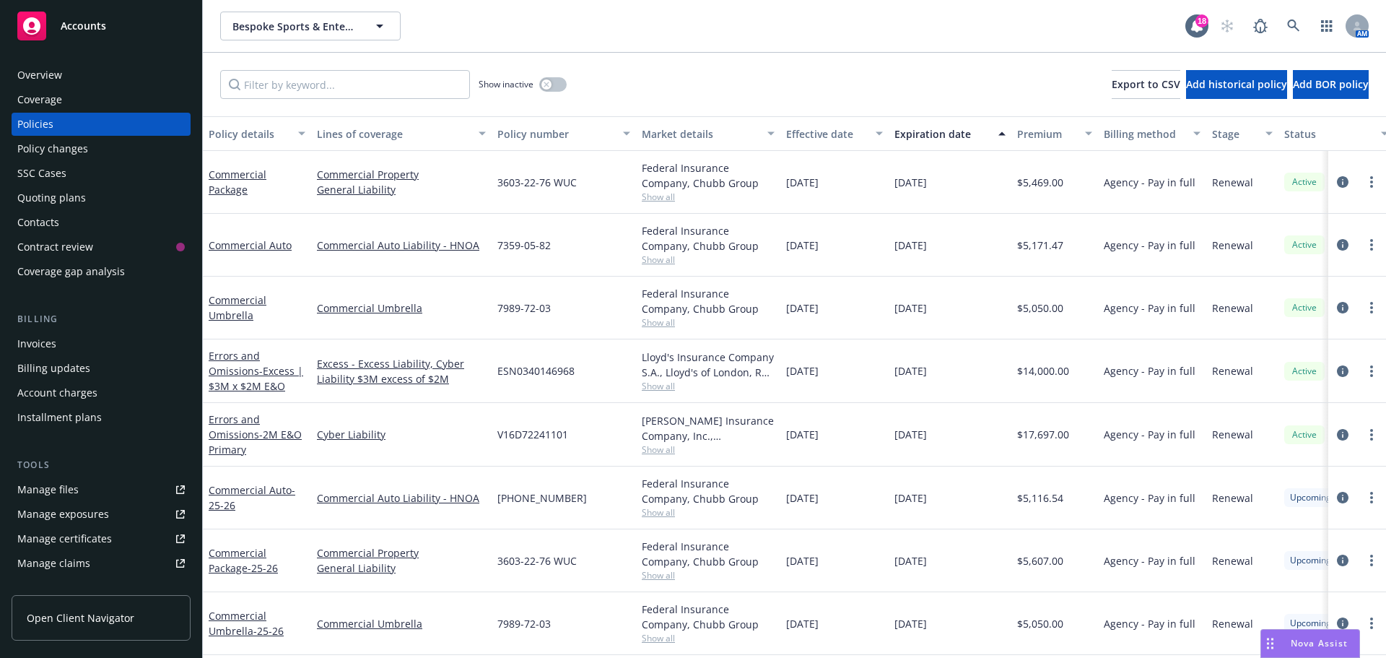
click at [1336, 505] on div at bounding box center [1357, 497] width 46 height 17
click at [1337, 502] on icon "circleInformation" at bounding box center [1343, 498] width 12 height 12
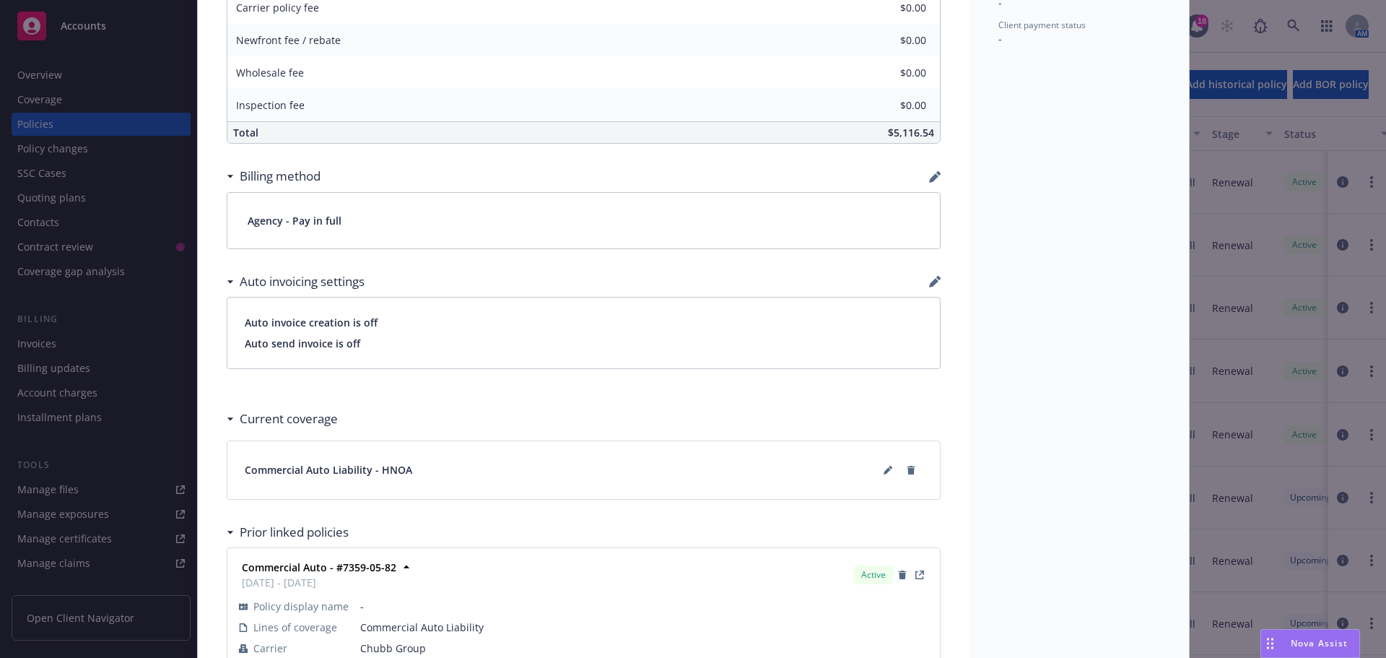
scroll to position [846, 0]
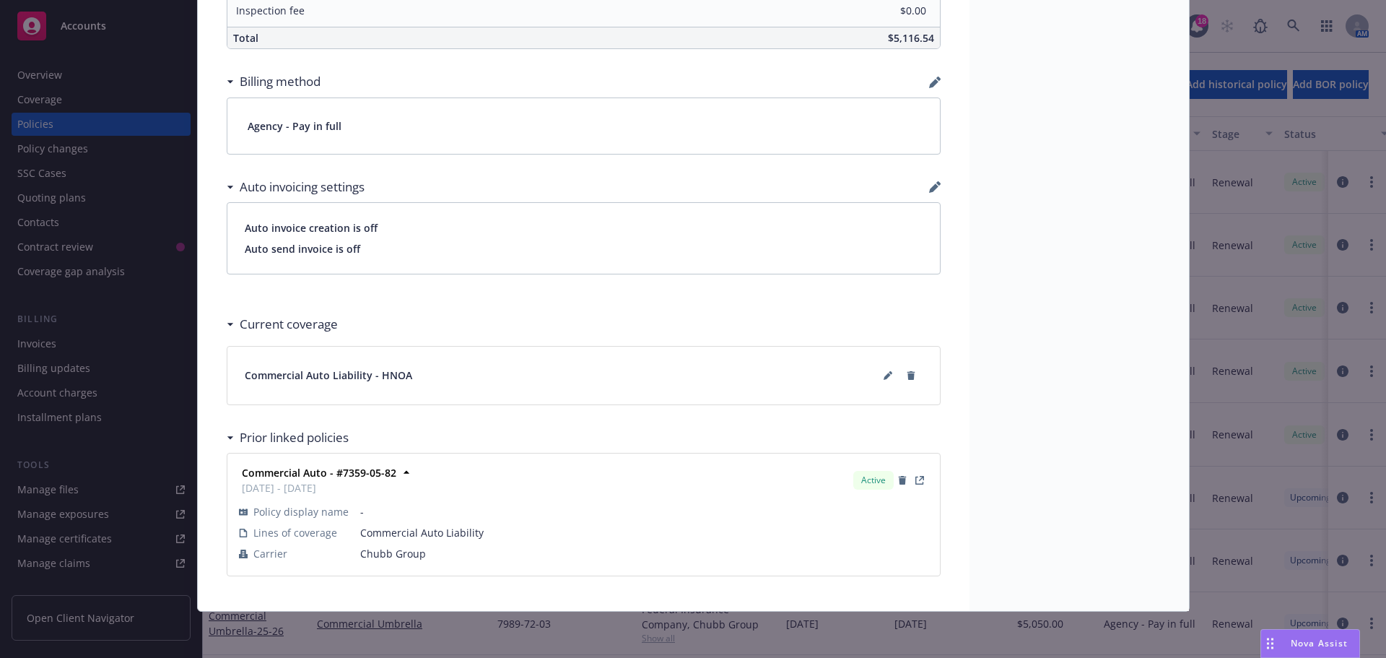
click at [929, 77] on icon "button" at bounding box center [935, 83] width 12 height 12
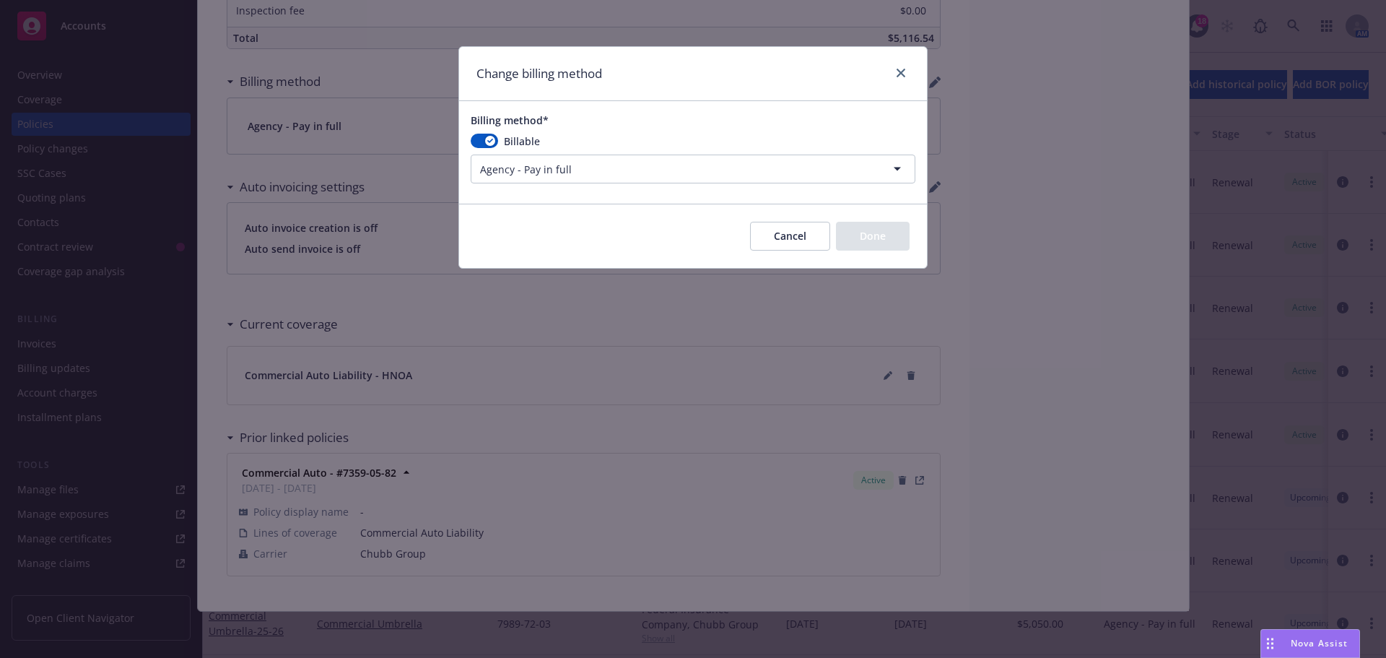
click at [661, 168] on html "Accounts Overview Coverage Policies Policy changes SSC Cases Quoting plans Cont…" at bounding box center [693, 329] width 1386 height 658
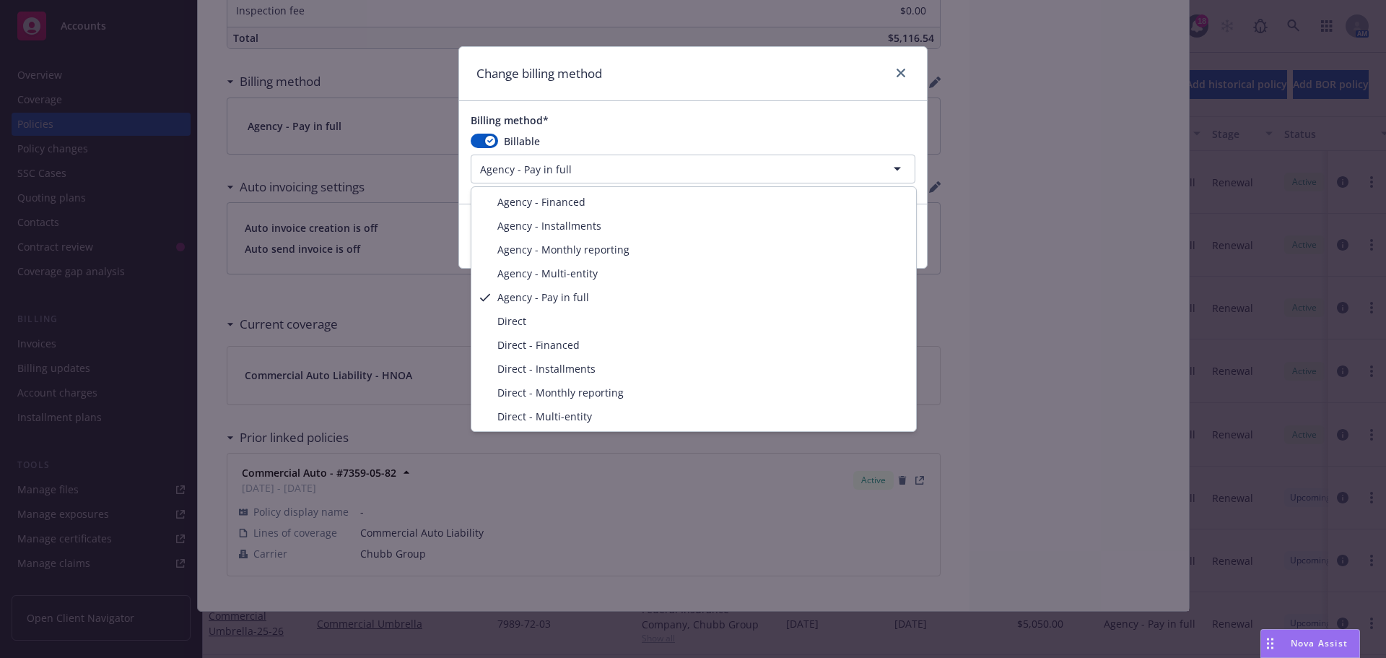
select select "DIRECT"
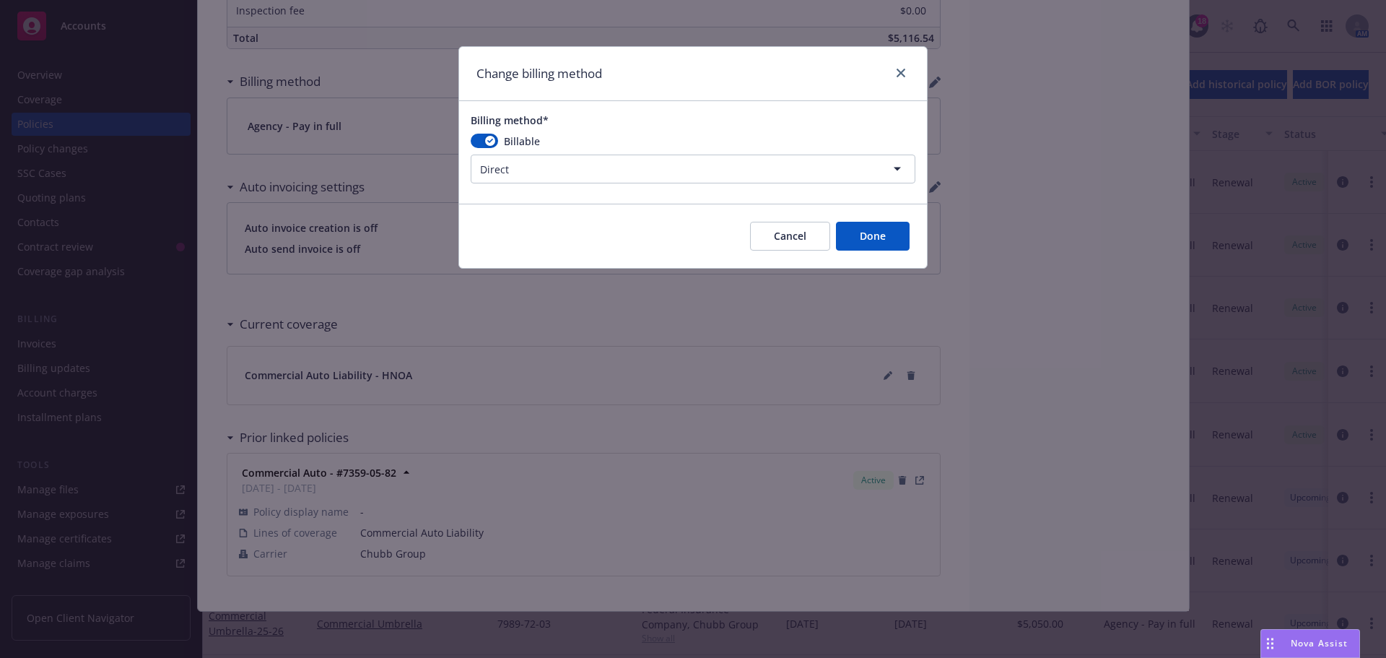
click at [898, 230] on button "Done" at bounding box center [873, 236] width 74 height 29
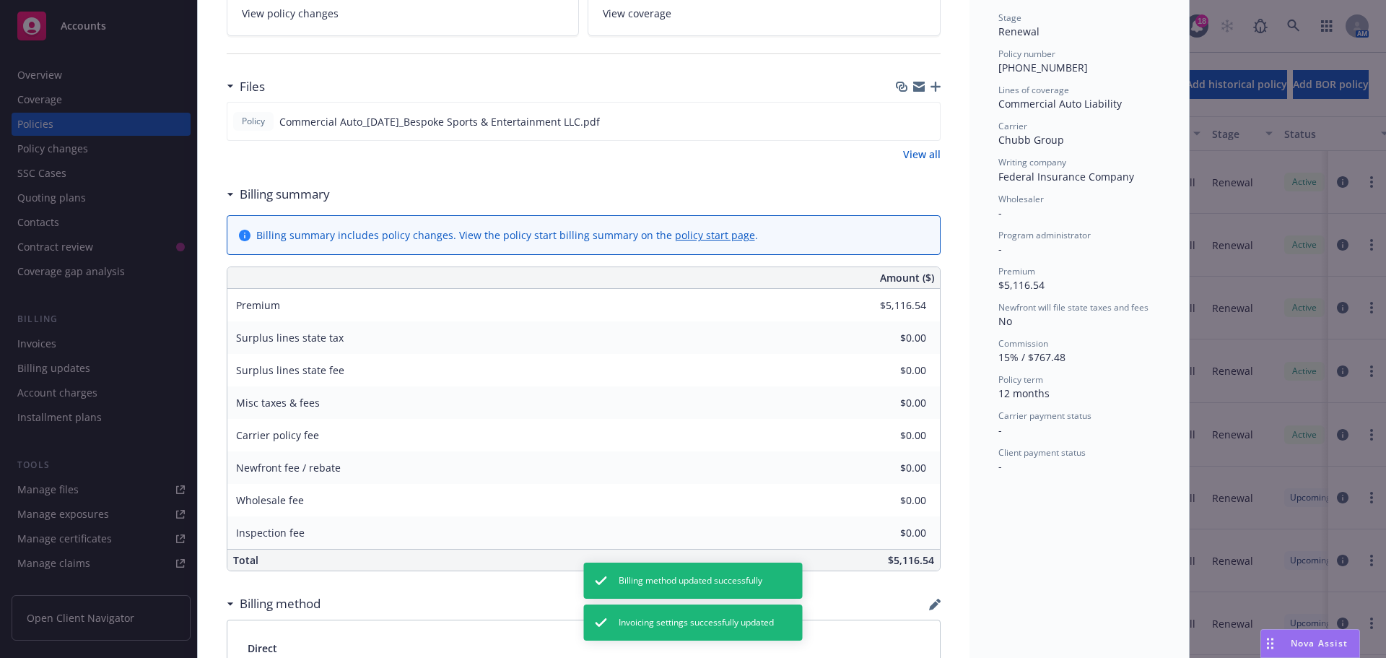
scroll to position [0, 0]
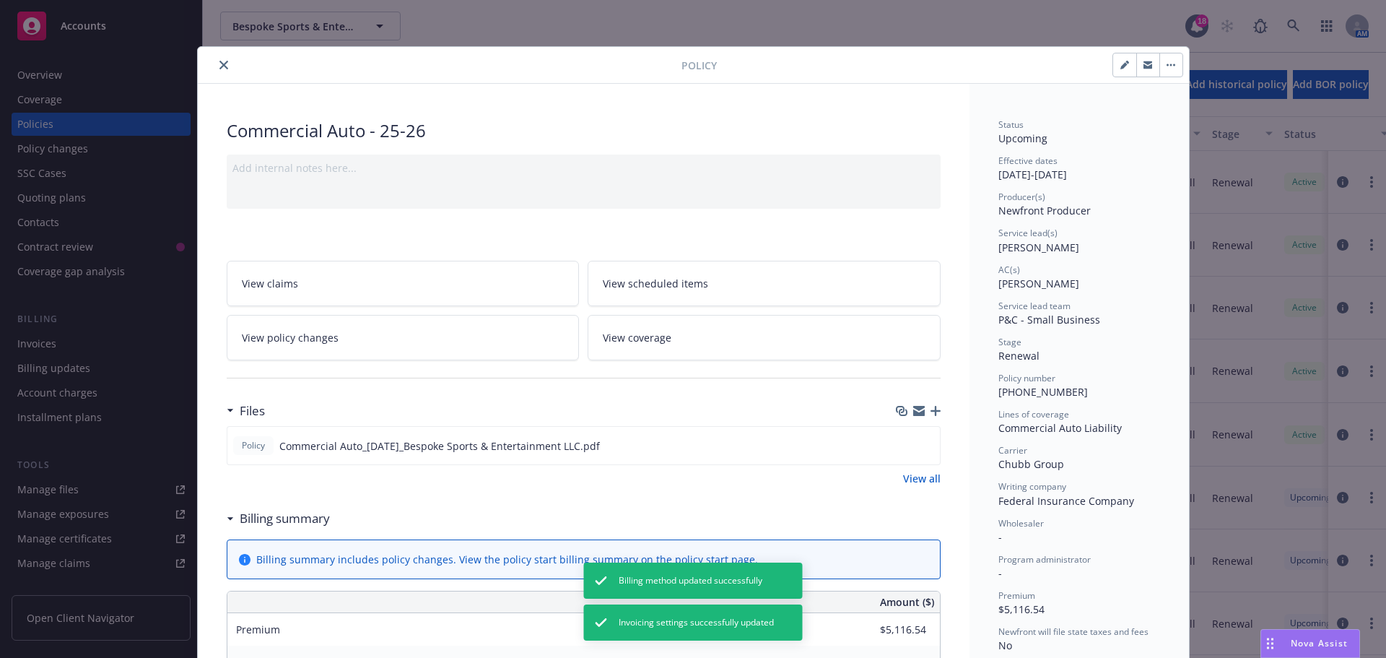
click at [221, 61] on icon "close" at bounding box center [224, 65] width 9 height 9
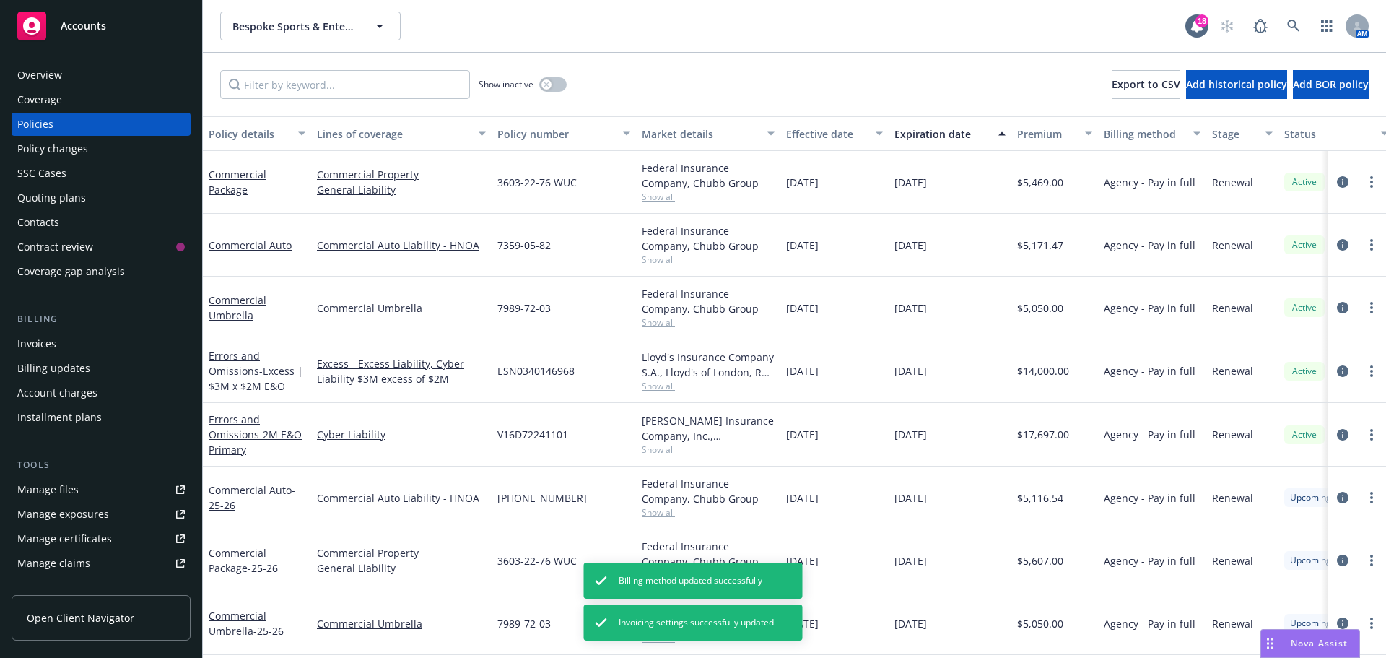
scroll to position [8, 0]
click at [1334, 552] on link "circleInformation" at bounding box center [1342, 560] width 17 height 17
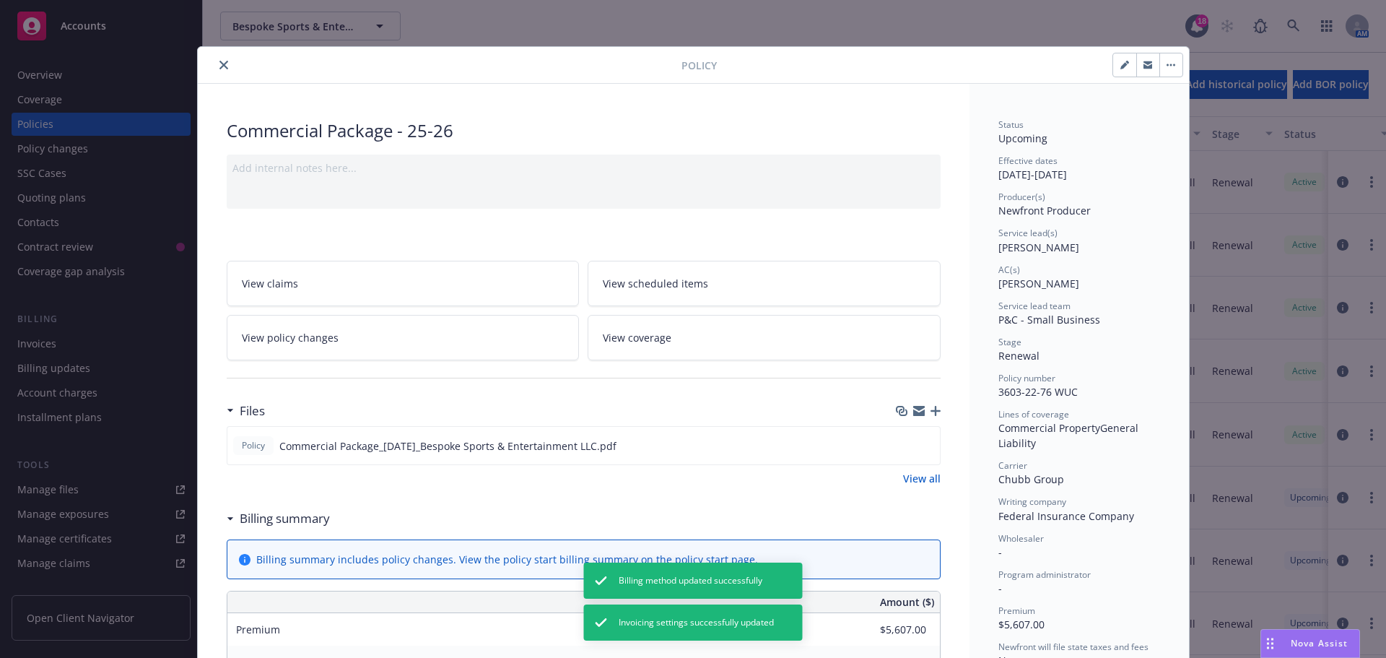
click at [1114, 70] on button "button" at bounding box center [1124, 64] width 23 height 23
select select "RENEWAL"
select select "12"
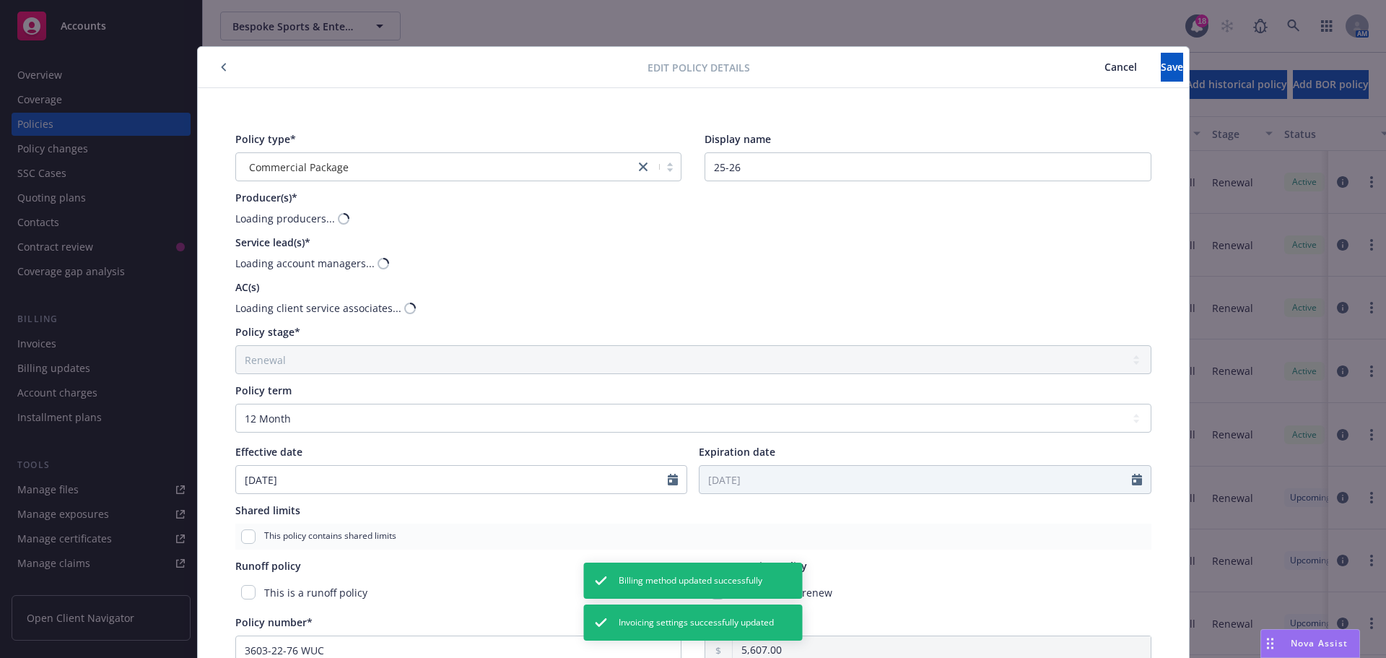
click at [653, 75] on div "Edit policy details Cancel Save" at bounding box center [693, 67] width 991 height 41
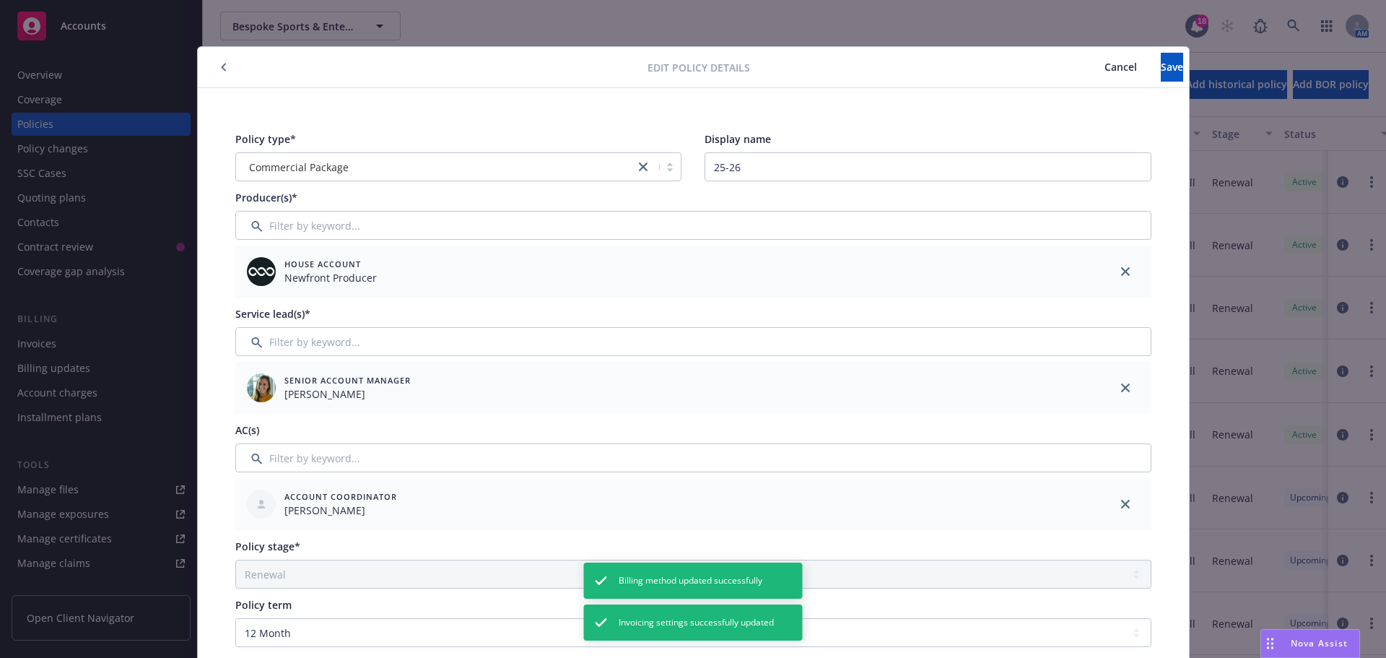
click at [221, 69] on button "button" at bounding box center [223, 66] width 17 height 17
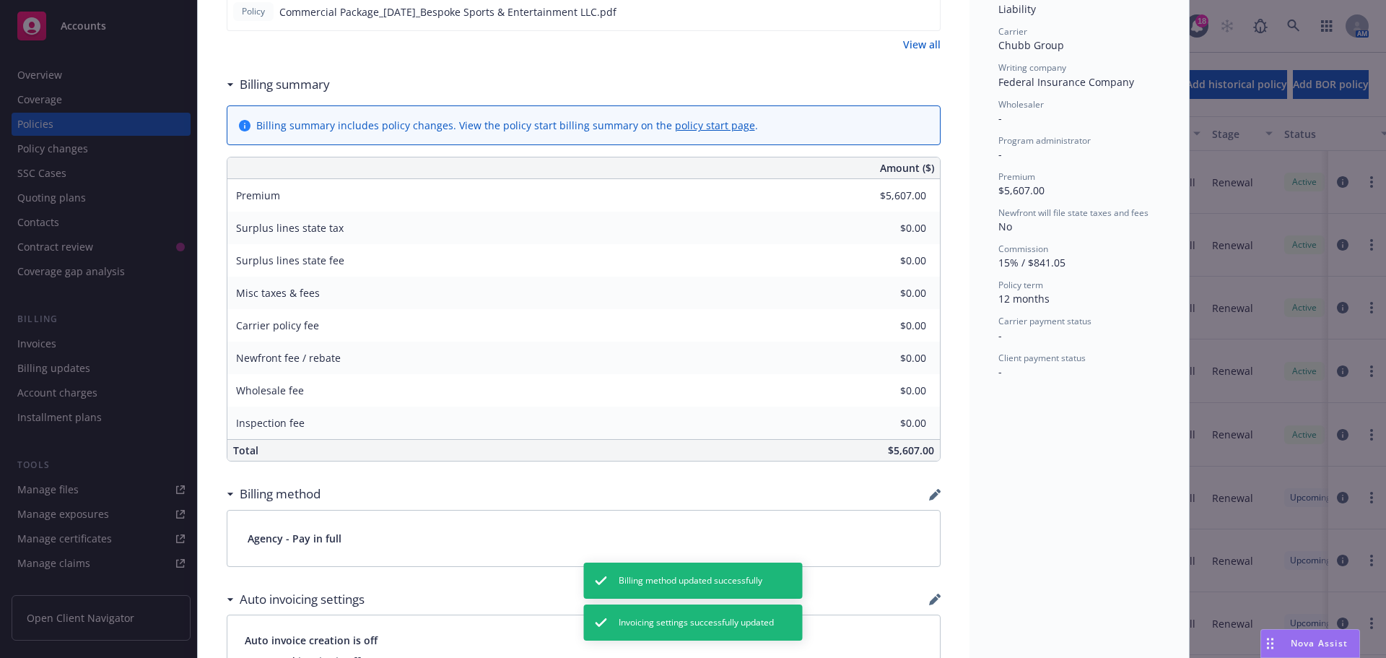
scroll to position [722, 0]
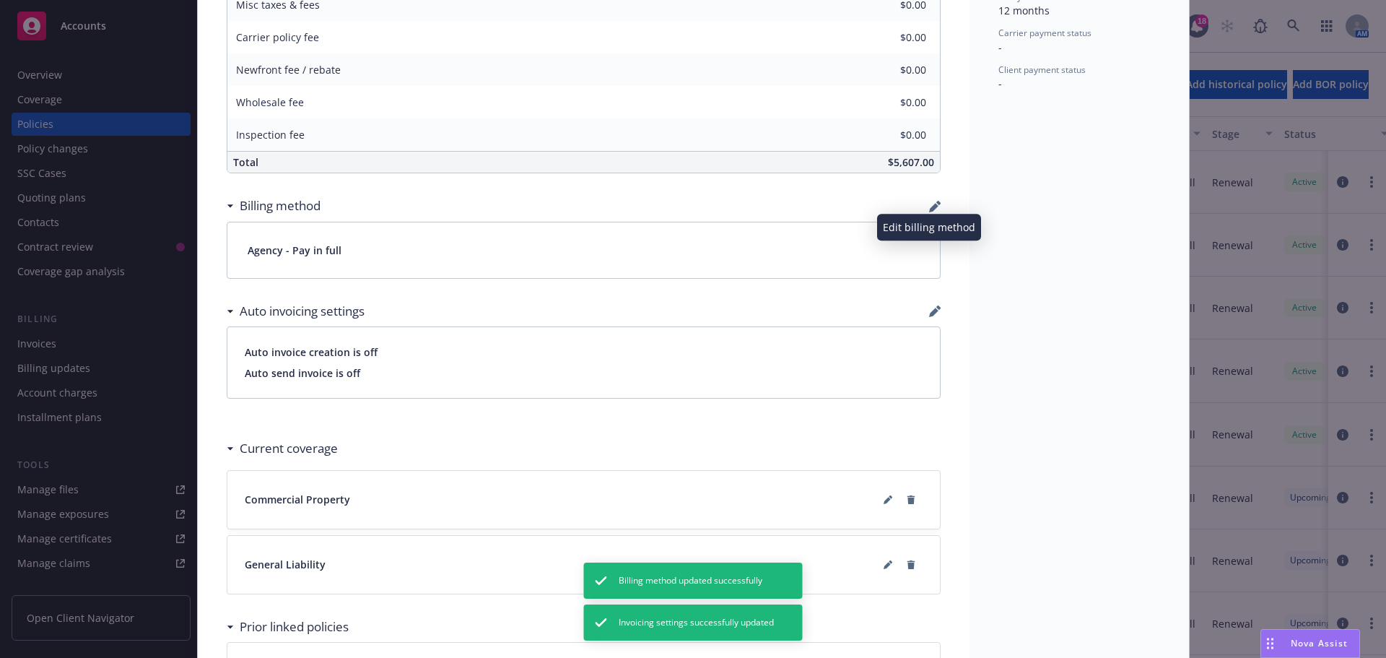
click at [929, 208] on icon "button" at bounding box center [933, 207] width 9 height 9
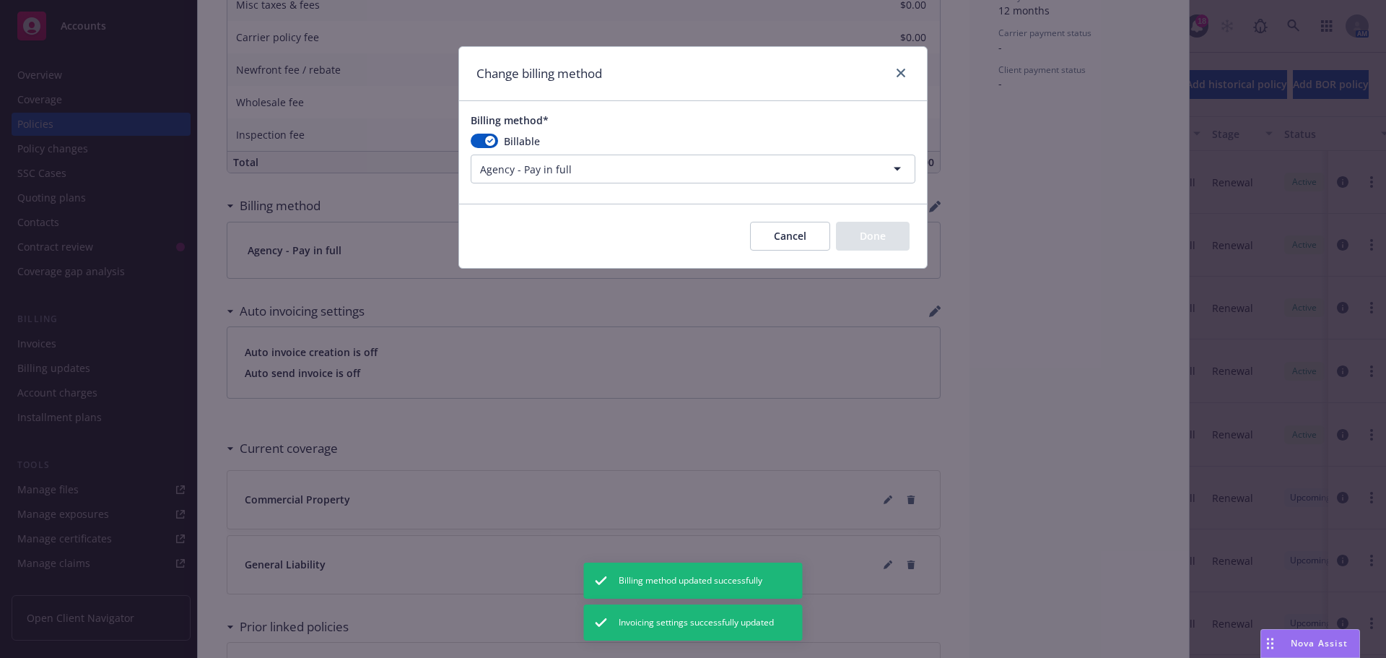
click at [552, 157] on html "Accounts Overview Coverage Policies Policy changes SSC Cases Quoting plans Cont…" at bounding box center [693, 329] width 1386 height 658
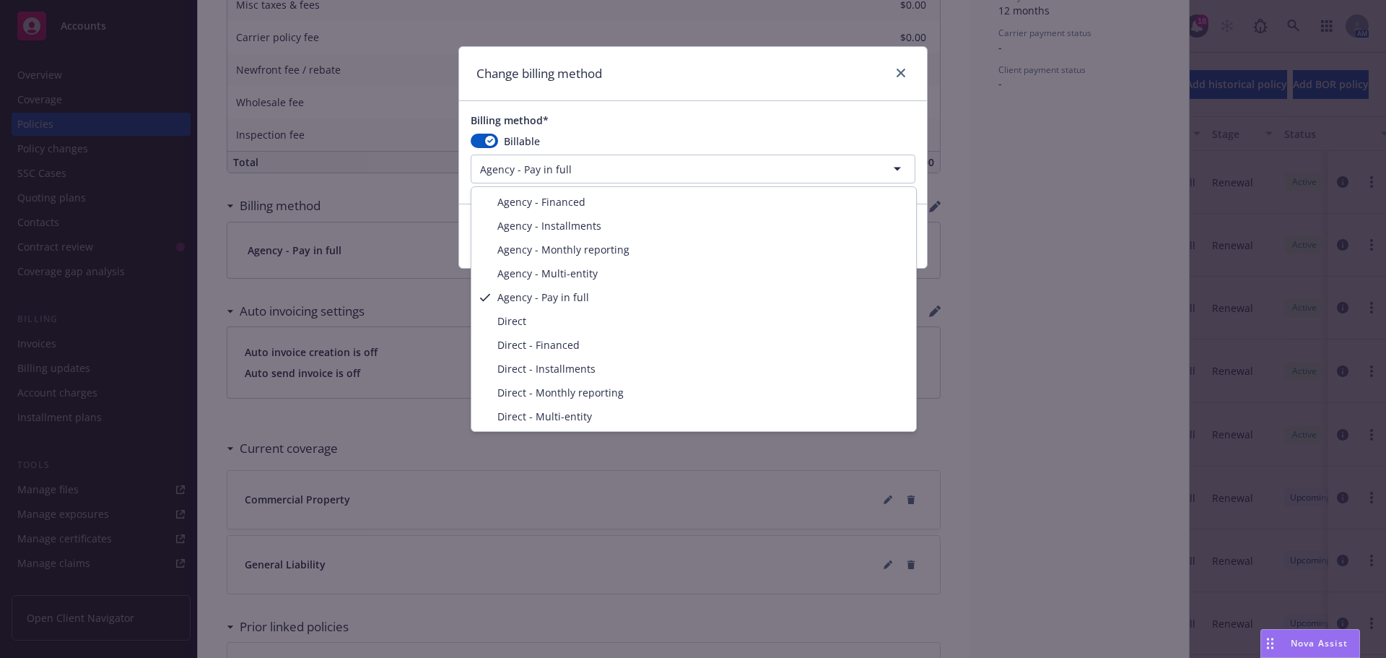
select select "DIRECT"
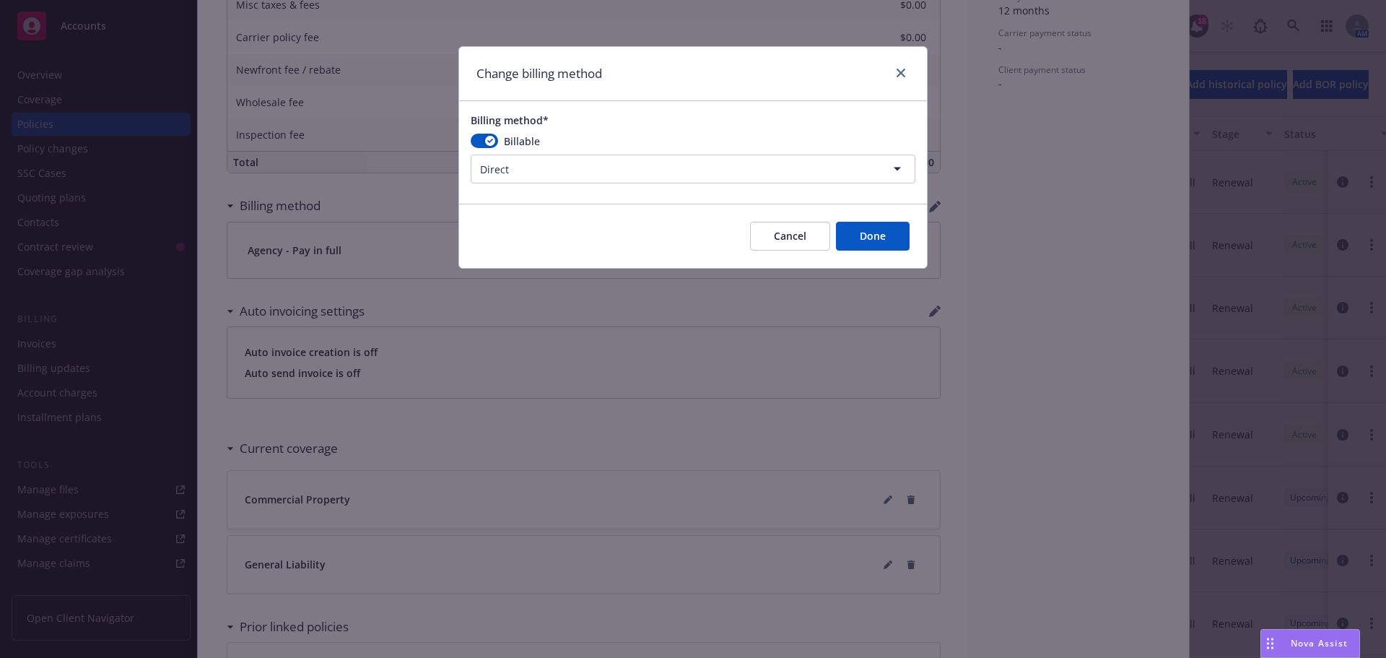
click at [885, 241] on button "Done" at bounding box center [873, 236] width 74 height 29
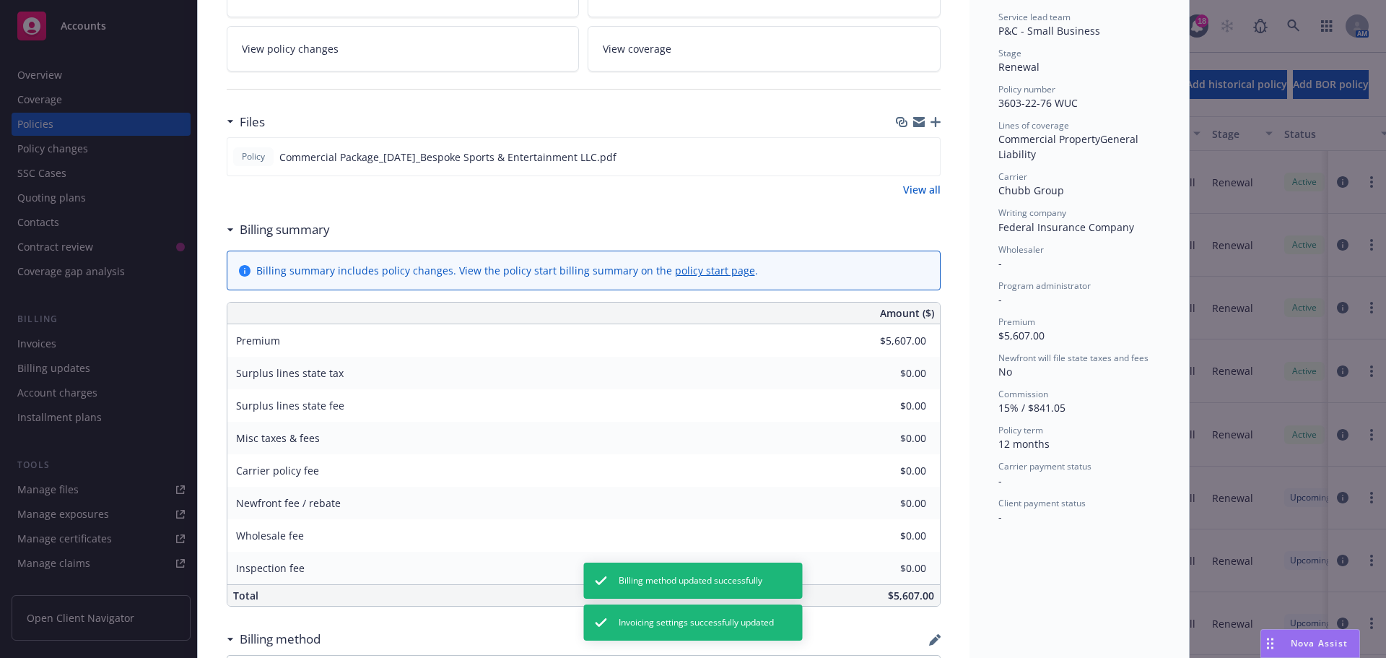
scroll to position [0, 0]
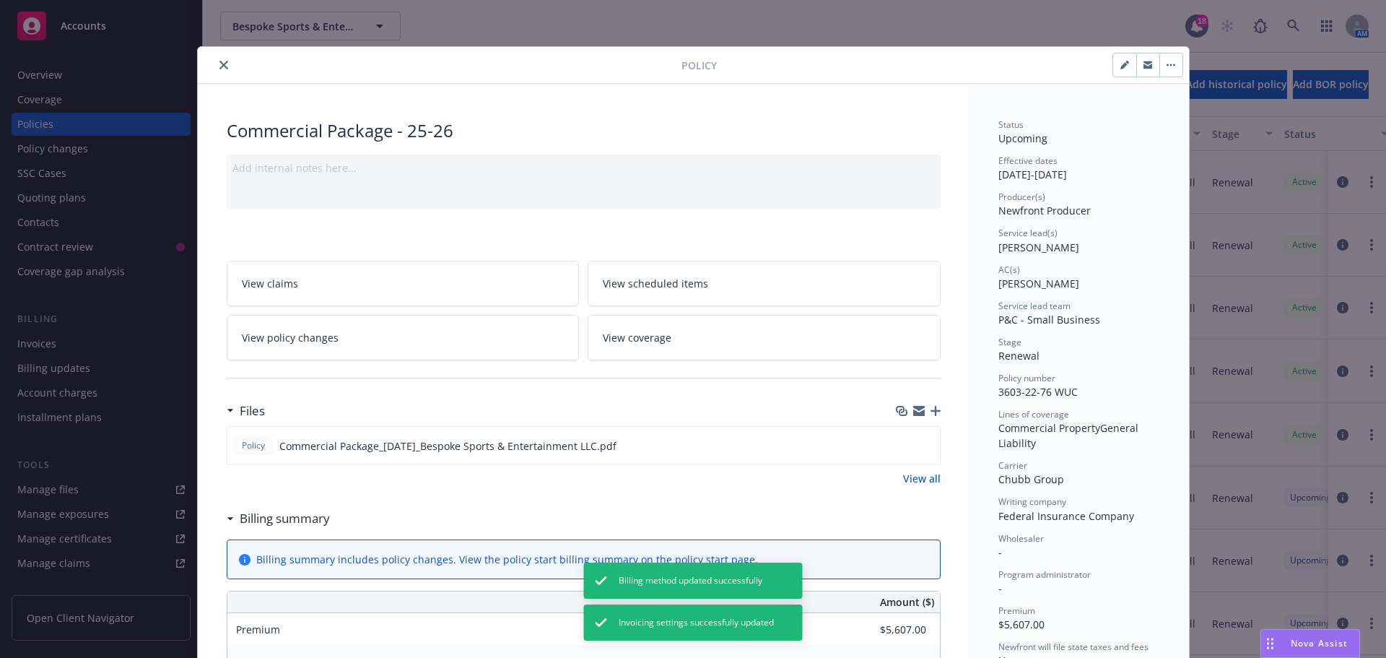
click at [222, 70] on button "close" at bounding box center [223, 64] width 17 height 17
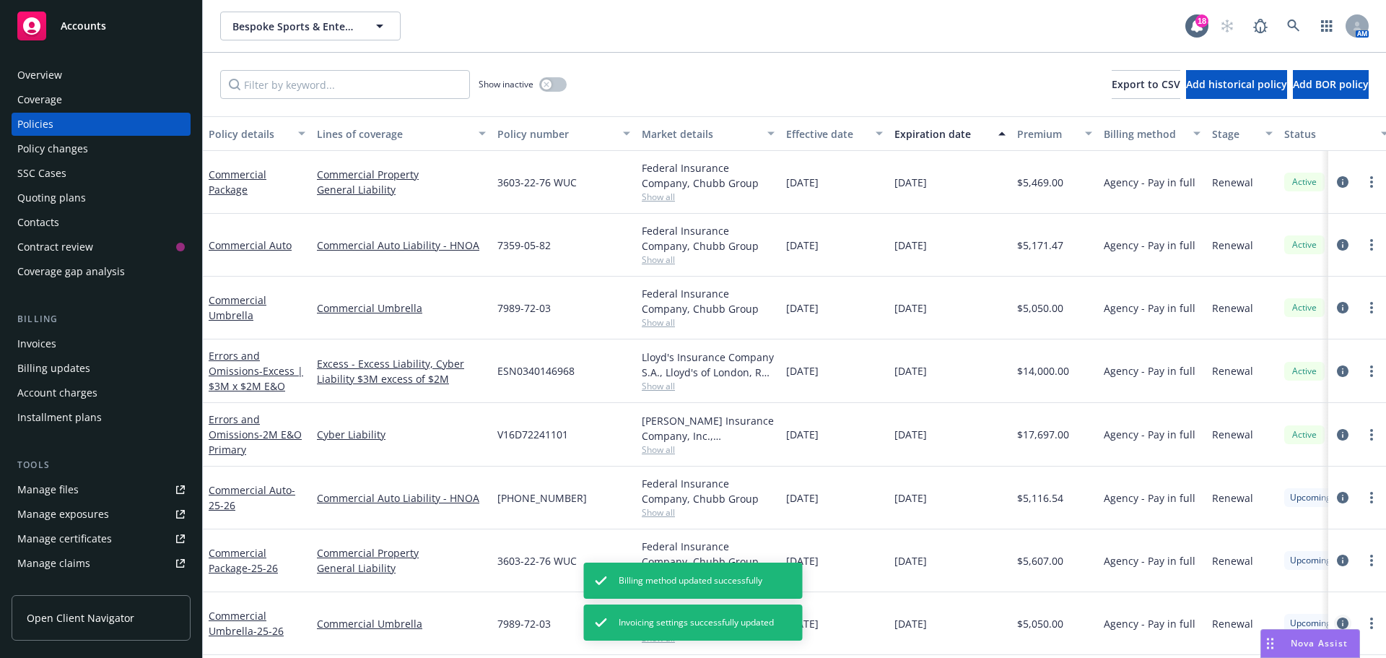
click at [1337, 617] on icon "circleInformation" at bounding box center [1343, 623] width 12 height 12
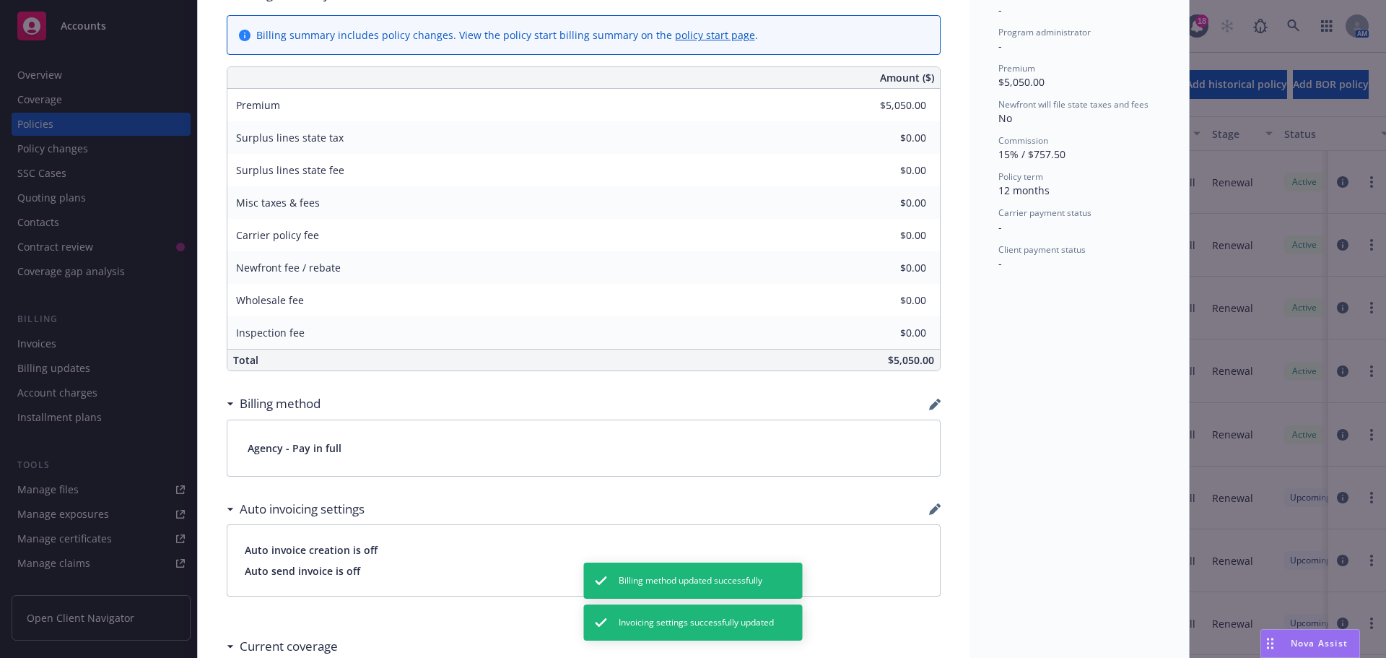
scroll to position [529, 0]
click at [930, 401] on icon "button" at bounding box center [933, 403] width 9 height 9
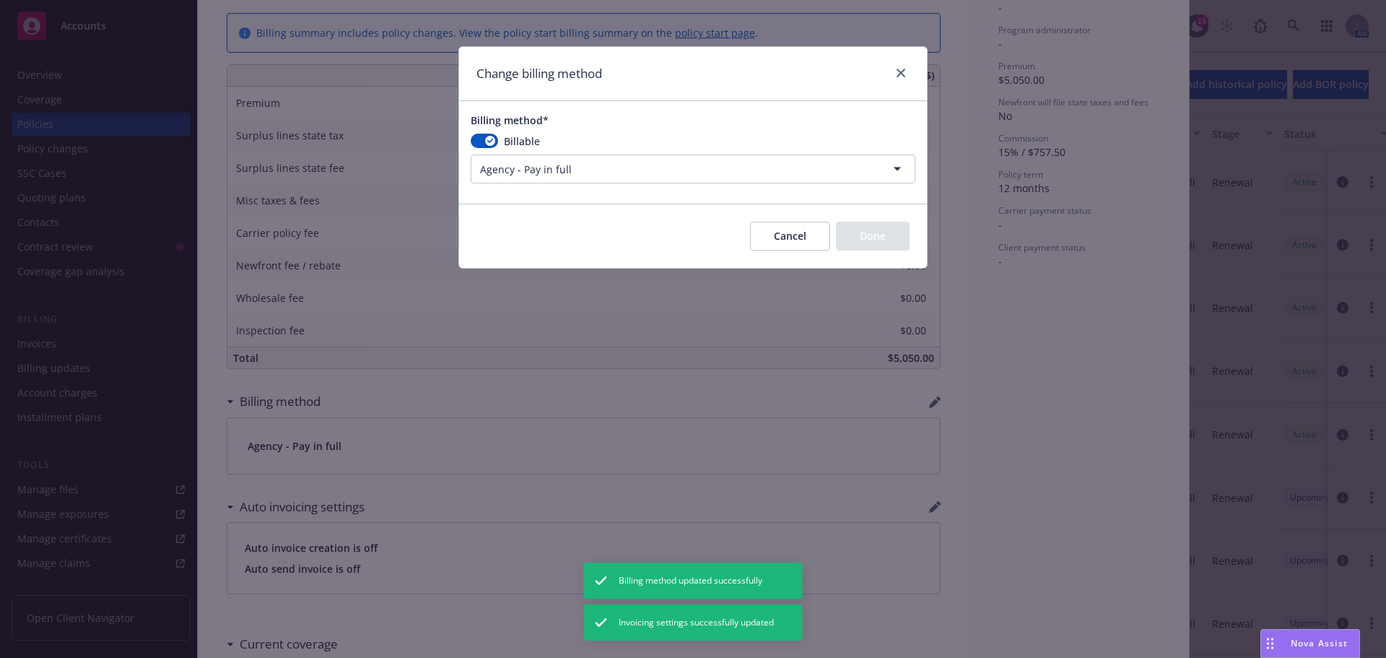
click at [609, 173] on html "Accounts Overview Coverage Policies Policy changes SSC Cases Quoting plans Cont…" at bounding box center [693, 329] width 1386 height 658
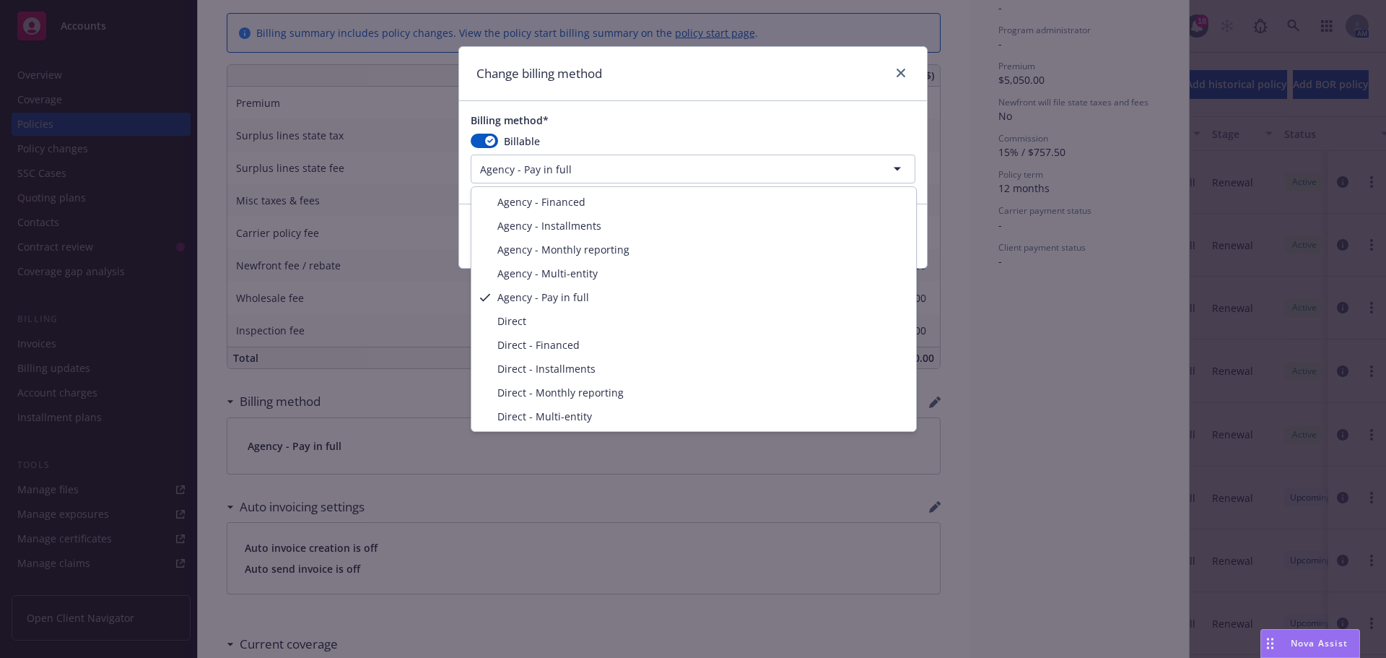
select select "DIRECT"
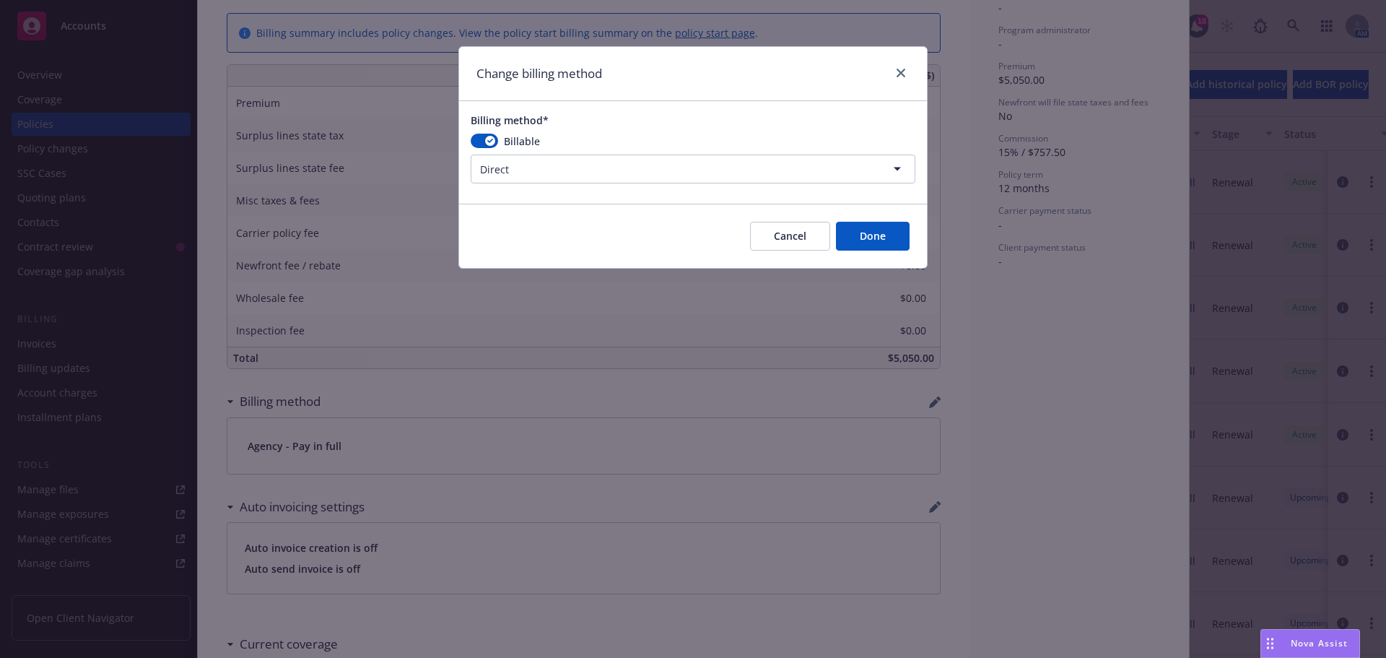
click at [858, 238] on button "Done" at bounding box center [873, 236] width 74 height 29
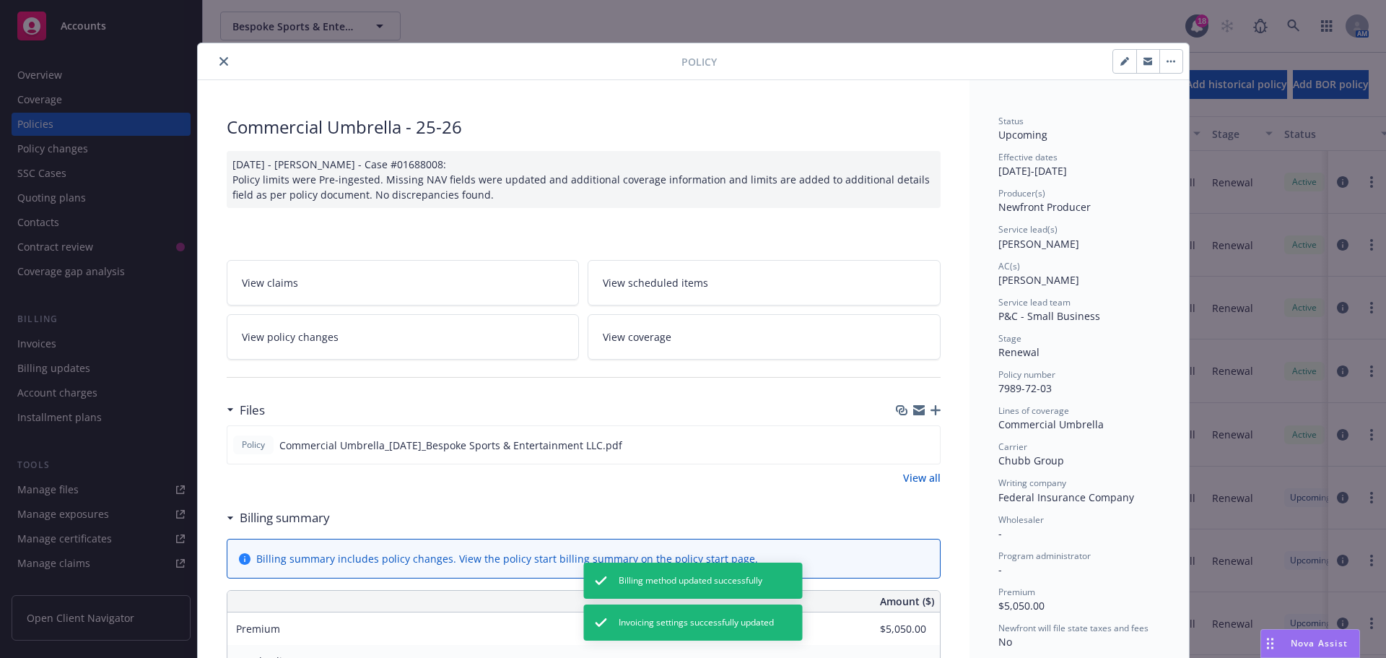
scroll to position [0, 0]
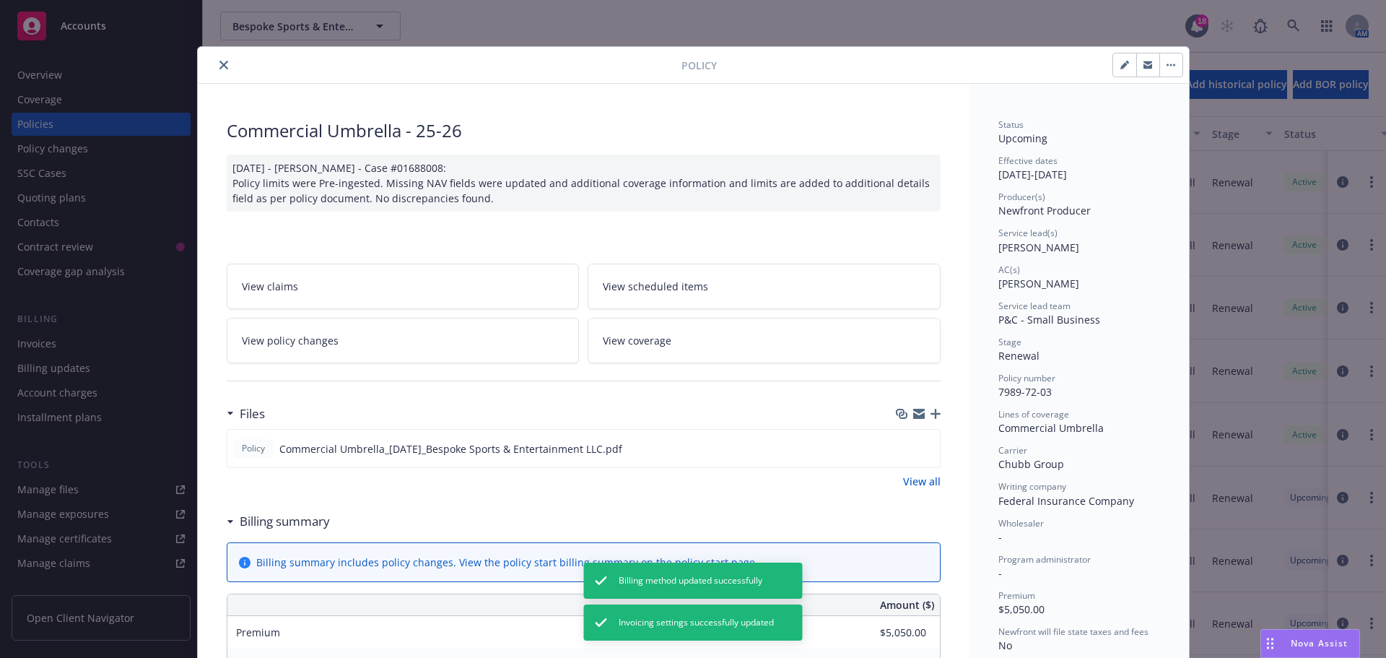
click at [220, 65] on icon "close" at bounding box center [224, 65] width 9 height 9
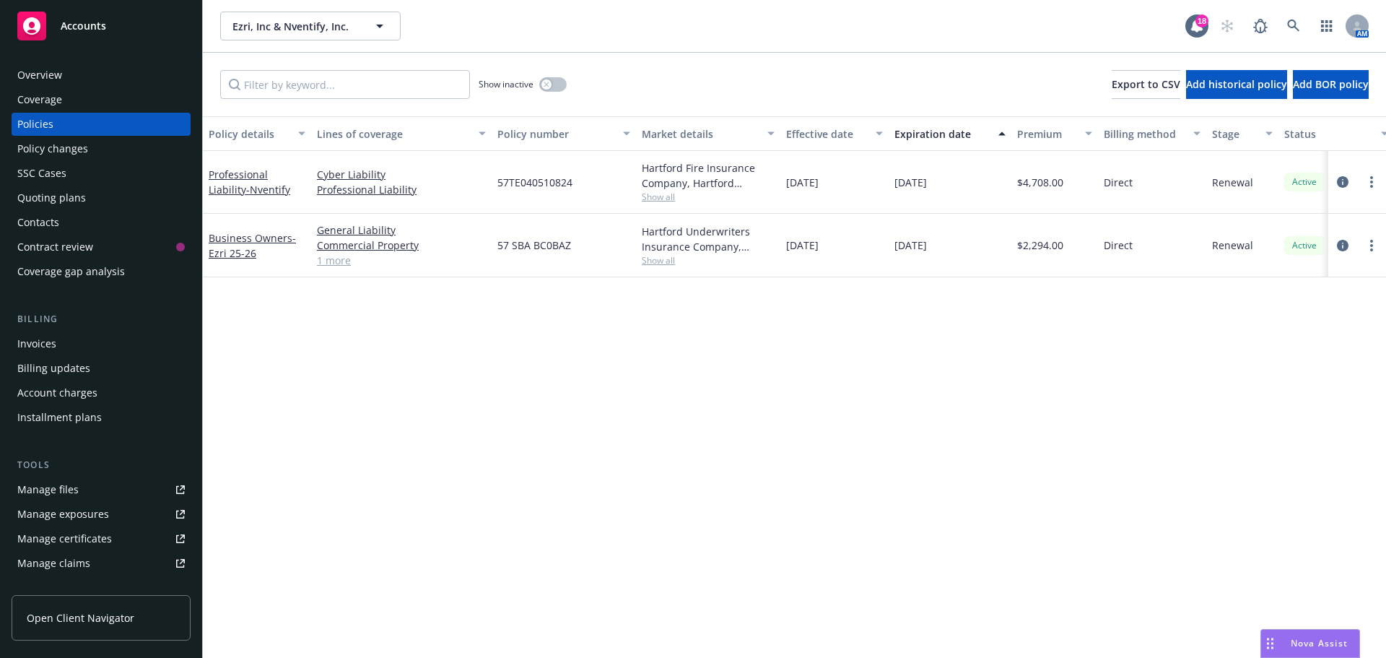
click at [1335, 239] on div at bounding box center [1357, 245] width 46 height 17
click at [1342, 241] on icon "circleInformation" at bounding box center [1343, 246] width 12 height 12
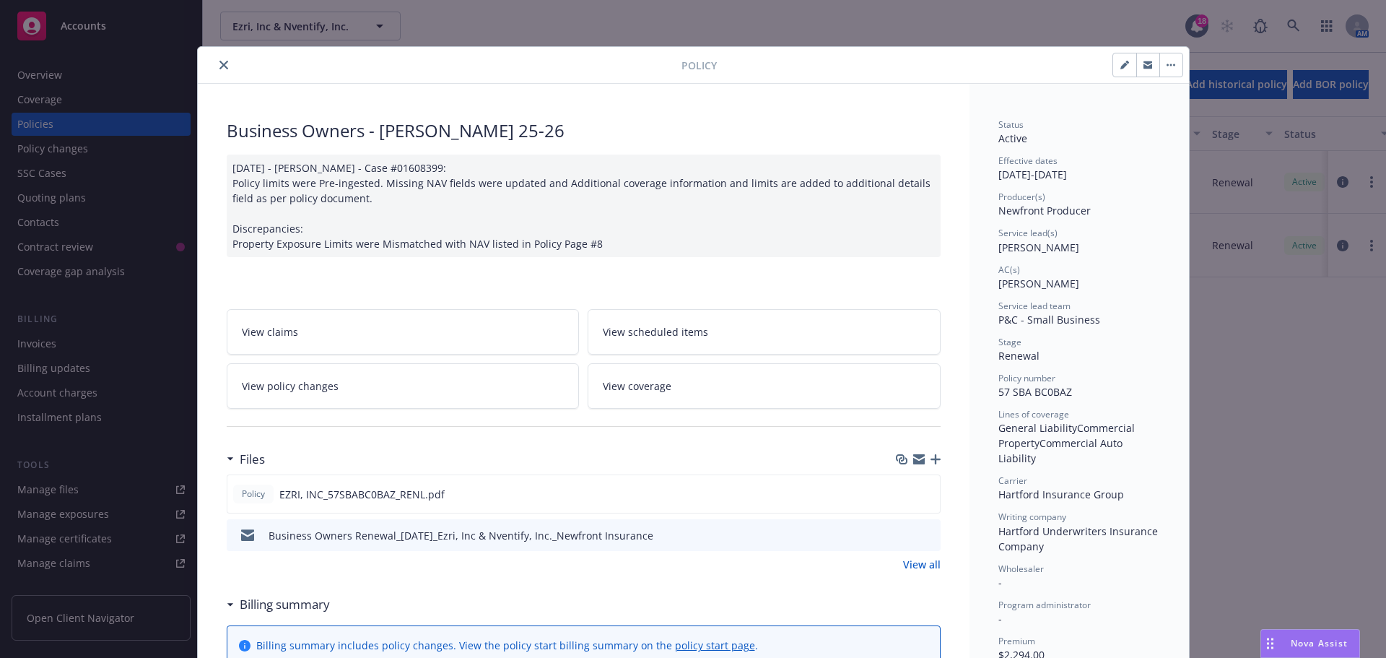
click at [220, 61] on icon "close" at bounding box center [224, 65] width 9 height 9
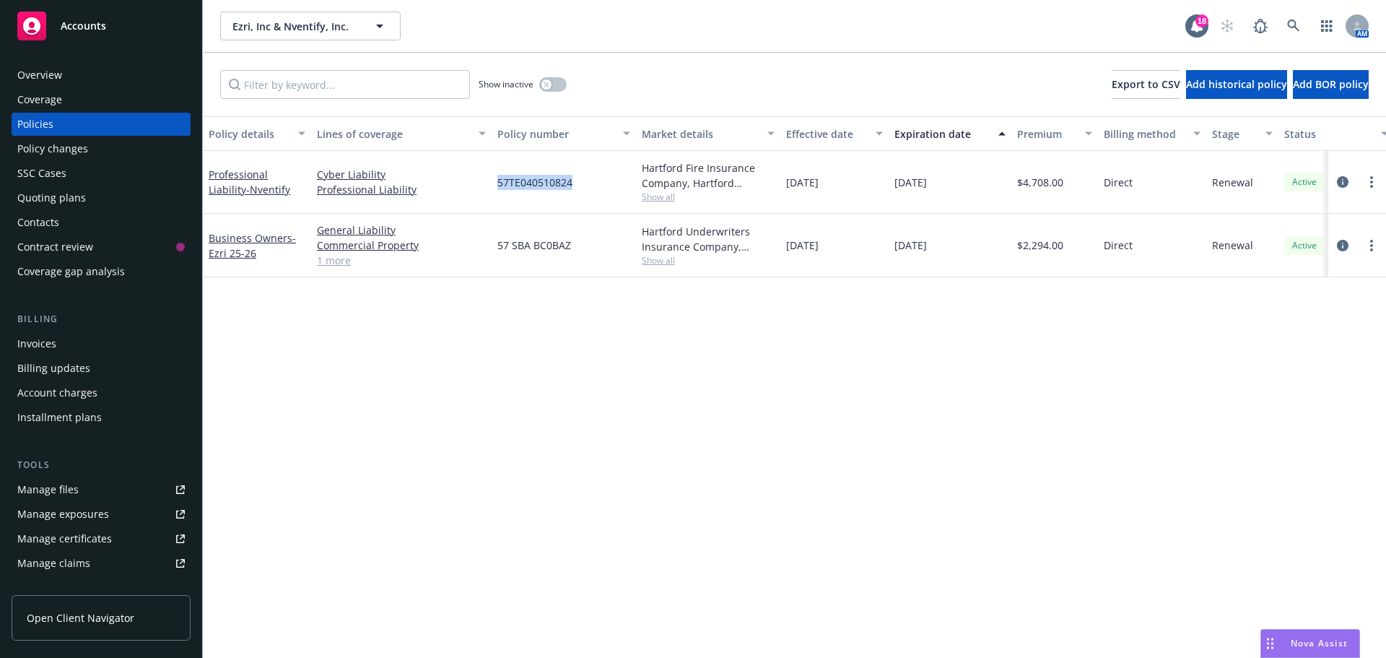
drag, startPoint x: 511, startPoint y: 178, endPoint x: 492, endPoint y: 178, distance: 18.8
click at [492, 178] on div "57TE040510824" at bounding box center [564, 182] width 144 height 63
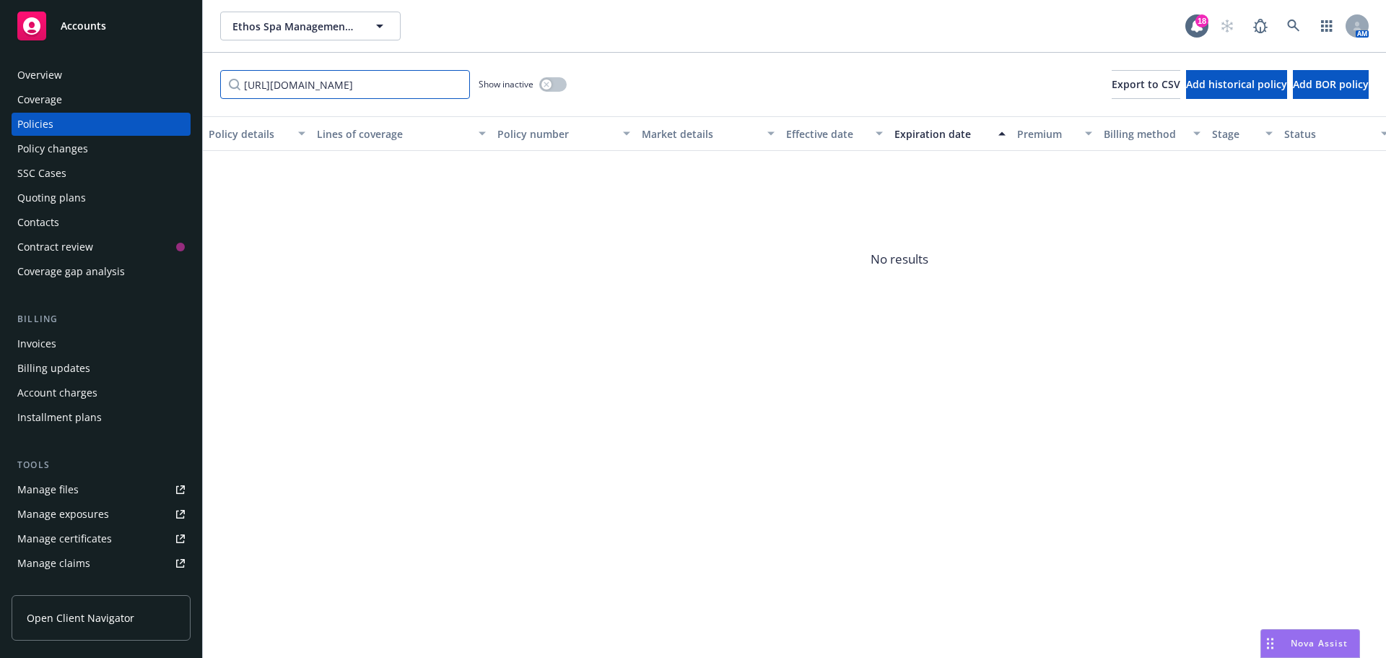
type input "[URL][DOMAIN_NAME]"
click at [35, 74] on div "Overview" at bounding box center [39, 75] width 45 height 23
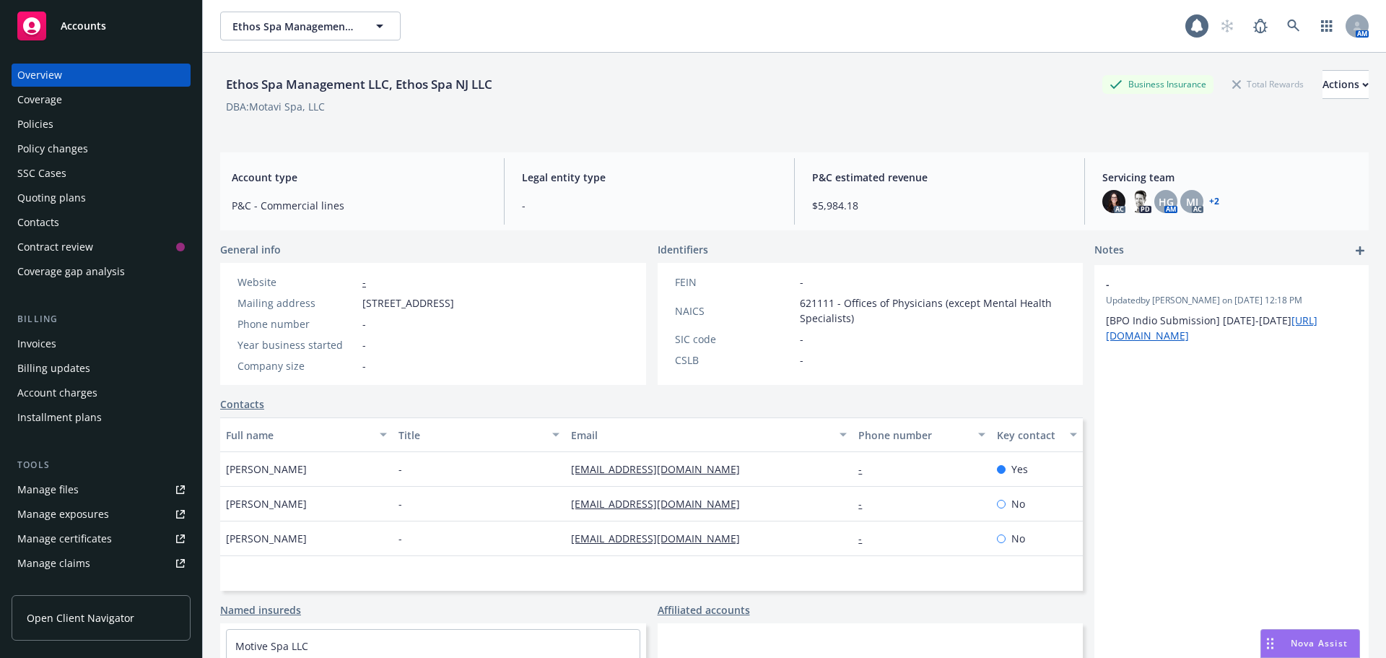
click at [1209, 203] on link "+ 2" at bounding box center [1214, 201] width 10 height 9
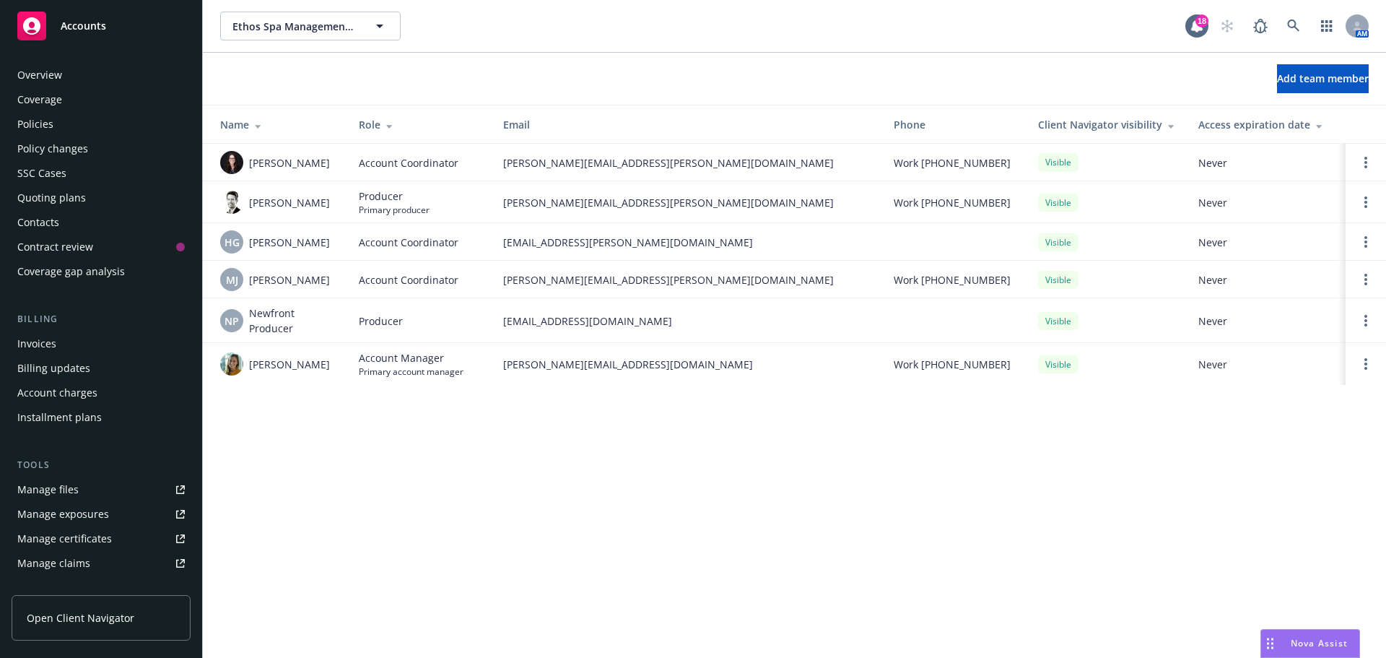
click at [69, 72] on div "Overview" at bounding box center [101, 75] width 168 height 23
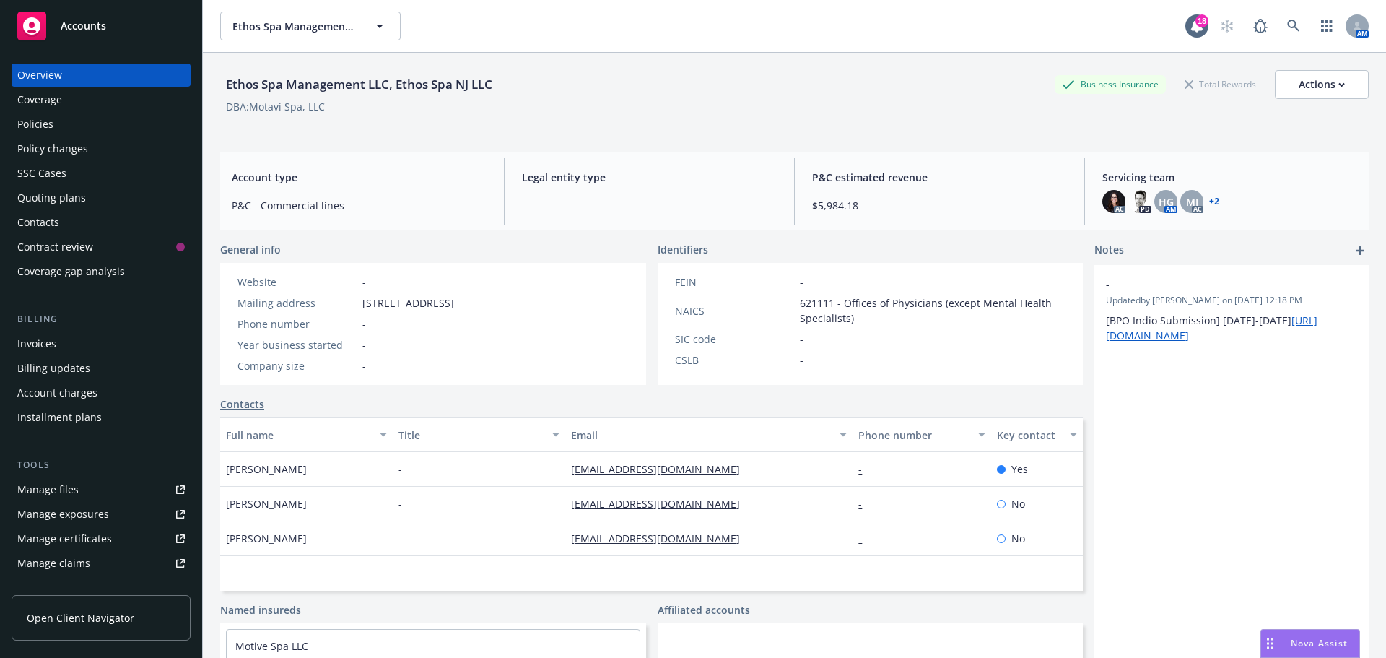
click at [92, 128] on div "Policies" at bounding box center [101, 124] width 168 height 23
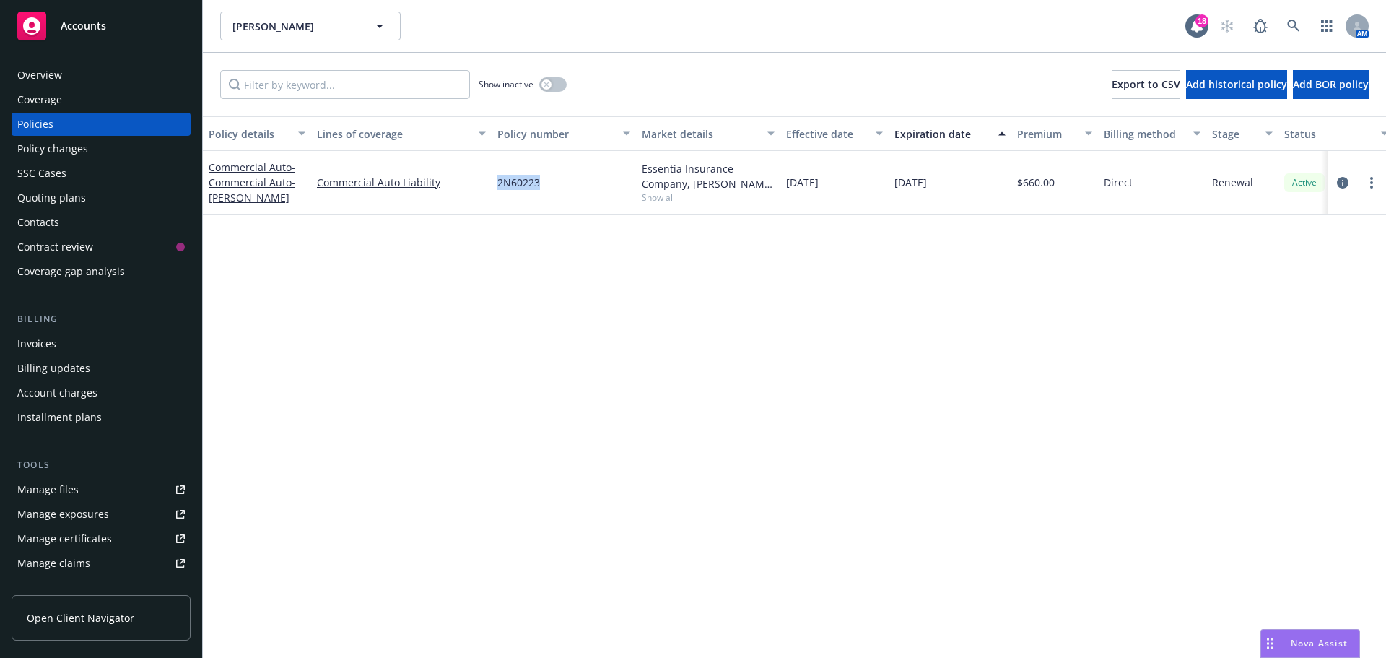
drag, startPoint x: 500, startPoint y: 188, endPoint x: 483, endPoint y: 191, distance: 16.7
click at [483, 191] on div "Commercial Auto - Commercial Auto- Haggerty Commercial Auto Liability 2N60223 E…" at bounding box center [900, 183] width 1394 height 64
copy div "2N60223"
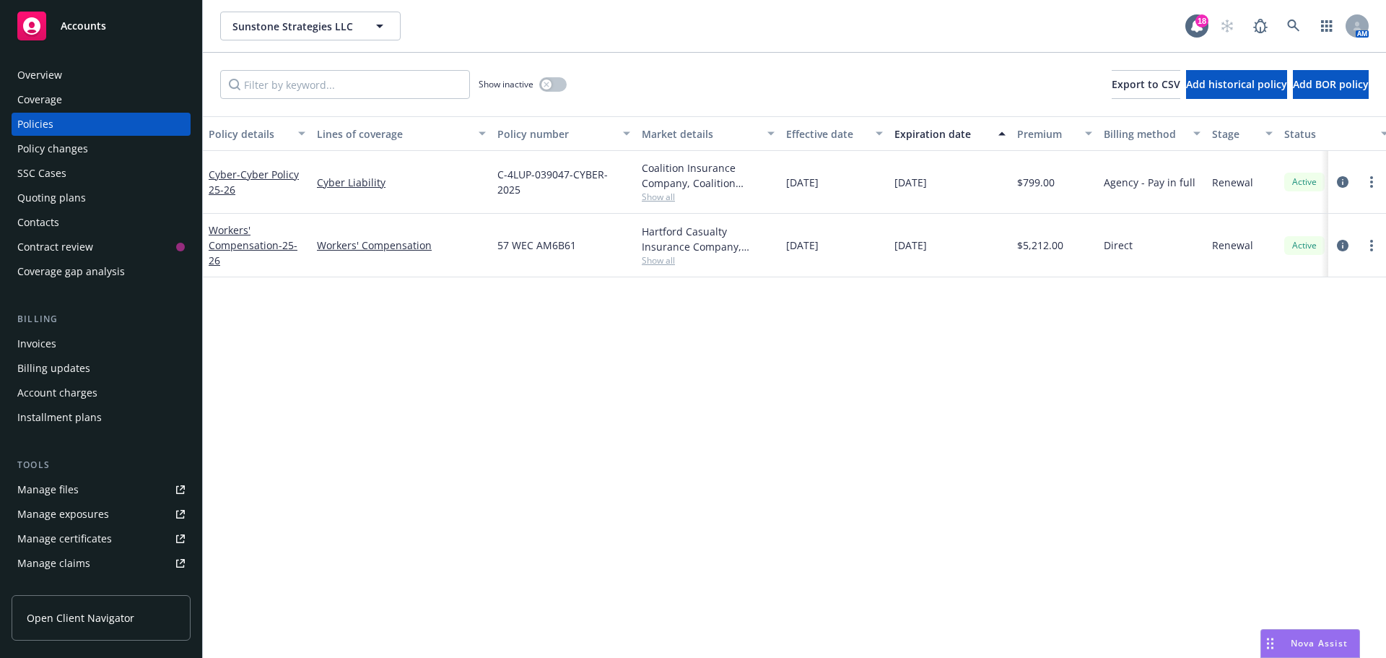
click at [45, 342] on div "Invoices" at bounding box center [36, 343] width 39 height 23
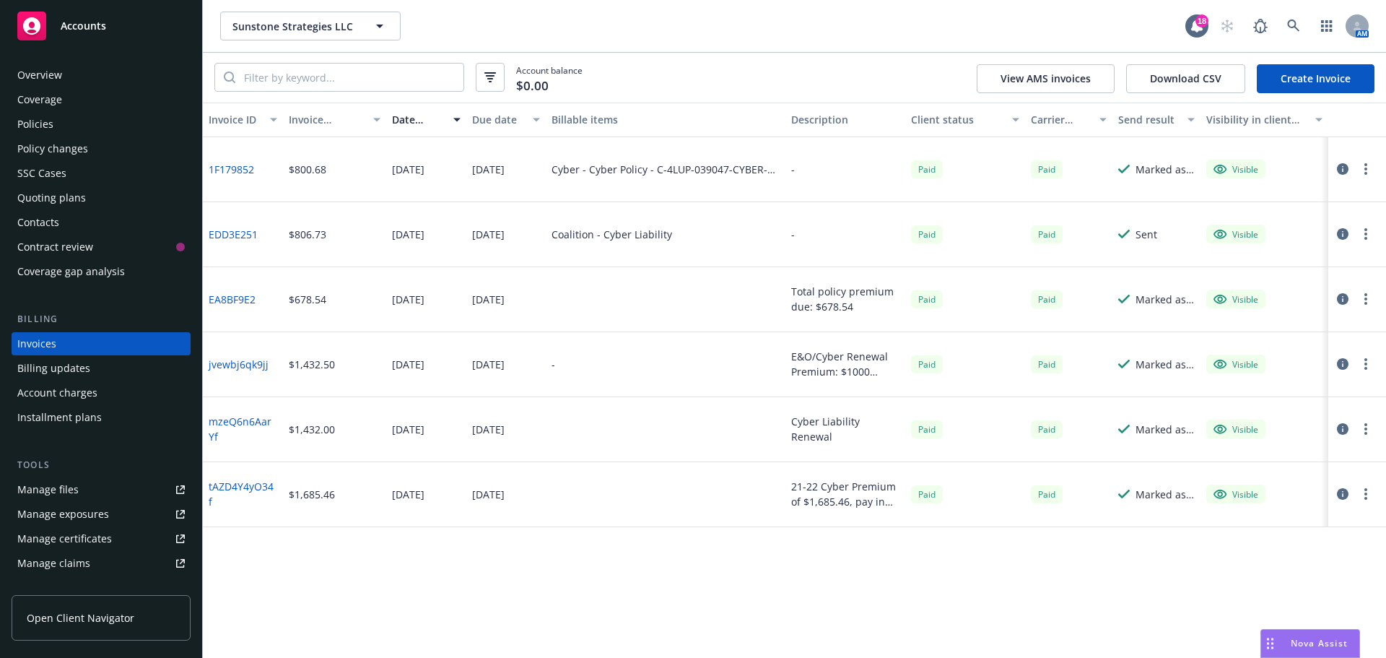
click at [74, 116] on div "Policies" at bounding box center [101, 124] width 168 height 23
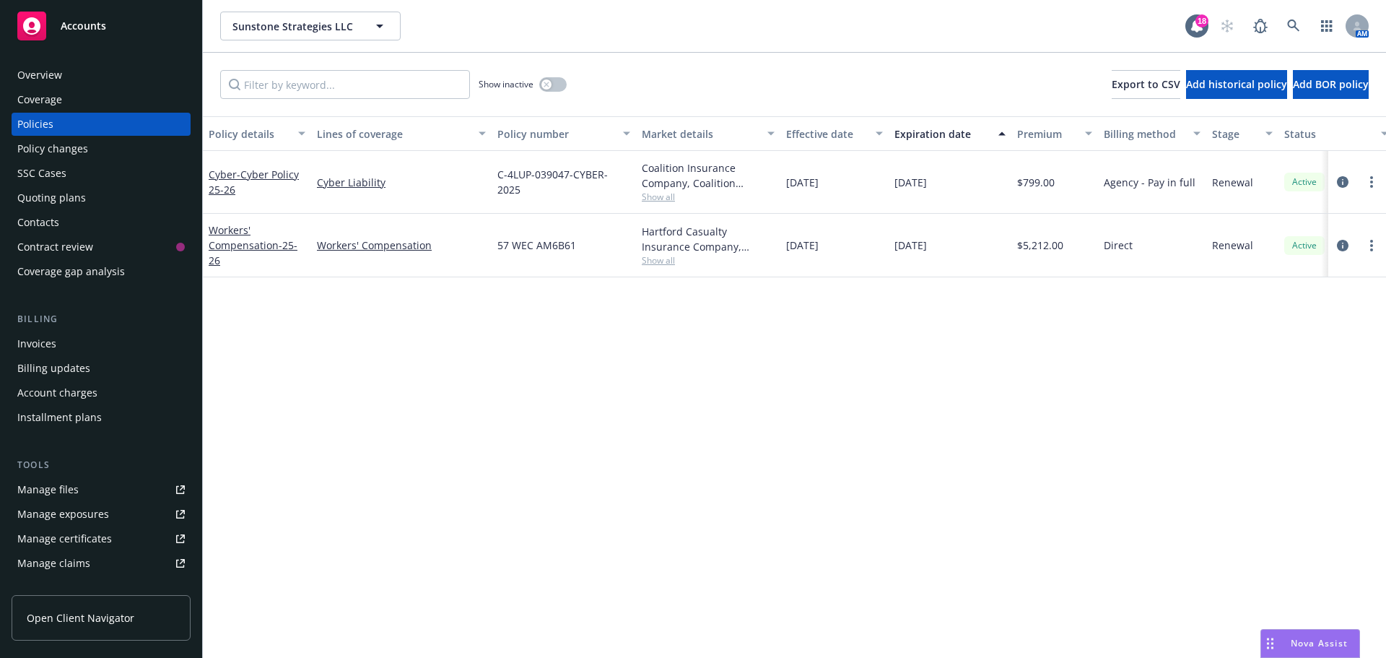
click at [35, 344] on div "Invoices" at bounding box center [36, 343] width 39 height 23
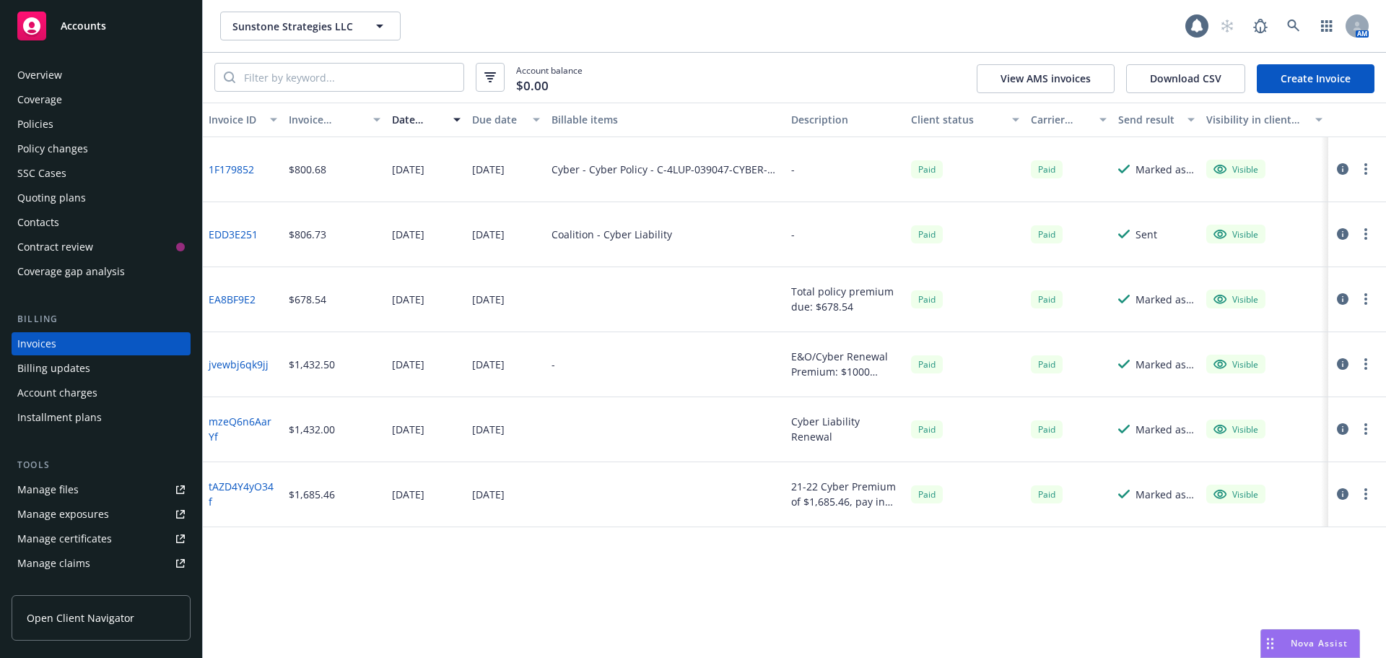
click at [1326, 78] on link "Create Invoice" at bounding box center [1316, 78] width 118 height 29
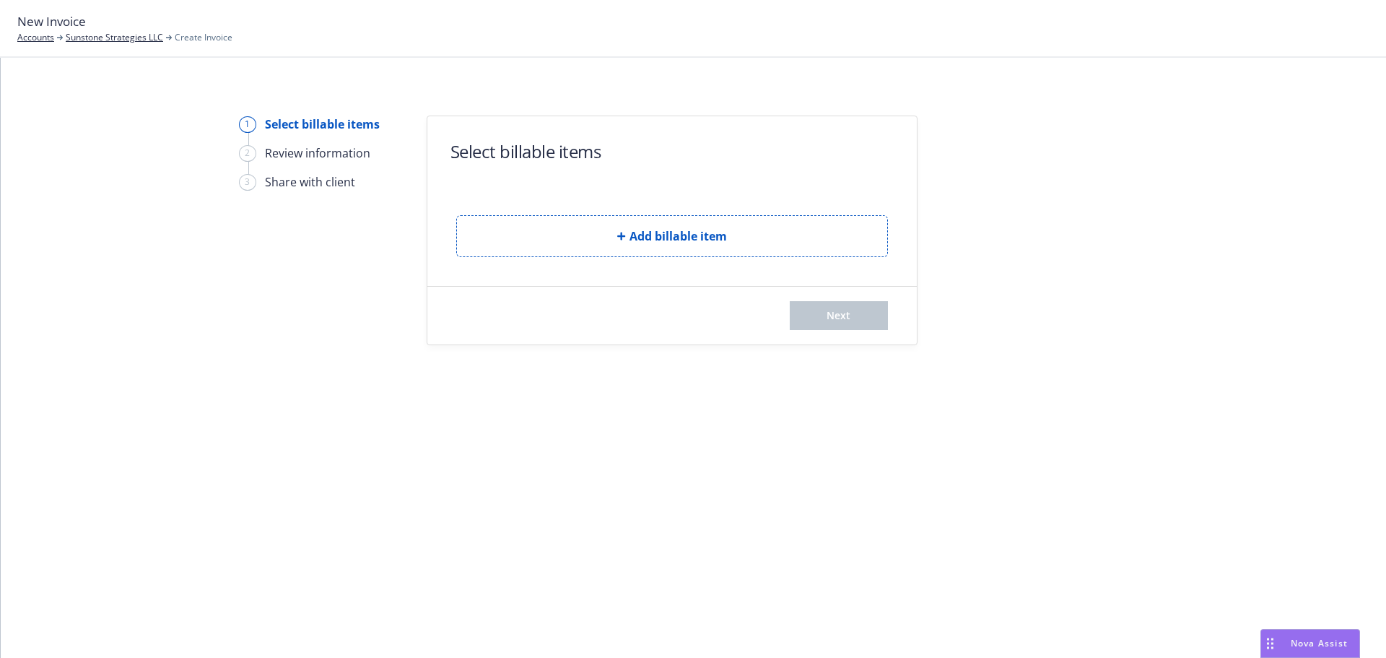
click at [536, 240] on button "Add billable item" at bounding box center [672, 236] width 432 height 42
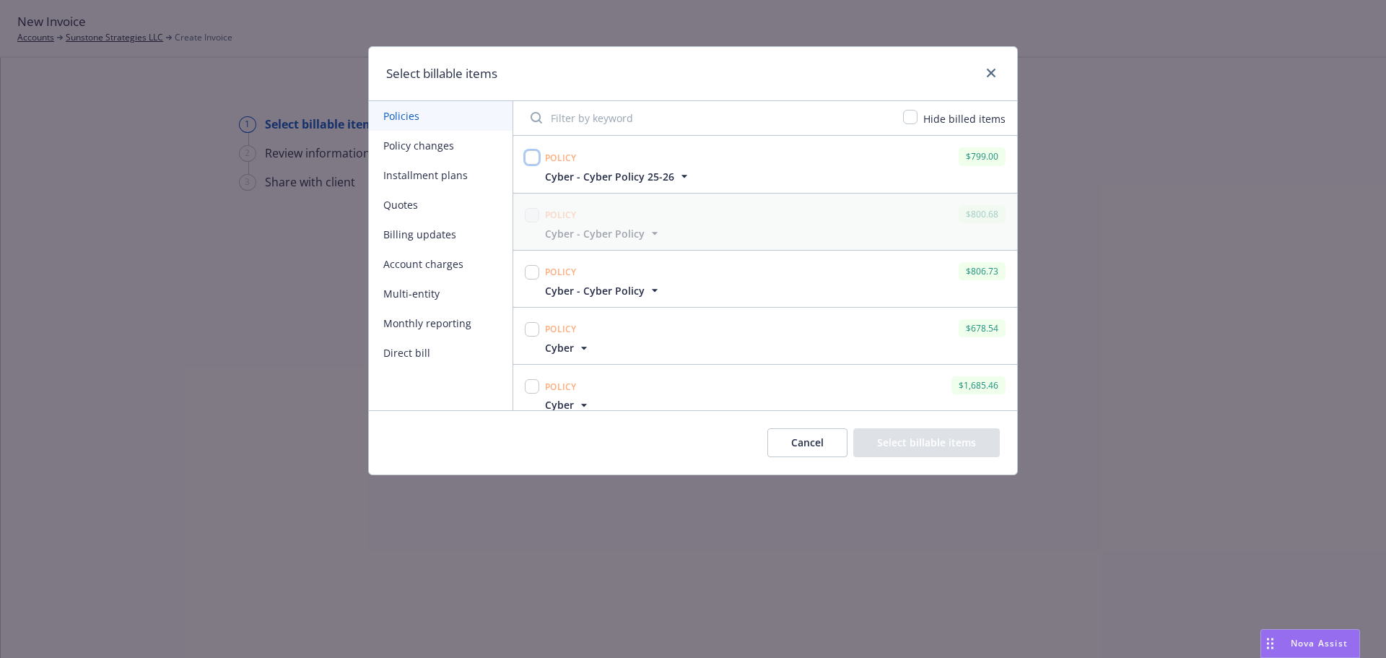
click at [530, 160] on input "checkbox" at bounding box center [532, 157] width 14 height 14
checkbox input "true"
click at [944, 444] on button "Select billable items" at bounding box center [926, 442] width 147 height 29
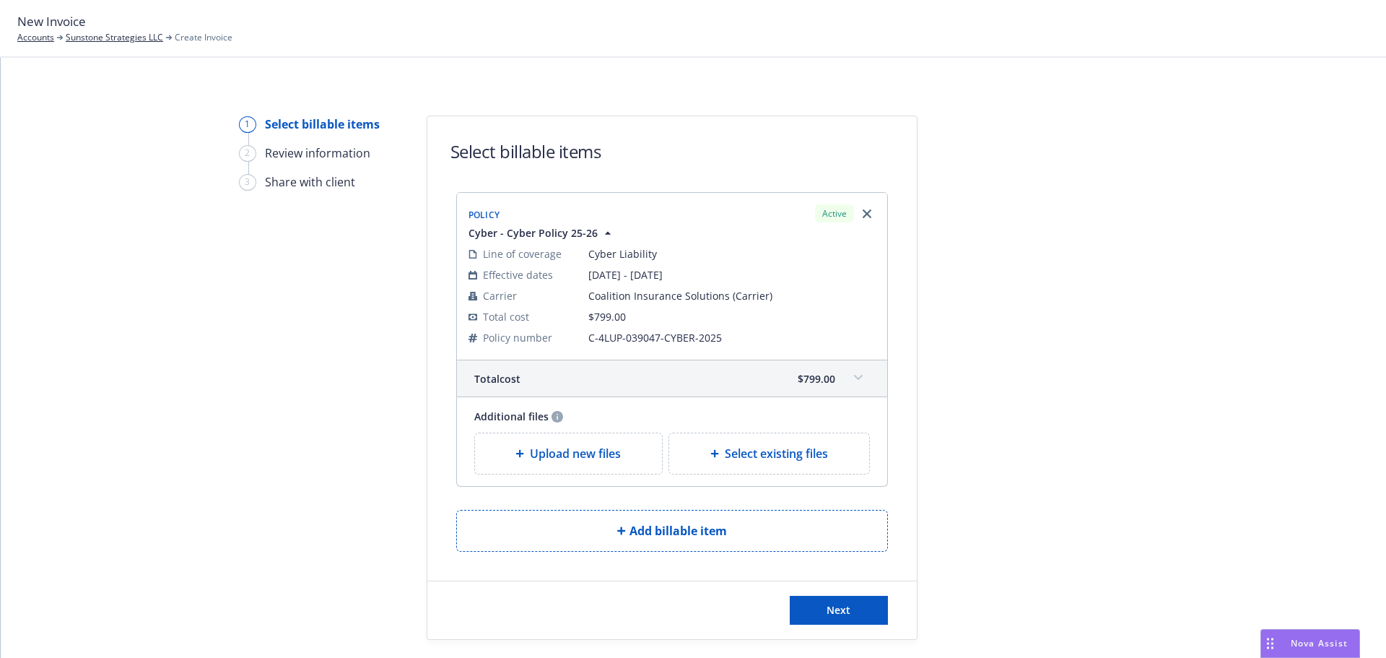
click at [808, 594] on div "Next" at bounding box center [672, 610] width 490 height 58
click at [820, 612] on button "Next" at bounding box center [839, 610] width 98 height 29
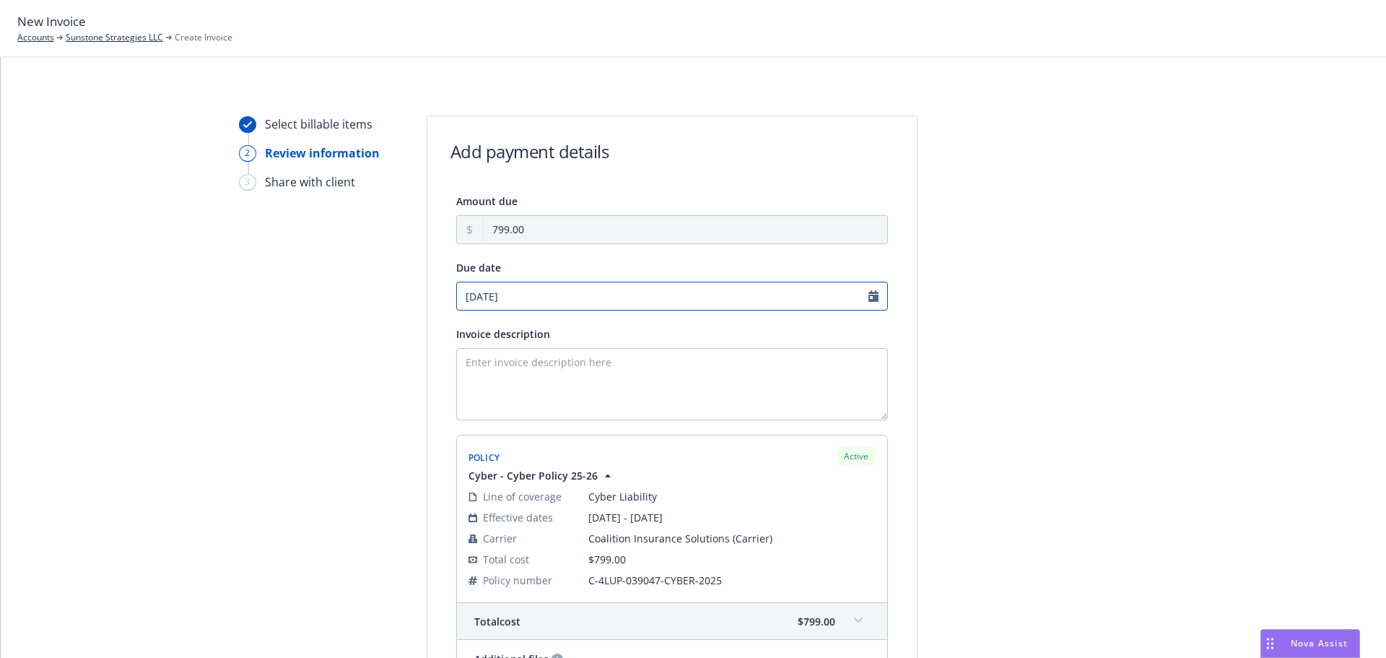
click at [643, 293] on input "[DATE]" at bounding box center [672, 296] width 432 height 29
select select "August"
select select "2025"
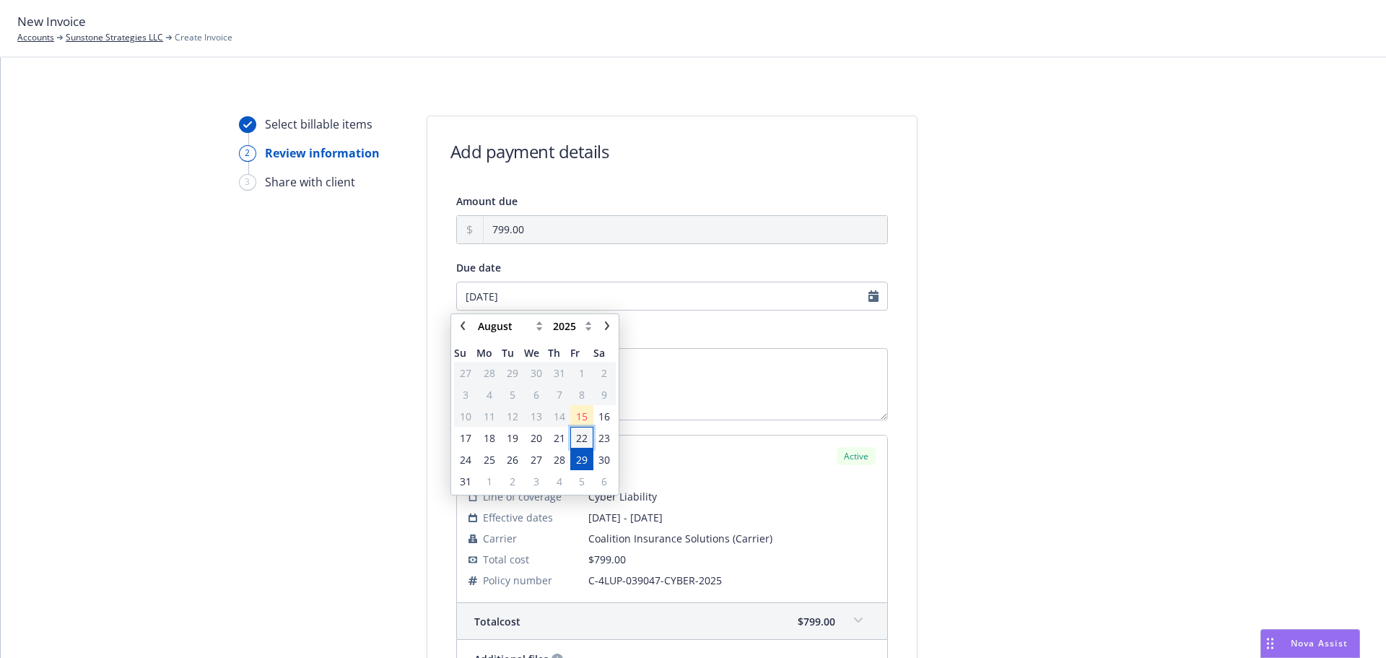
click at [580, 433] on span "22" at bounding box center [582, 437] width 12 height 15
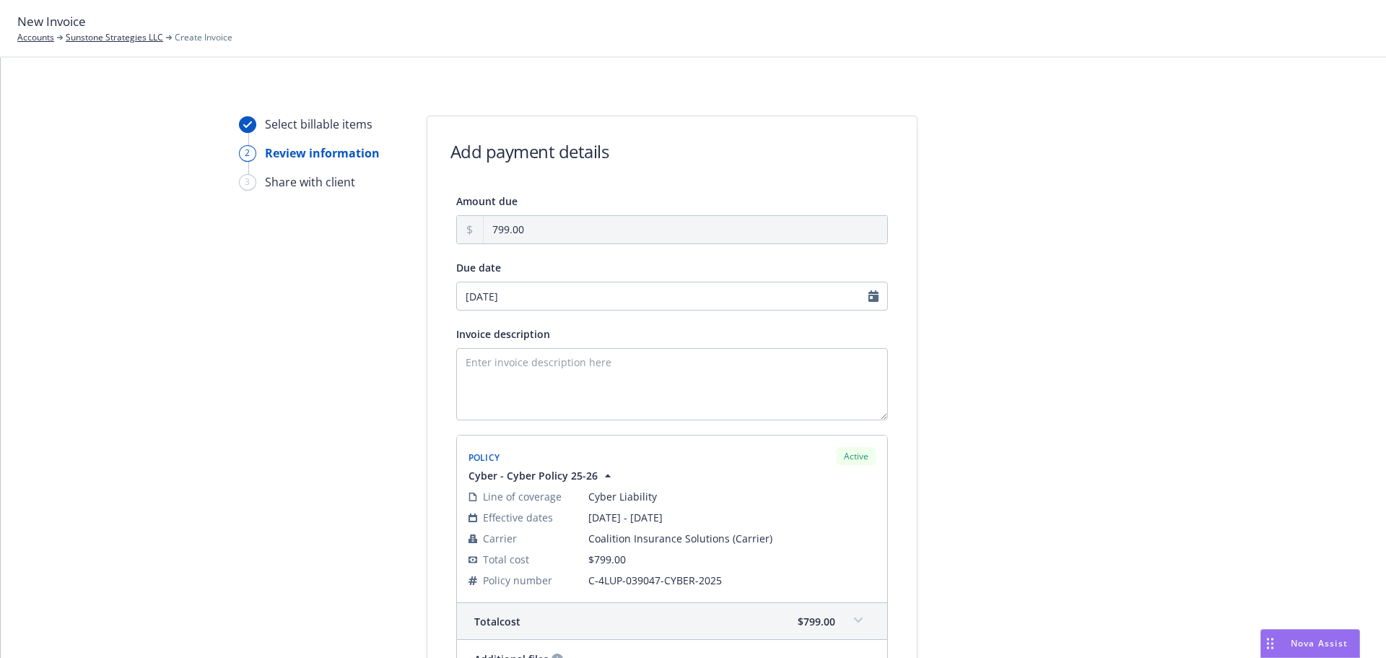
type input "[DATE]"
click at [622, 360] on textarea "Invoice description" at bounding box center [672, 384] width 432 height 72
paste textarea "[DATE] - C"
click at [510, 362] on textarea "[DATE] - C" at bounding box center [672, 384] width 432 height 72
paste textarea "Sunstone Strategies LLC"
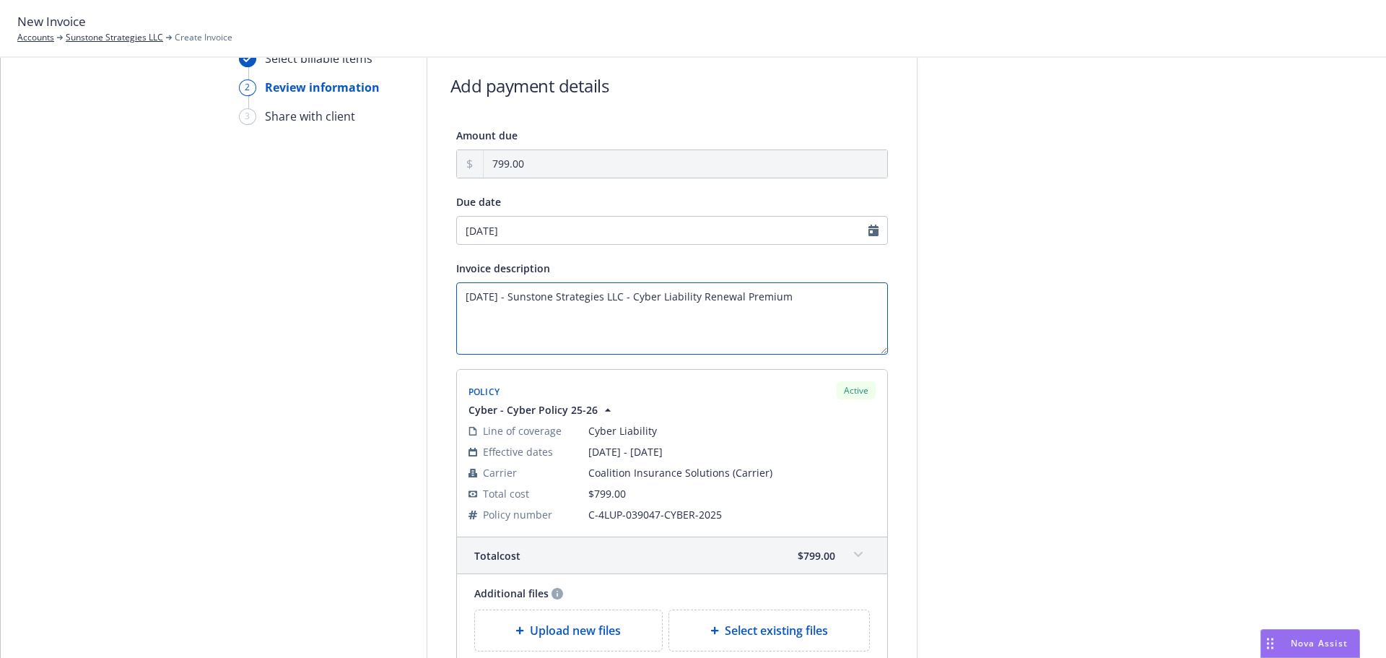
scroll to position [193, 0]
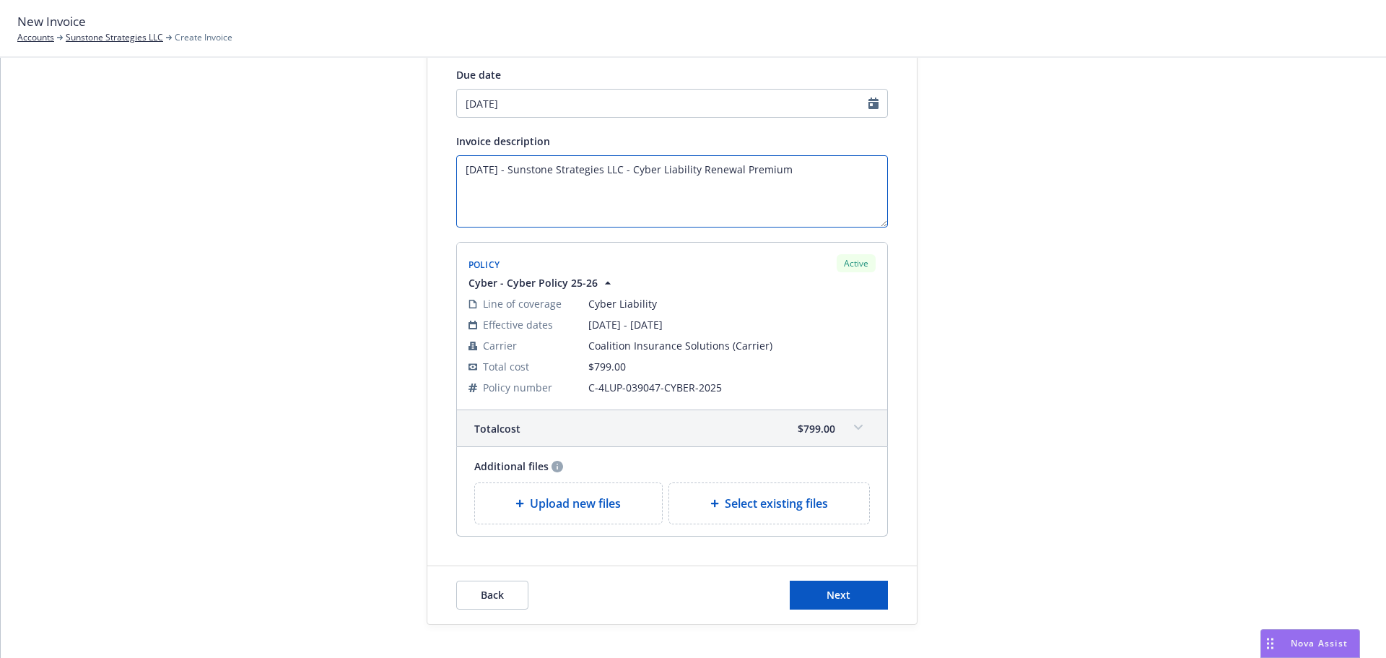
type textarea "[DATE] - Sunstone Strategies LLC - Cyber Liability Renewal Premium"
click at [806, 580] on div "Back Next" at bounding box center [672, 595] width 490 height 58
click at [809, 588] on button "Next" at bounding box center [839, 595] width 98 height 29
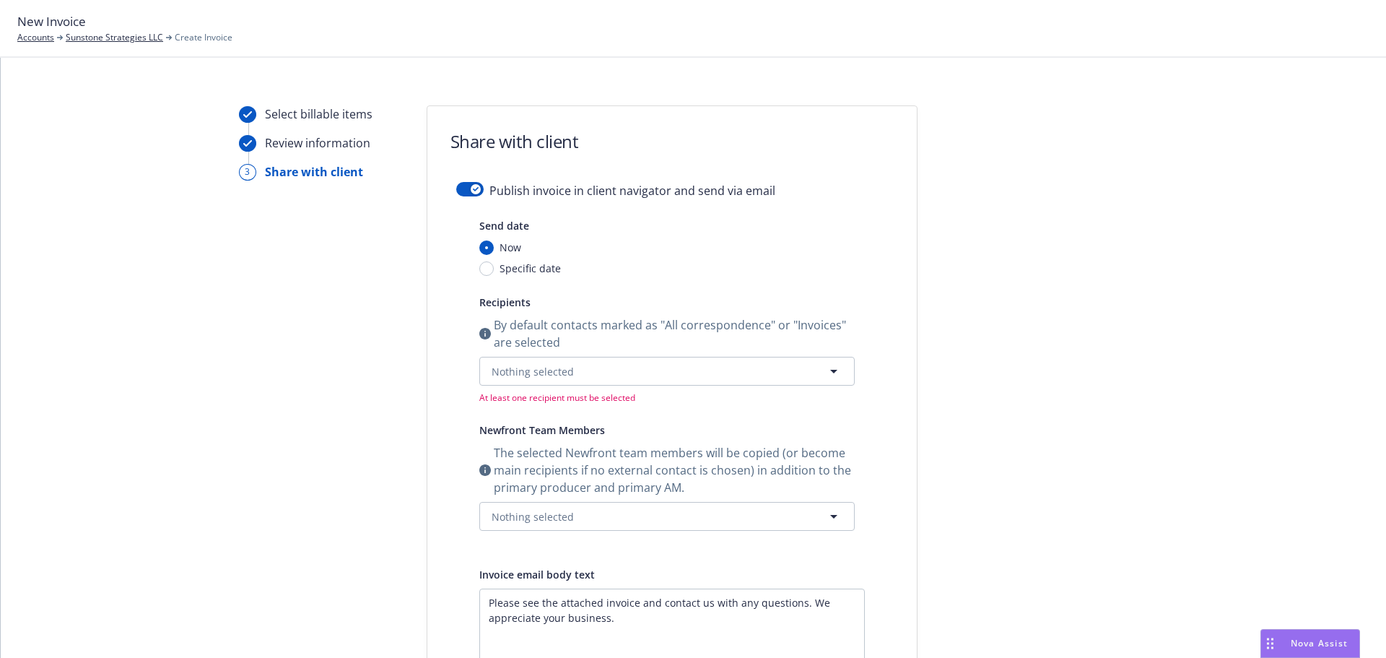
scroll to position [0, 0]
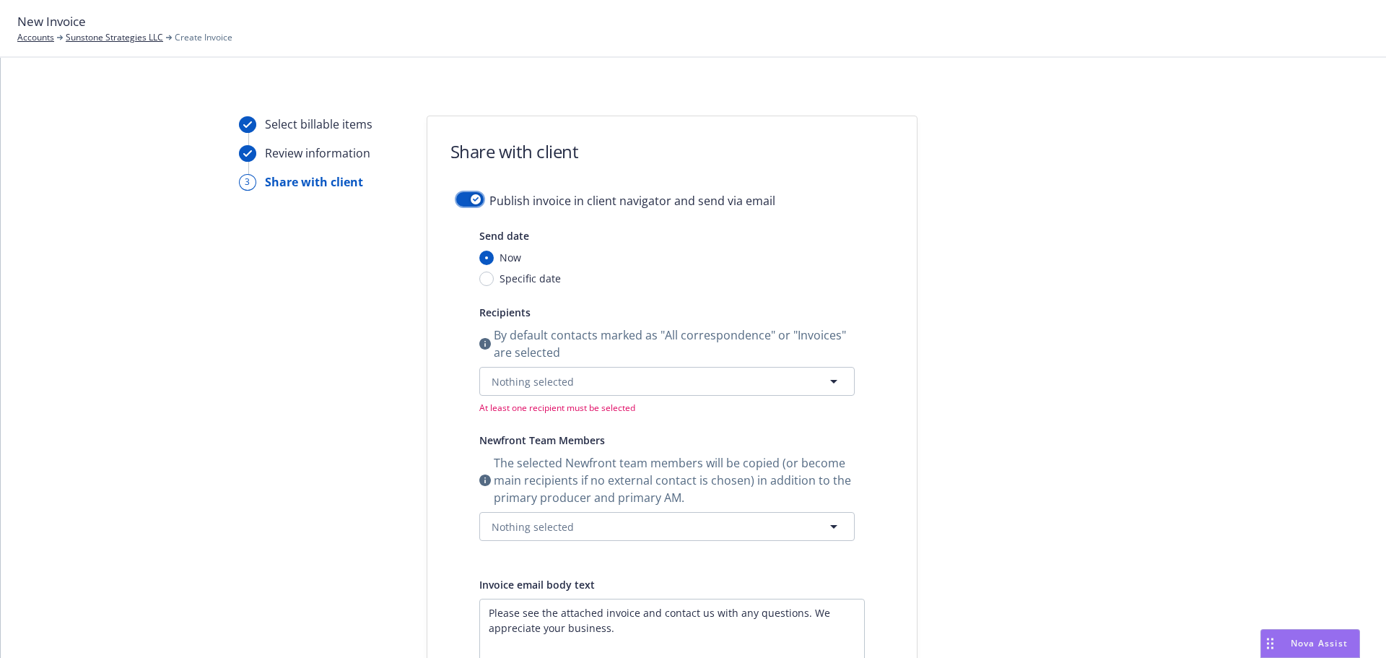
click at [462, 199] on button "button" at bounding box center [469, 199] width 27 height 14
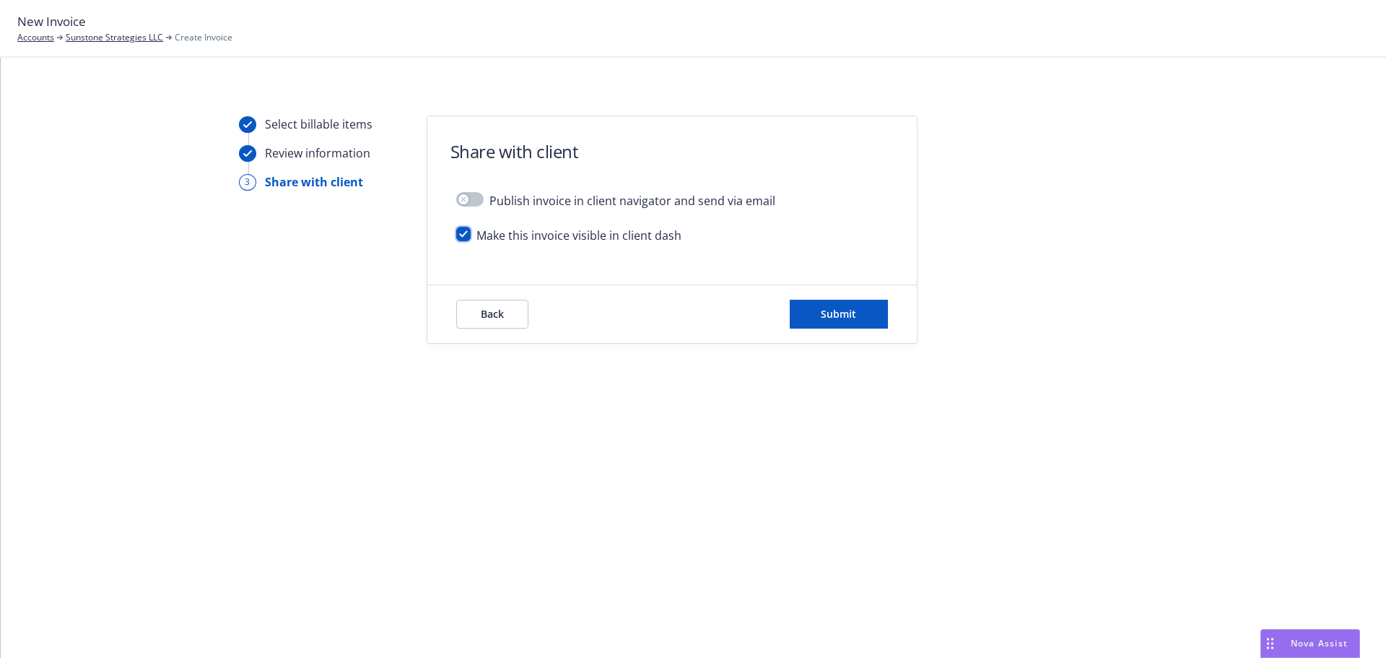
drag, startPoint x: 463, startPoint y: 234, endPoint x: 475, endPoint y: 245, distance: 16.4
click at [462, 234] on input "checkbox" at bounding box center [463, 234] width 14 height 14
checkbox input "false"
click at [840, 308] on span "Submit" at bounding box center [838, 314] width 35 height 14
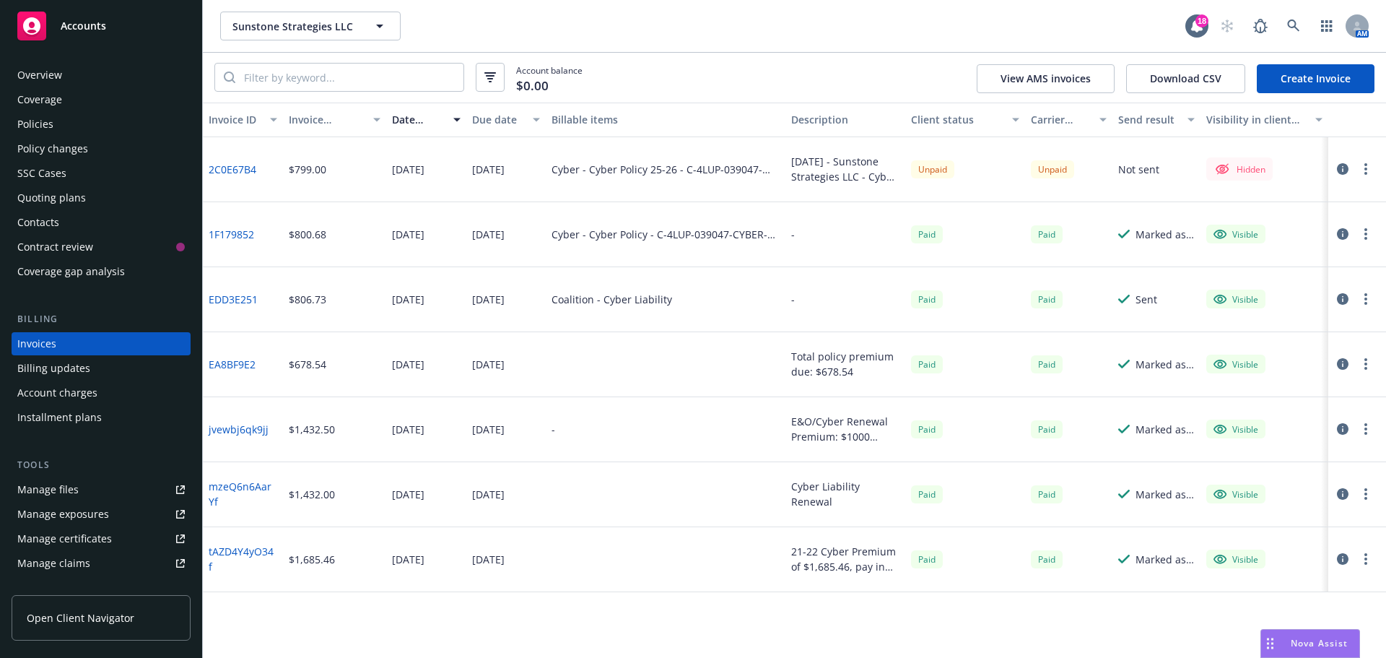
click at [1367, 178] on div at bounding box center [1354, 168] width 40 height 17
click at [1365, 160] on button "button" at bounding box center [1365, 168] width 17 height 17
click at [1308, 283] on link "Make it visible in client dash" at bounding box center [1282, 285] width 184 height 29
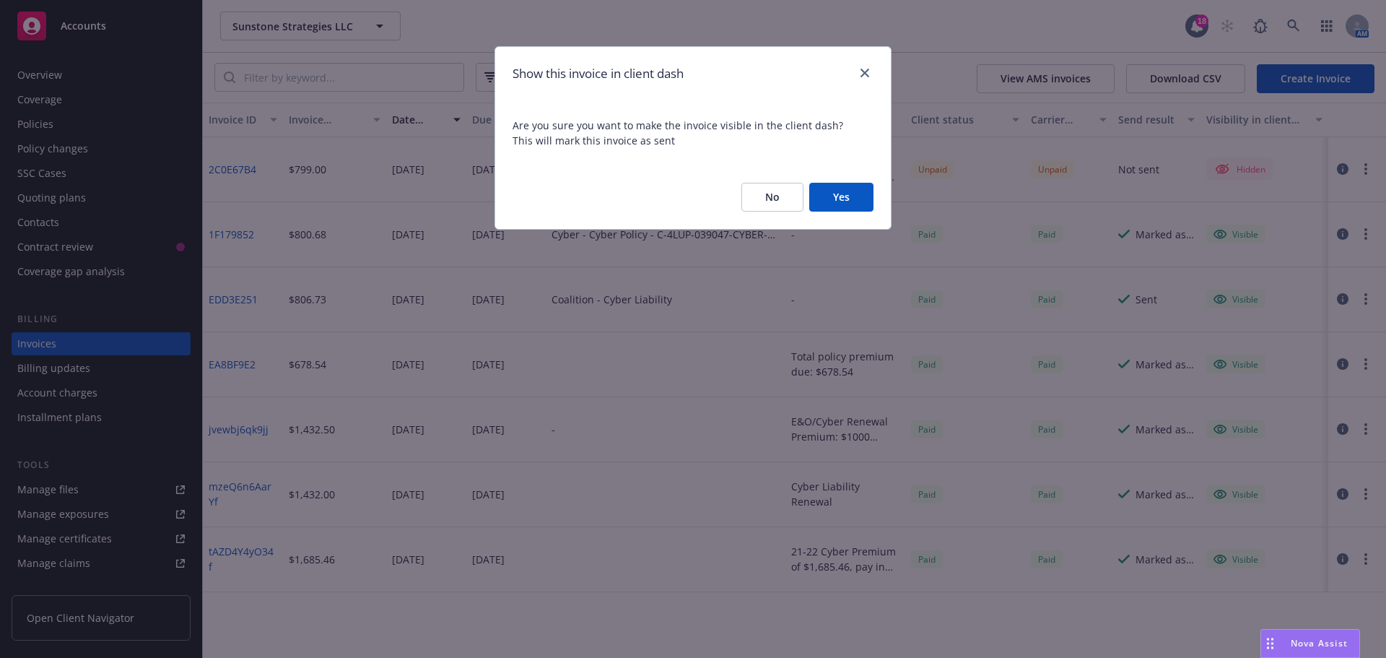
click at [855, 197] on button "Yes" at bounding box center [841, 197] width 64 height 29
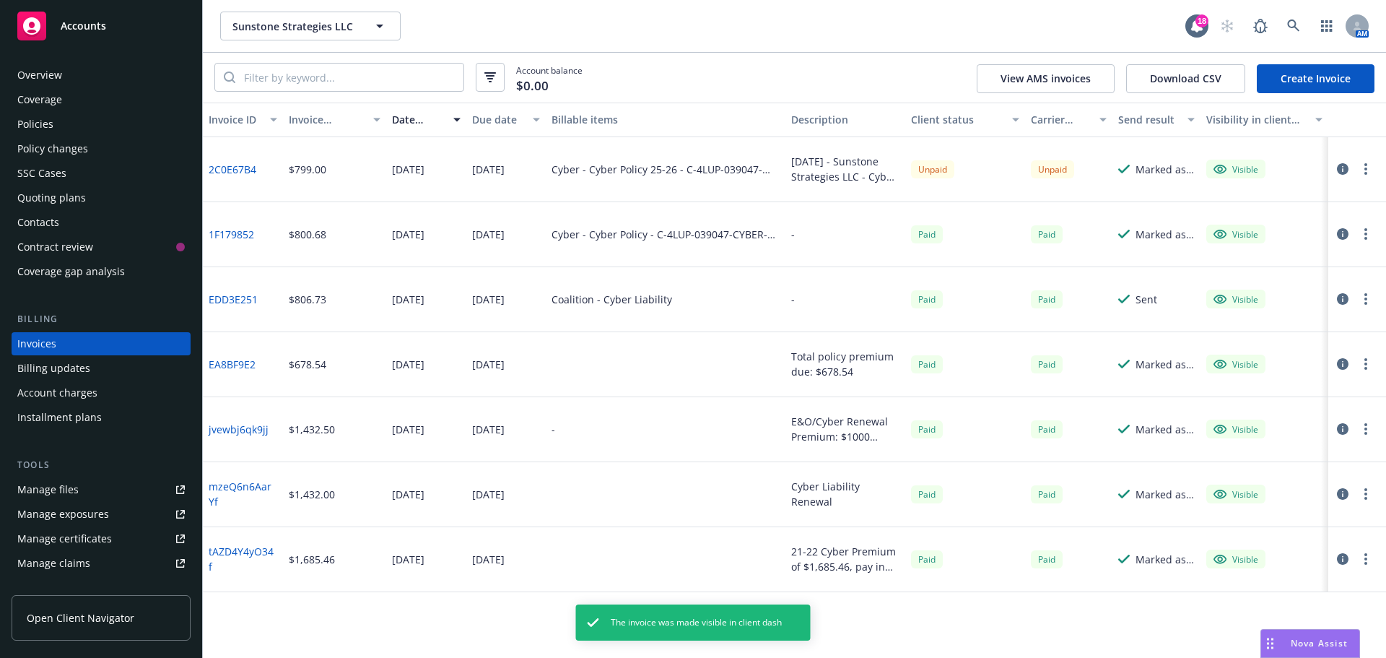
click at [1342, 172] on icon "button" at bounding box center [1343, 169] width 12 height 12
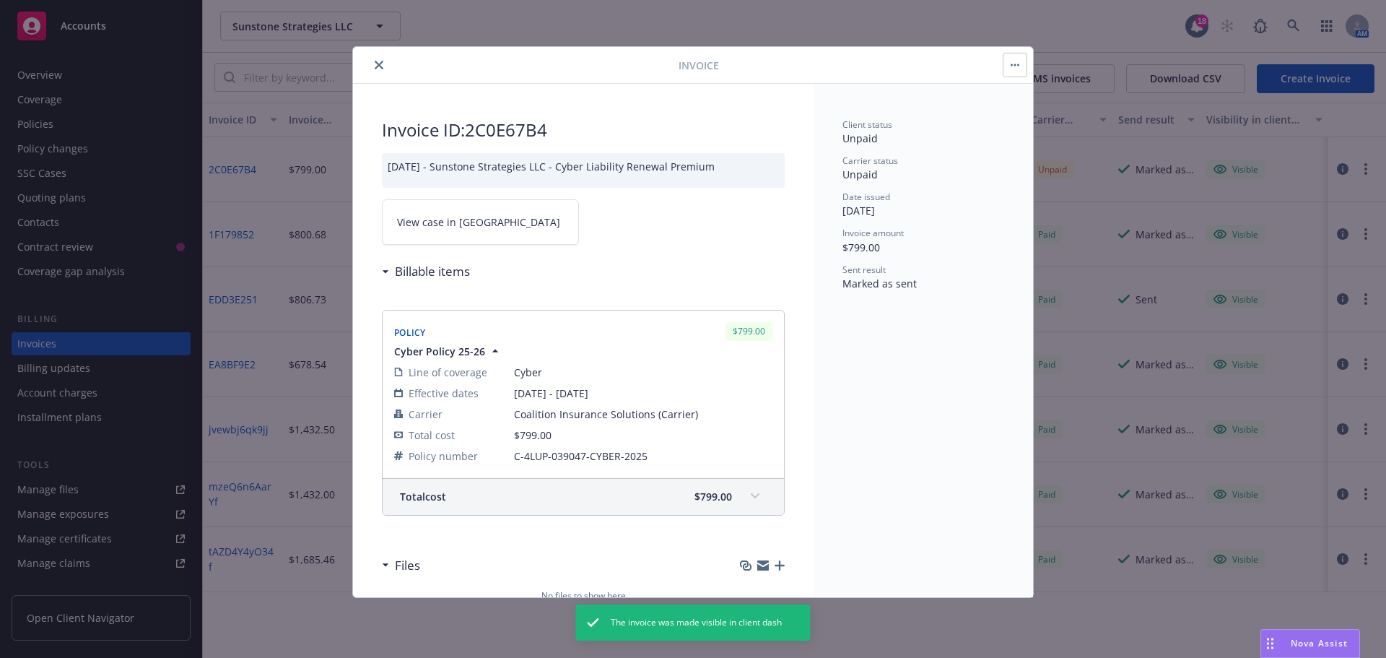
click at [448, 227] on span "View case in SSC" at bounding box center [478, 221] width 163 height 15
click at [383, 62] on icon "close" at bounding box center [379, 65] width 9 height 9
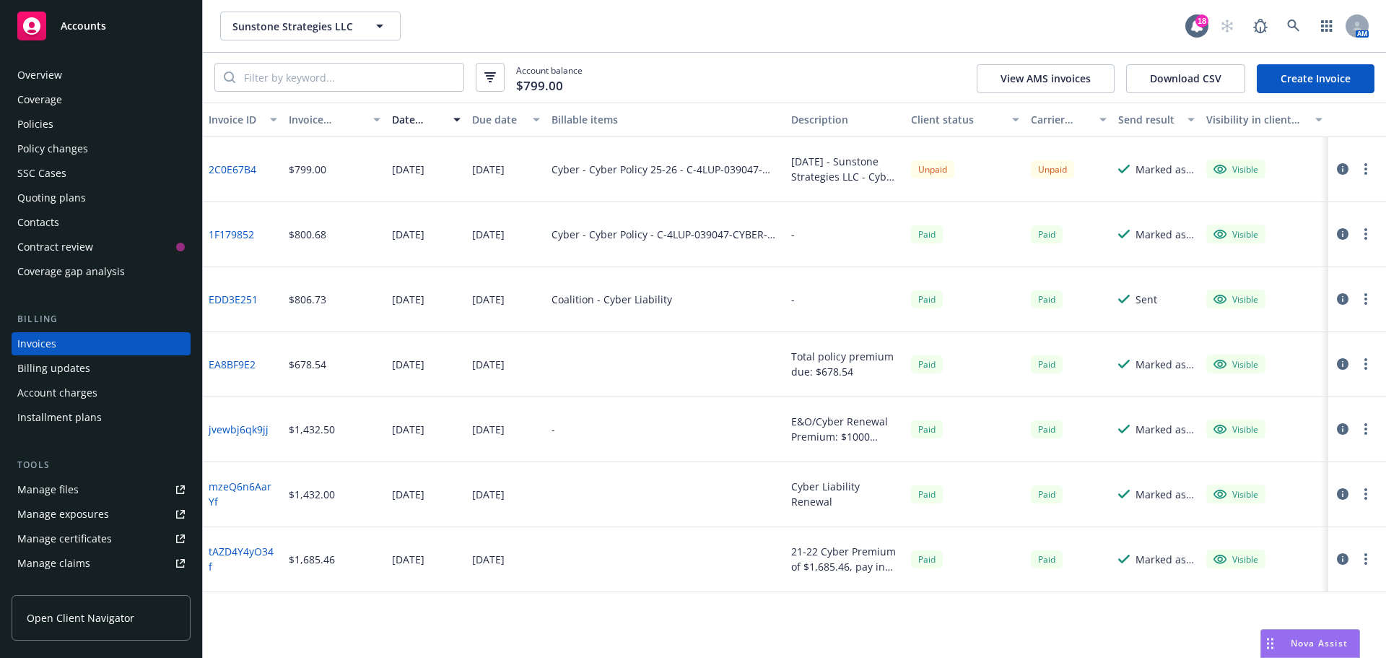
click at [1367, 170] on circle "button" at bounding box center [1366, 169] width 3 height 3
click at [1277, 256] on link "Copy invoice URL" at bounding box center [1282, 256] width 184 height 29
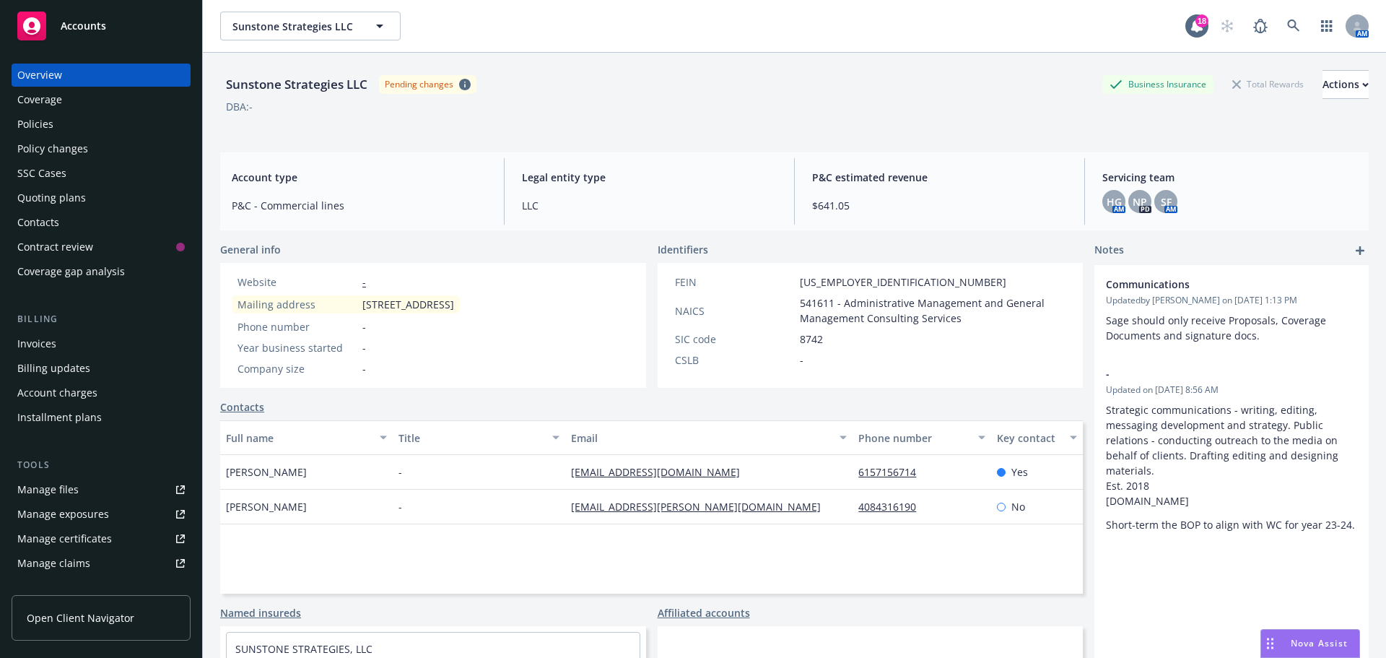
click at [47, 126] on div "Policies" at bounding box center [35, 124] width 36 height 23
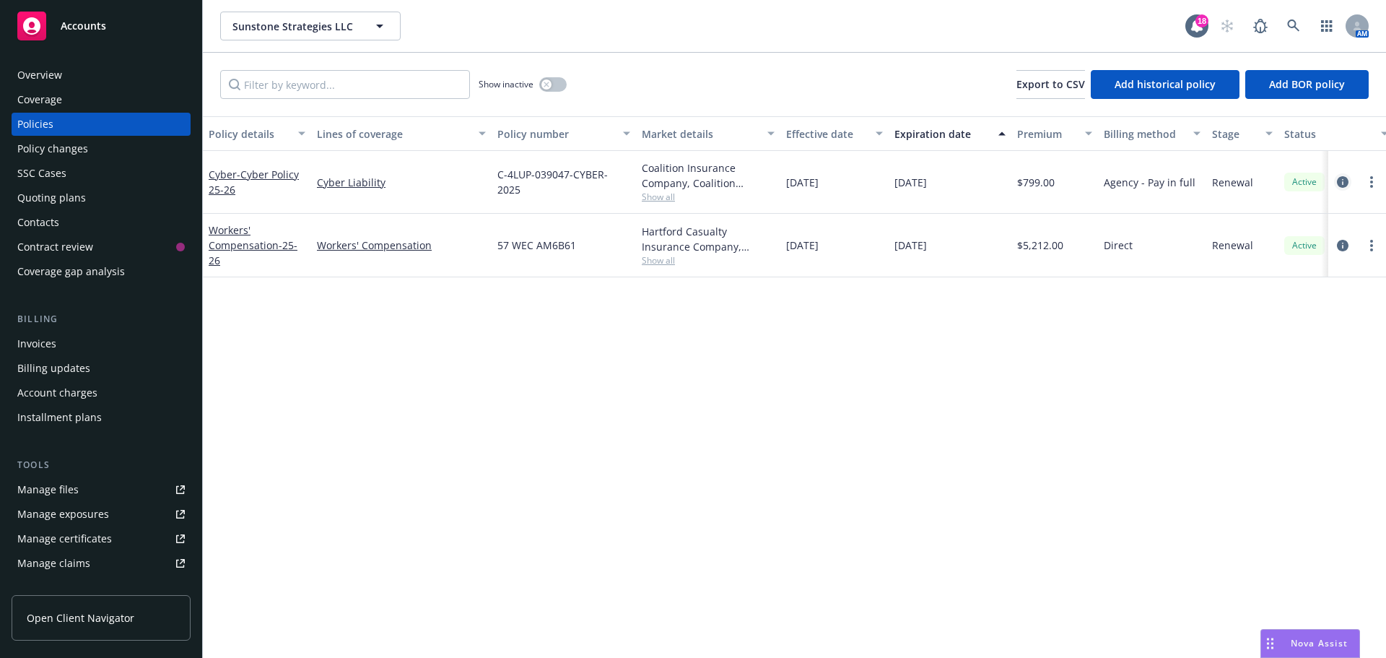
click at [1342, 180] on icon "circleInformation" at bounding box center [1343, 182] width 12 height 12
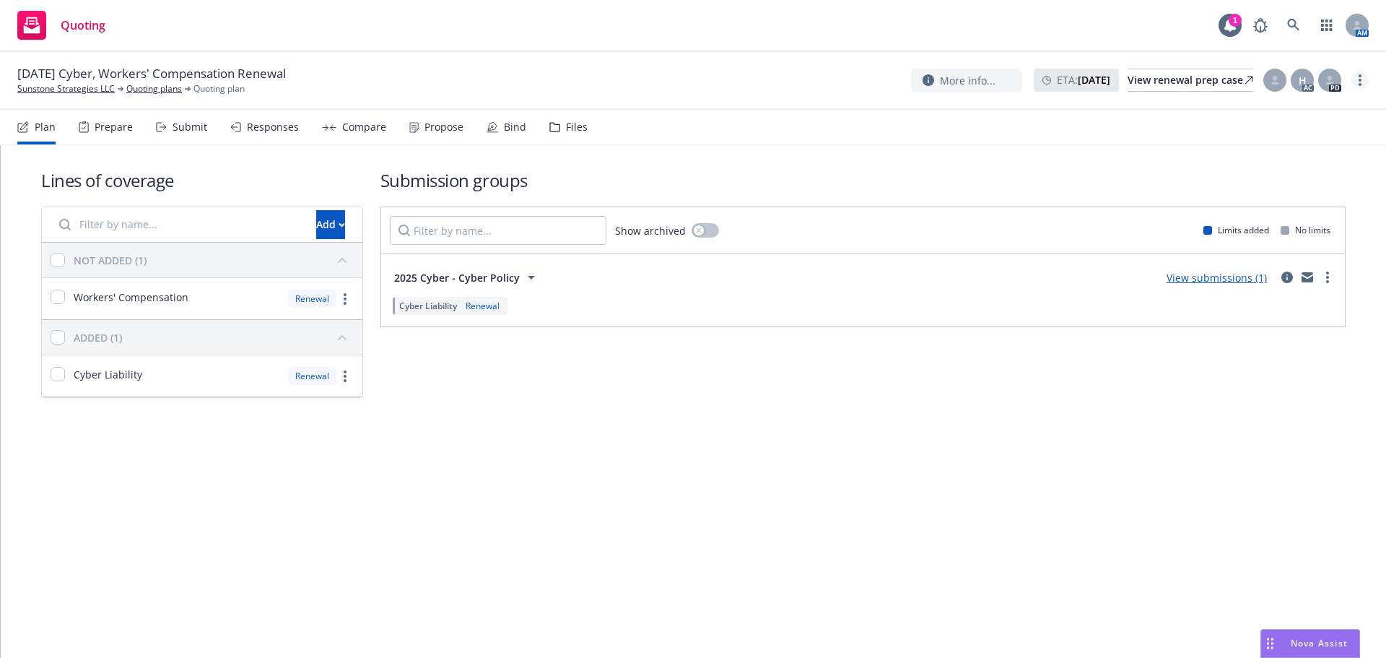
click at [1352, 81] on link "more" at bounding box center [1360, 79] width 17 height 17
click at [1286, 100] on link "Copy logging email" at bounding box center [1287, 109] width 161 height 29
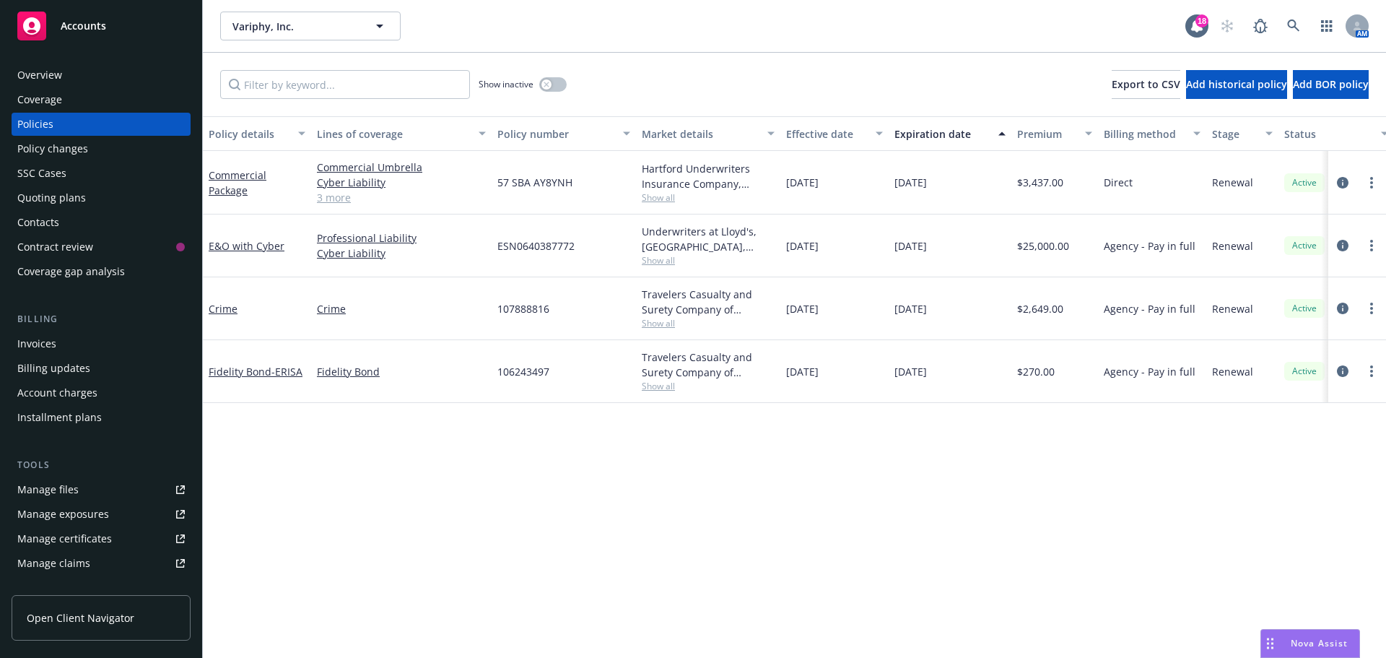
click at [64, 347] on div "Invoices" at bounding box center [101, 343] width 168 height 23
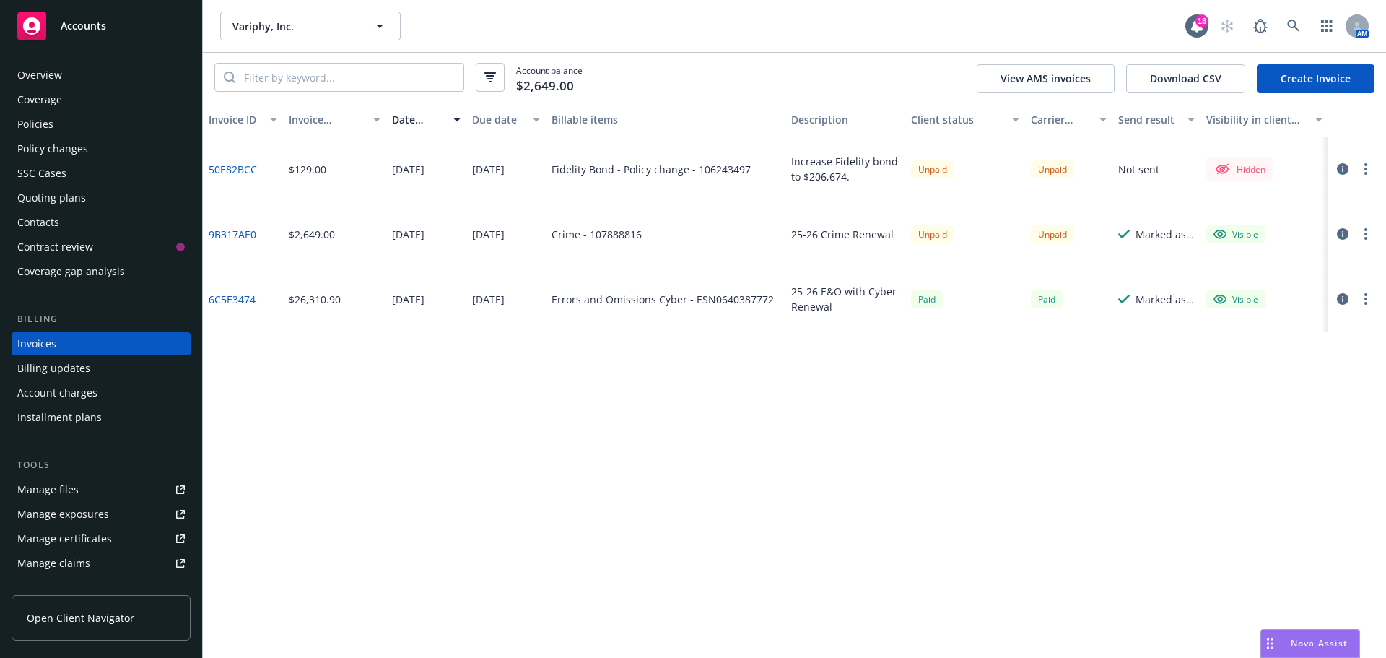
click at [75, 64] on div "Overview" at bounding box center [101, 75] width 168 height 23
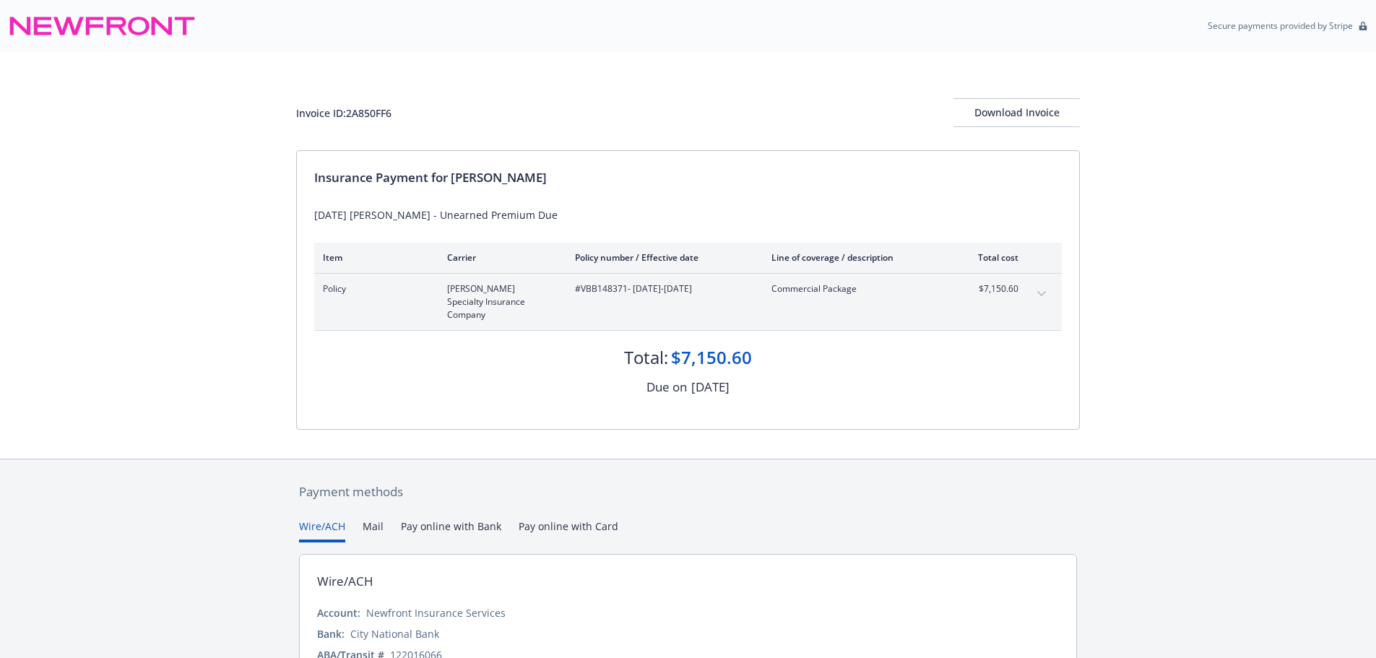
click at [1046, 289] on button "expand content" at bounding box center [1041, 293] width 23 height 23
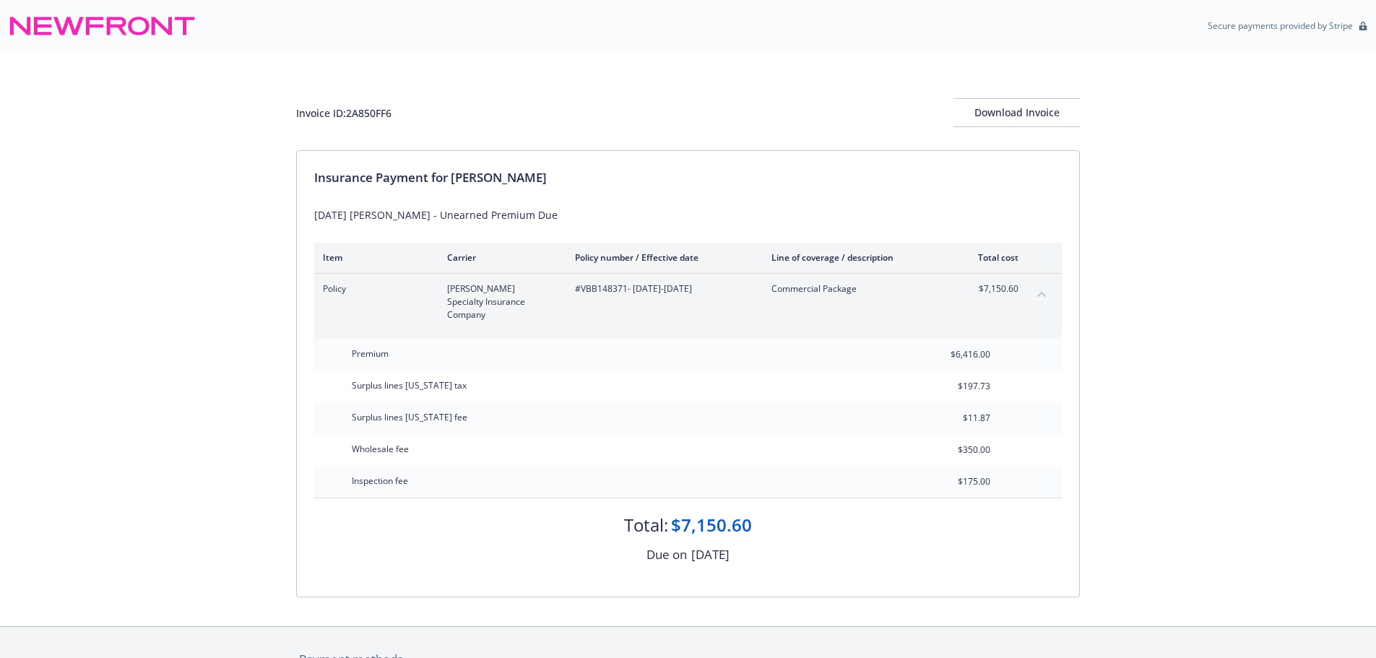
drag, startPoint x: 1042, startPoint y: 292, endPoint x: 783, endPoint y: 201, distance: 275.0
click at [1041, 292] on icon "collapse content" at bounding box center [1041, 294] width 9 height 5
